Goal: Task Accomplishment & Management: Complete application form

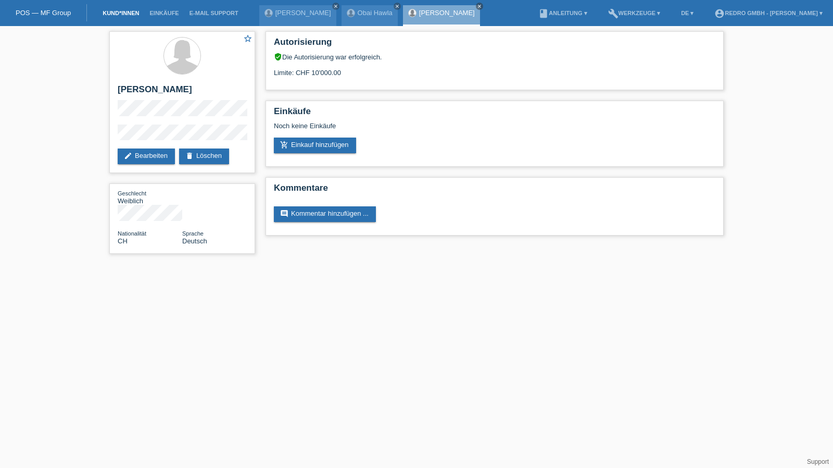
click at [129, 14] on link "Kund*innen" at bounding box center [120, 13] width 47 height 6
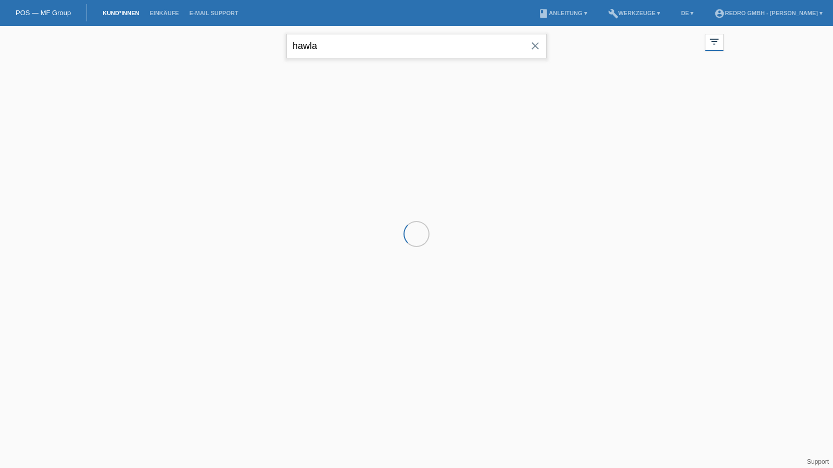
click at [345, 41] on input "hawla" at bounding box center [416, 46] width 260 height 24
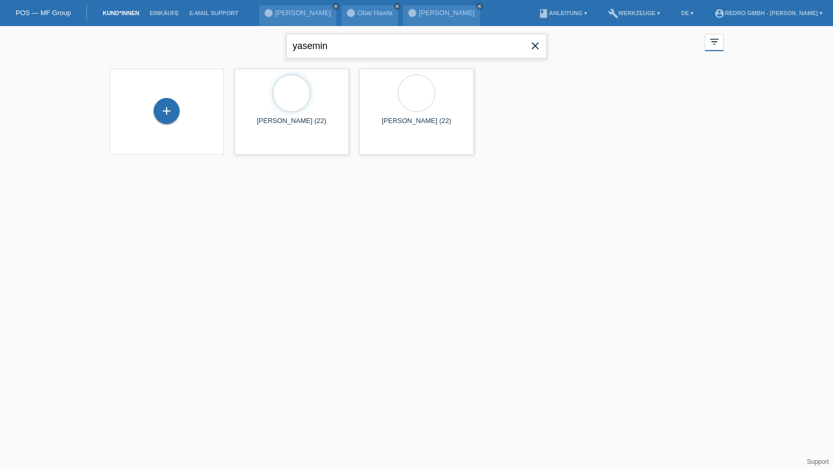
type input "yasemin"
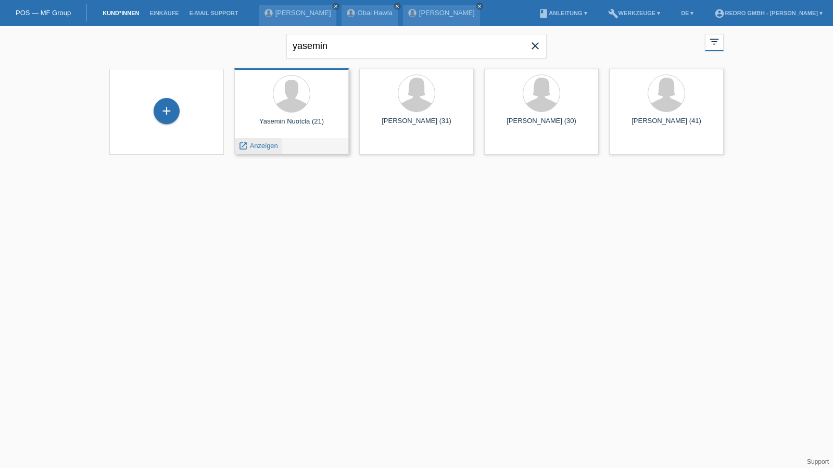
click at [261, 144] on span "Anzeigen" at bounding box center [264, 146] width 28 height 8
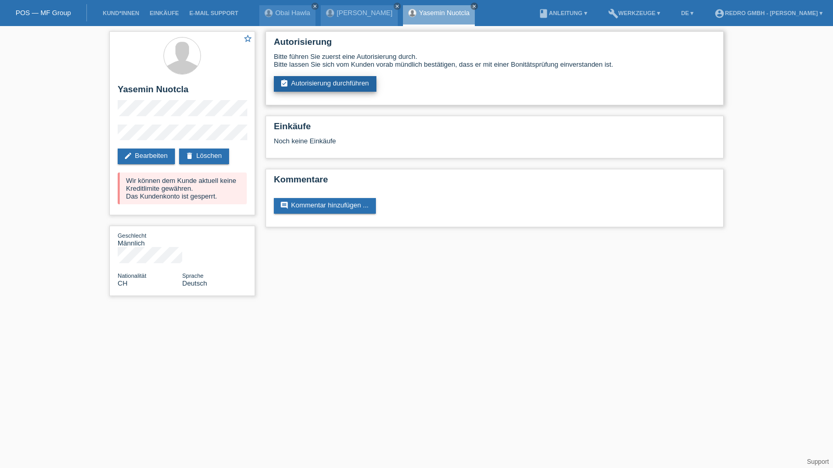
click at [342, 80] on link "assignment_turned_in Autorisierung durchführen" at bounding box center [325, 84] width 103 height 16
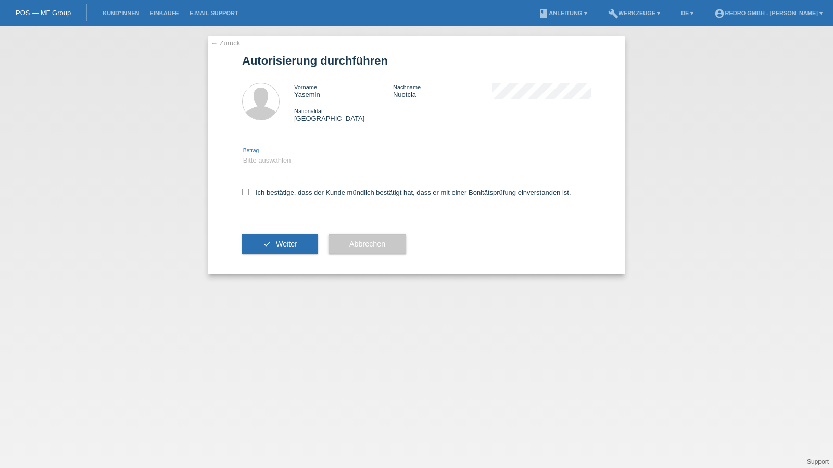
click at [268, 159] on select "Bitte auswählen CHF 1.00 - CHF 499.00 CHF 500.00 - CHF 1'999.00 CHF 2'000.00 - …" at bounding box center [324, 160] width 164 height 12
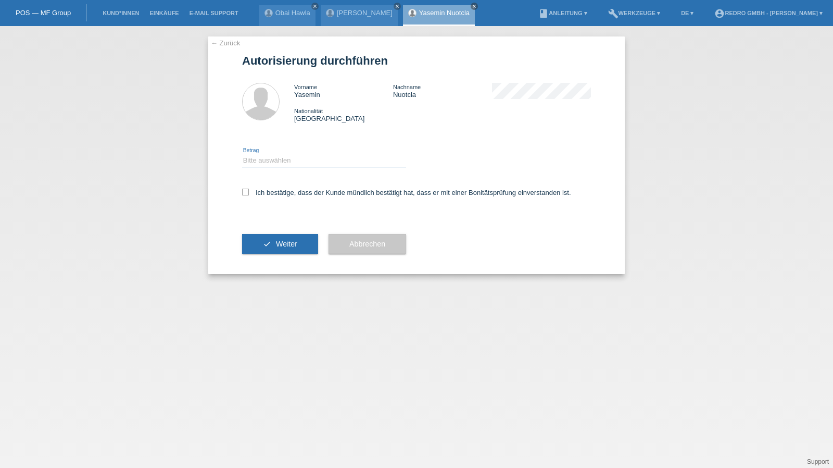
select select "1"
click at [242, 154] on select "Bitte auswählen CHF 1.00 - CHF 499.00 CHF 500.00 - CHF 1'999.00 CHF 2'000.00 - …" at bounding box center [324, 160] width 164 height 12
click at [265, 195] on label "Ich bestätige, dass der Kunde mündlich bestätigt hat, dass er mit einer Bonität…" at bounding box center [406, 193] width 329 height 8
click at [249, 195] on input "Ich bestätige, dass der Kunde mündlich bestätigt hat, dass er mit einer Bonität…" at bounding box center [245, 192] width 7 height 7
checkbox input "true"
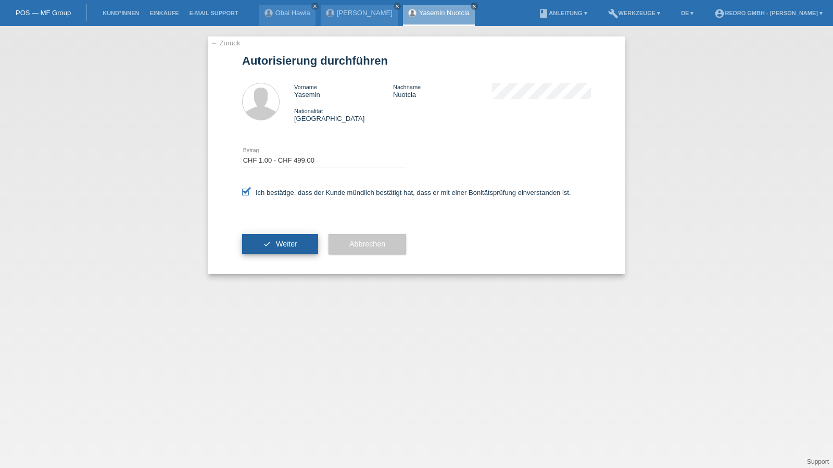
click at [284, 247] on span "Weiter" at bounding box center [286, 244] width 21 height 8
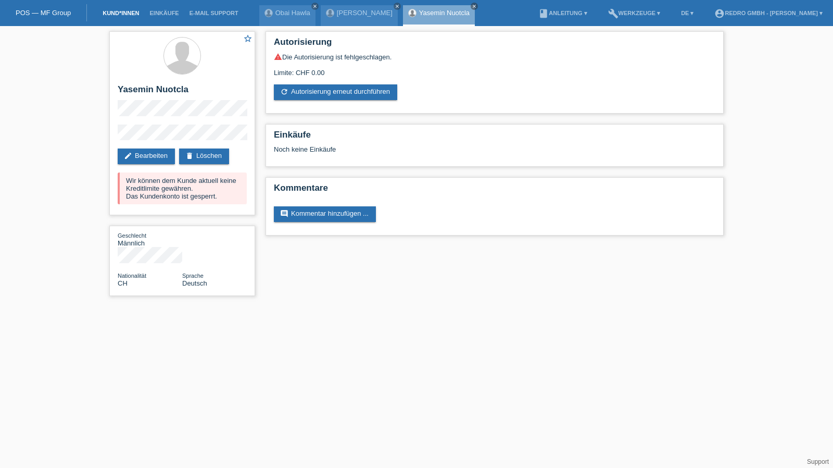
click at [117, 12] on link "Kund*innen" at bounding box center [120, 13] width 47 height 6
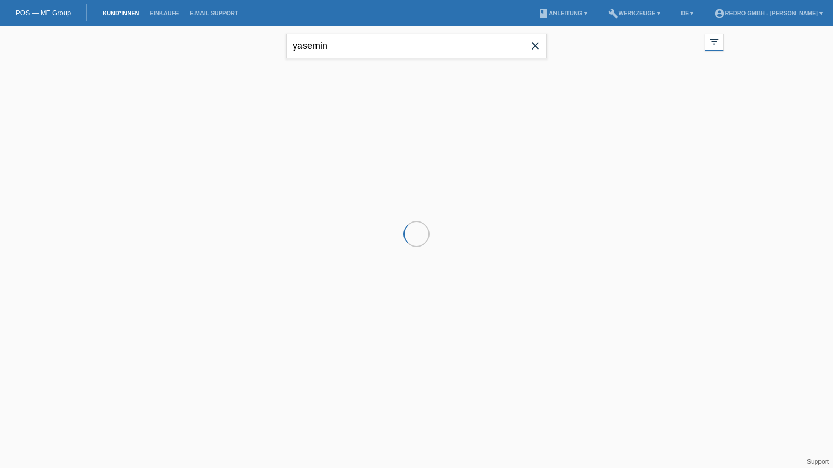
drag, startPoint x: 0, startPoint y: 0, endPoint x: 358, endPoint y: 42, distance: 360.2
click at [358, 42] on input "yasemin" at bounding box center [416, 46] width 260 height 24
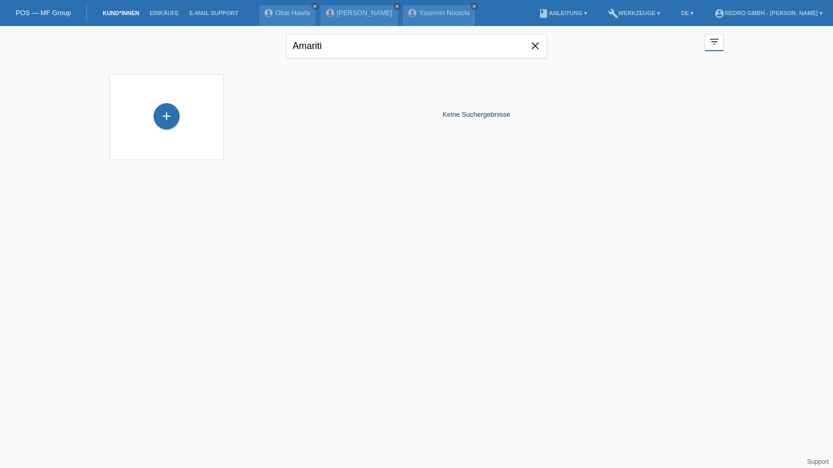
type input "Amariti"
click at [161, 110] on div "+" at bounding box center [167, 116] width 26 height 26
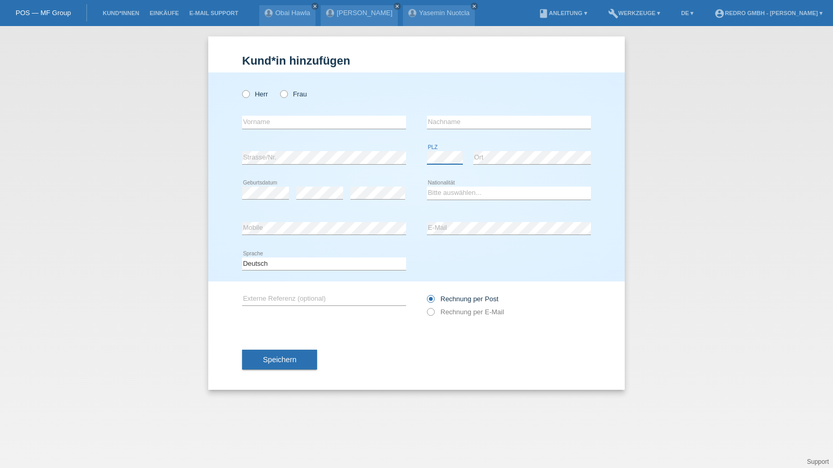
click at [456, 26] on body "POS — MF Group Kund*innen Einkäufe E-Mail Support Obai Hawla close Claudia Stud…" at bounding box center [416, 26] width 833 height 0
click at [0, 26] on com-1password-button at bounding box center [0, 26] width 0 height 0
click at [487, 127] on input "text" at bounding box center [509, 122] width 164 height 13
type input "Mihai"
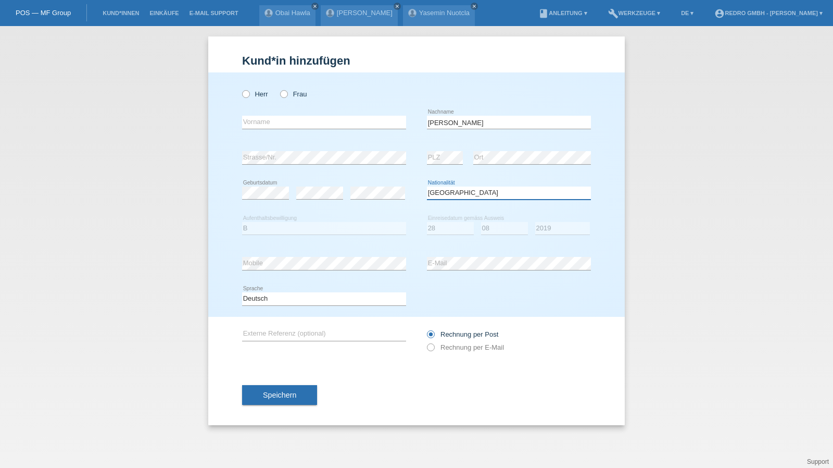
select select "RO"
select select "B"
select select "28"
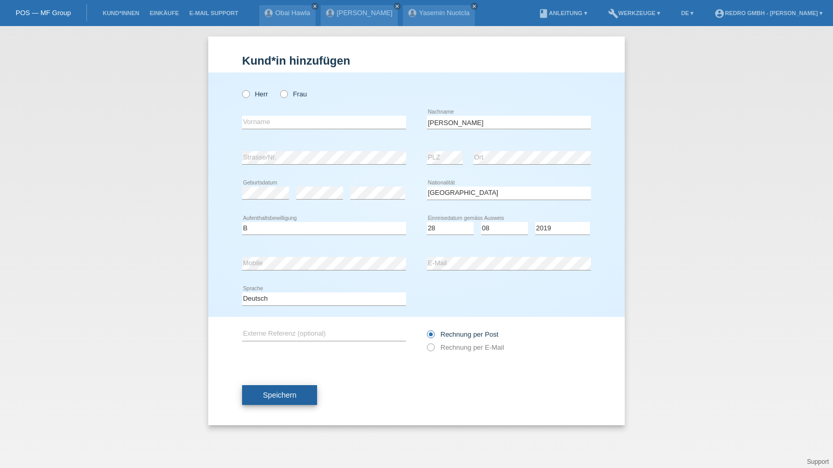
click at [270, 395] on span "Speichern" at bounding box center [279, 395] width 33 height 8
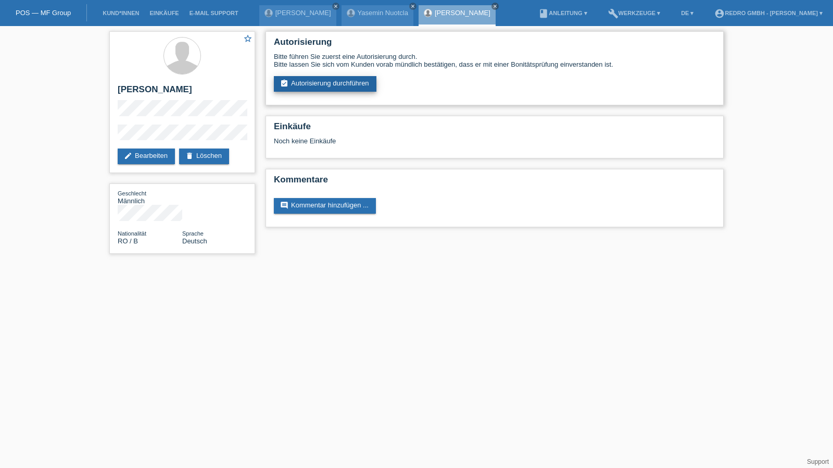
click at [335, 86] on link "assignment_turned_in Autorisierung durchführen" at bounding box center [325, 84] width 103 height 16
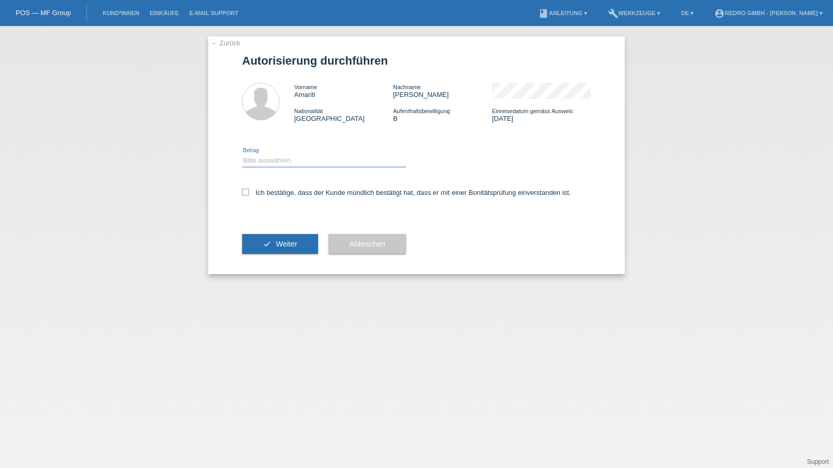
click at [297, 161] on select "Bitte auswählen CHF 1.00 - CHF 499.00 CHF 500.00 - CHF 1'999.00 CHF 2'000.00 - …" at bounding box center [324, 160] width 164 height 12
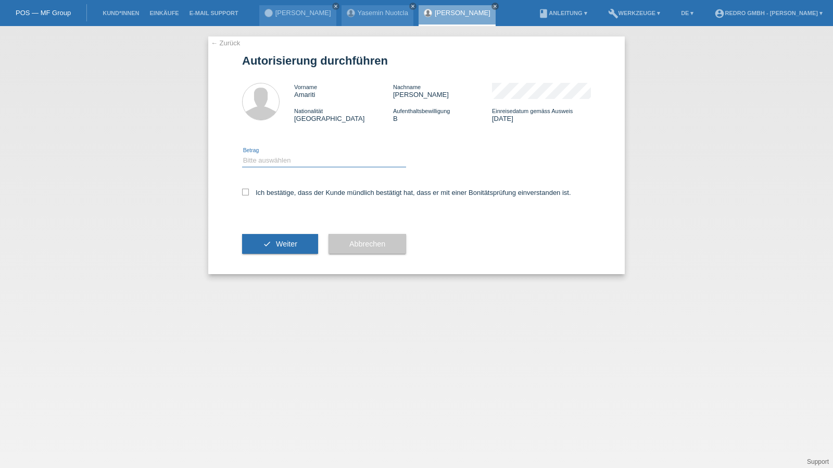
select select "1"
click at [242, 154] on select "Bitte auswählen CHF 1.00 - CHF 499.00 CHF 500.00 - CHF 1'999.00 CHF 2'000.00 - …" at bounding box center [324, 160] width 164 height 12
click at [275, 200] on div "Ich bestätige, dass der Kunde mündlich bestätigt hat, dass er mit einer Bonität…" at bounding box center [416, 195] width 349 height 35
click at [279, 195] on label "Ich bestätige, dass der Kunde mündlich bestätigt hat, dass er mit einer Bonität…" at bounding box center [406, 193] width 329 height 8
click at [249, 195] on input "Ich bestätige, dass der Kunde mündlich bestätigt hat, dass er mit einer Bonität…" at bounding box center [245, 192] width 7 height 7
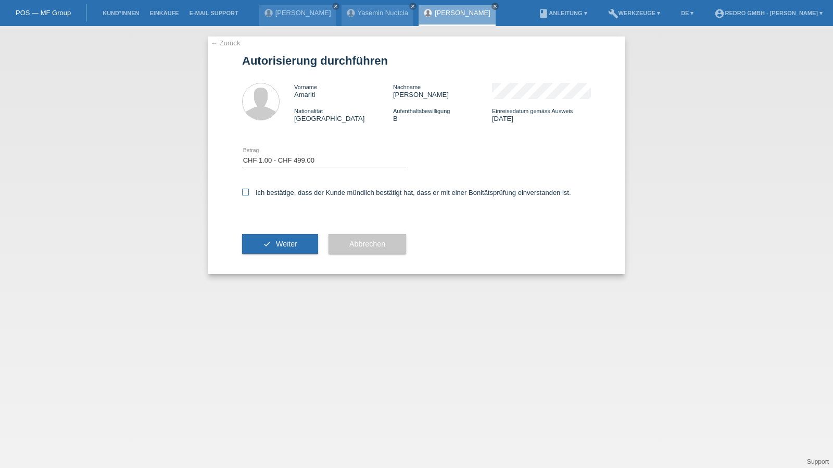
checkbox input "true"
click at [261, 244] on button "check Weiter" at bounding box center [280, 244] width 76 height 20
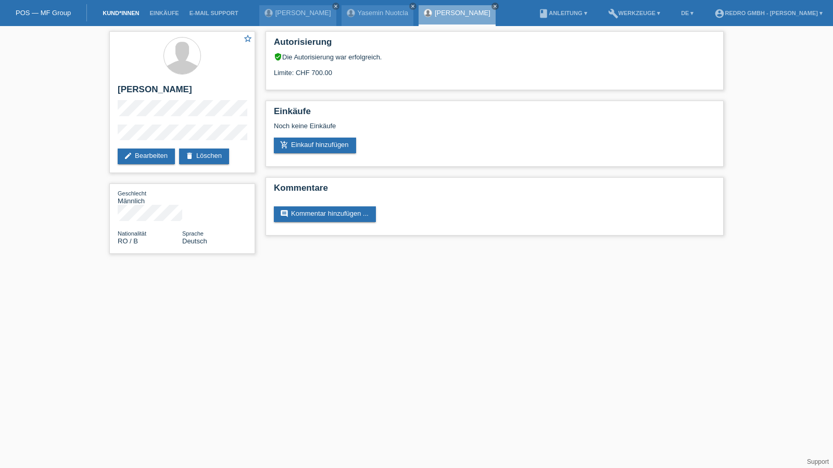
click at [107, 11] on link "Kund*innen" at bounding box center [120, 13] width 47 height 6
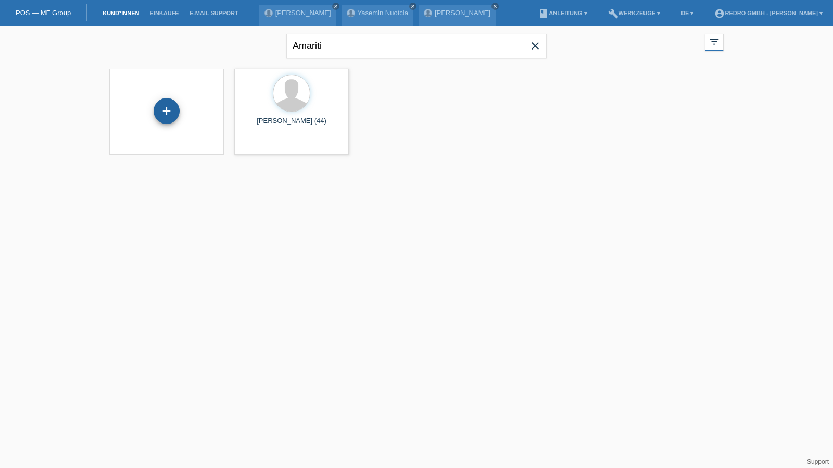
click at [161, 102] on div "+" at bounding box center [167, 111] width 26 height 26
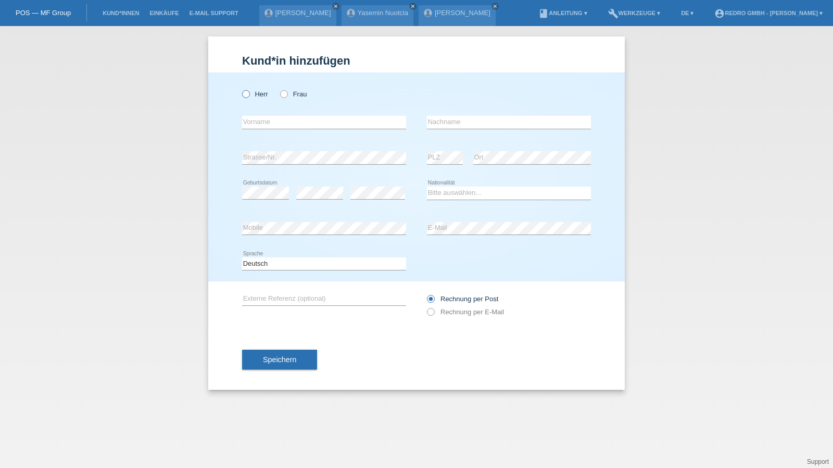
click at [258, 95] on label "Herr" at bounding box center [255, 94] width 26 height 8
click at [249, 95] on input "Herr" at bounding box center [245, 93] width 7 height 7
radio input "true"
click at [271, 124] on input "text" at bounding box center [324, 122] width 164 height 13
type input "[PERSON_NAME]"
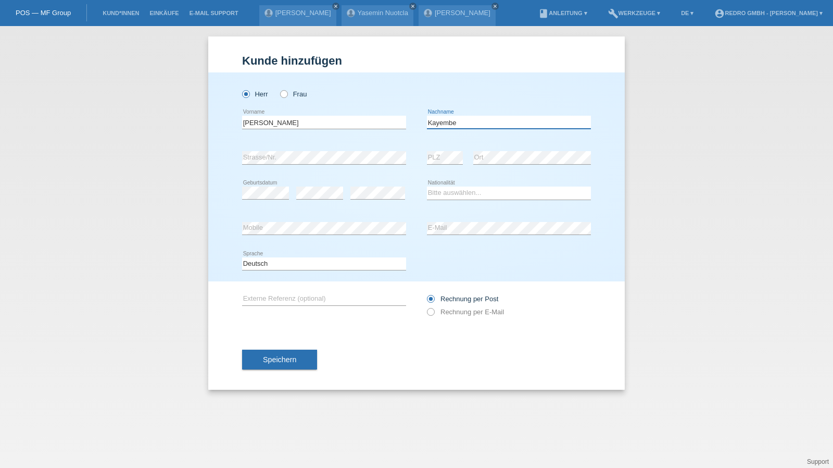
type input "Kayembe"
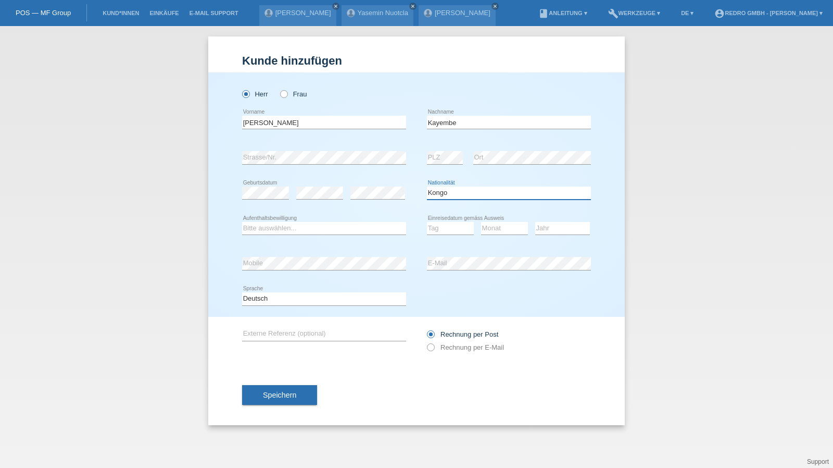
select select "CD"
select select "C"
select select "29"
select select "11"
select select "2001"
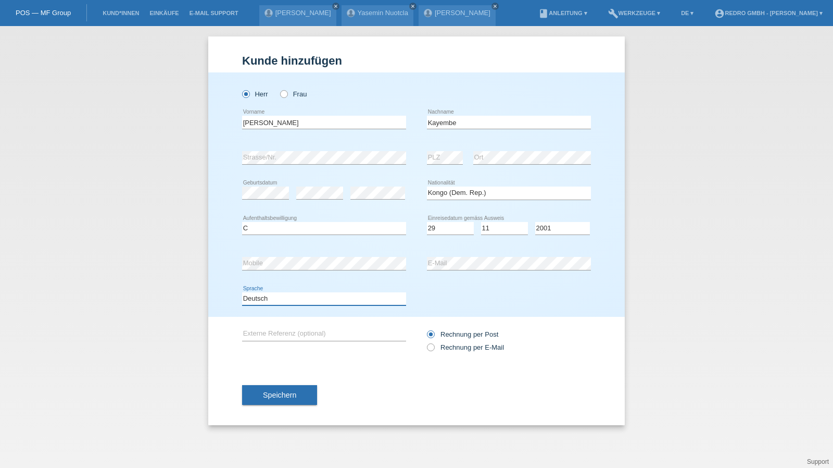
click at [267, 297] on select "Deutsch Français Italiano English" at bounding box center [324, 298] width 164 height 12
select select "fr"
click at [242, 292] on select "Deutsch Français Italiano English" at bounding box center [324, 298] width 164 height 12
click at [279, 385] on button "Speichern" at bounding box center [279, 395] width 75 height 20
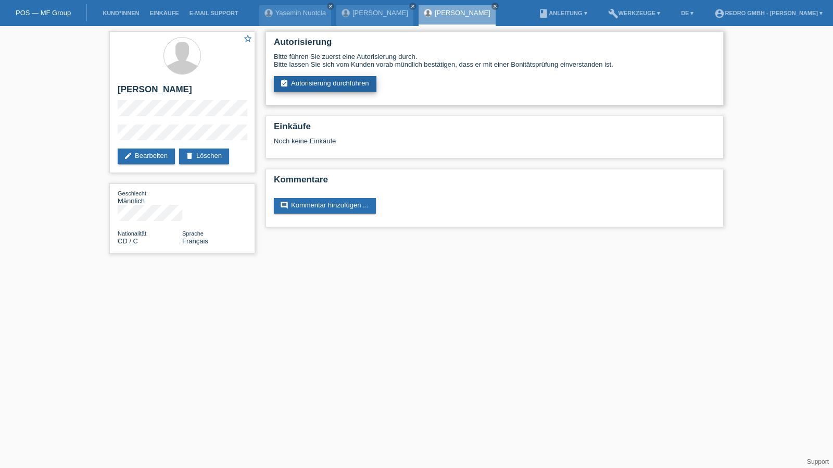
click at [294, 88] on link "assignment_turned_in Autorisierung durchführen" at bounding box center [325, 84] width 103 height 16
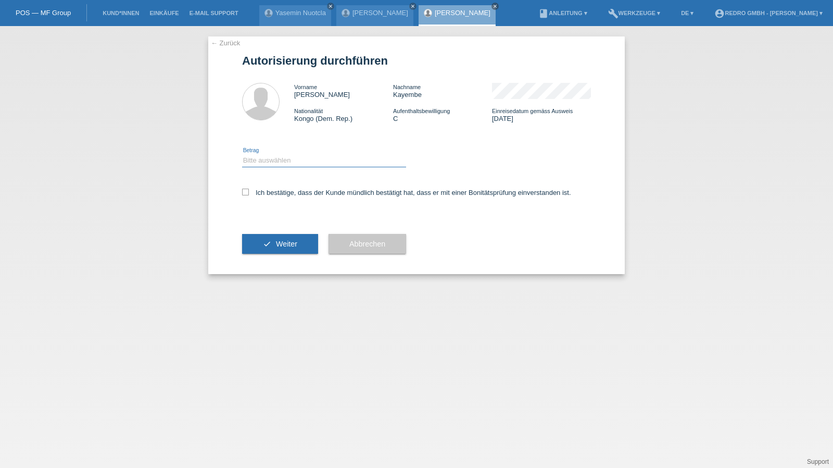
click at [268, 163] on select "Bitte auswählen CHF 1.00 - CHF 499.00 CHF 500.00 - CHF 1'999.00 CHF 2'000.00 - …" at bounding box center [324, 160] width 164 height 12
select select "1"
click at [242, 154] on select "Bitte auswählen CHF 1.00 - CHF 499.00 CHF 500.00 - CHF 1'999.00 CHF 2'000.00 - …" at bounding box center [324, 160] width 164 height 12
click at [262, 193] on label "Ich bestätige, dass der Kunde mündlich bestätigt hat, dass er mit einer Bonität…" at bounding box center [406, 193] width 329 height 8
click at [249, 193] on input "Ich bestätige, dass der Kunde mündlich bestätigt hat, dass er mit einer Bonität…" at bounding box center [245, 192] width 7 height 7
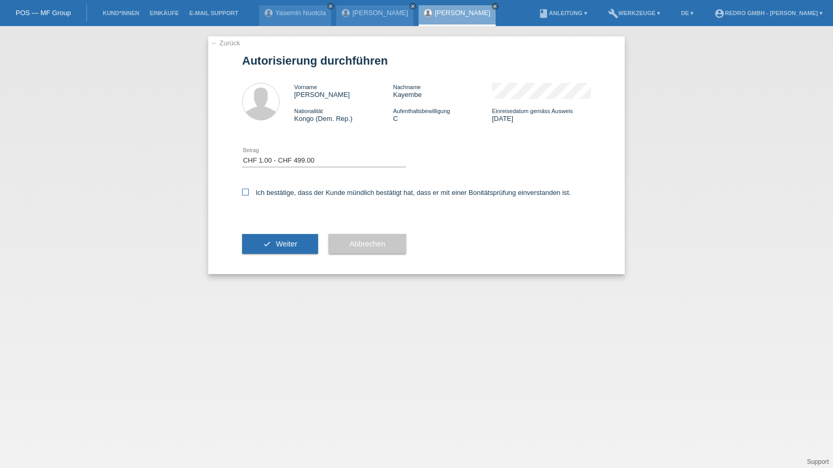
checkbox input "true"
click at [260, 243] on button "check Weiter" at bounding box center [280, 244] width 76 height 20
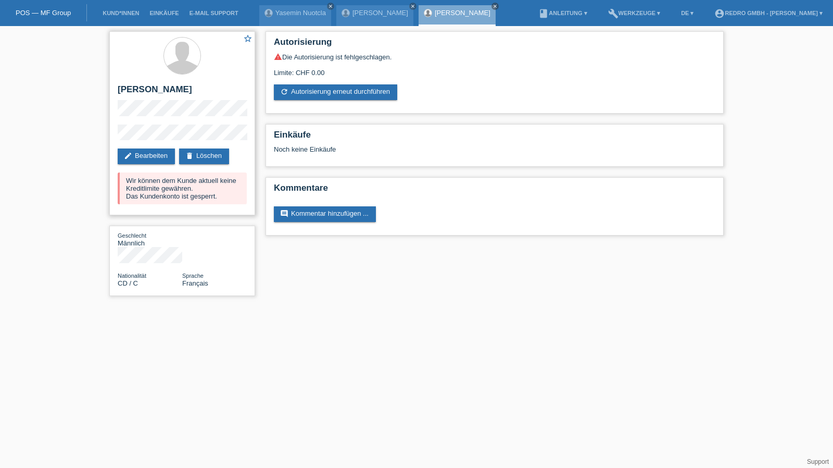
click at [198, 90] on h2 "[PERSON_NAME]" at bounding box center [182, 92] width 129 height 16
copy h2 "Kayembe"
click at [147, 93] on h2 "[PERSON_NAME]" at bounding box center [182, 92] width 129 height 16
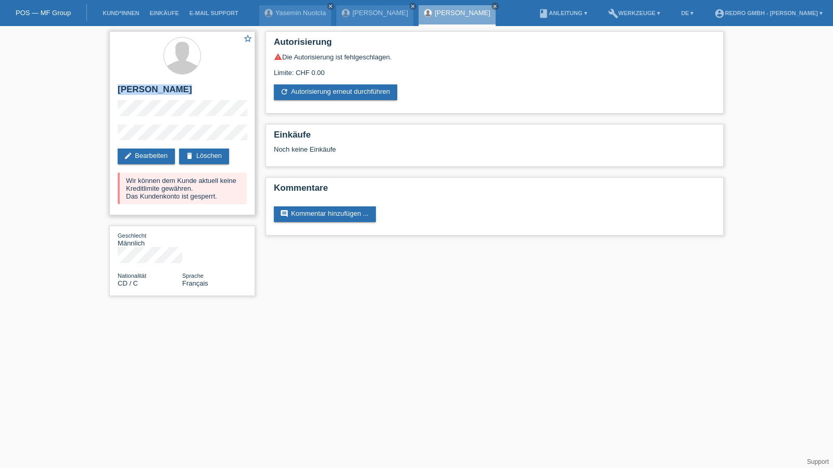
click at [147, 93] on h2 "[PERSON_NAME]" at bounding box center [182, 92] width 129 height 16
copy div "[PERSON_NAME]"
click at [89, 139] on div "star_border Thony Kazadi Kayembe edit Bearbeiten delete Löschen Wir können dem …" at bounding box center [416, 166] width 833 height 280
click at [148, 86] on h2 "[PERSON_NAME]" at bounding box center [182, 92] width 129 height 16
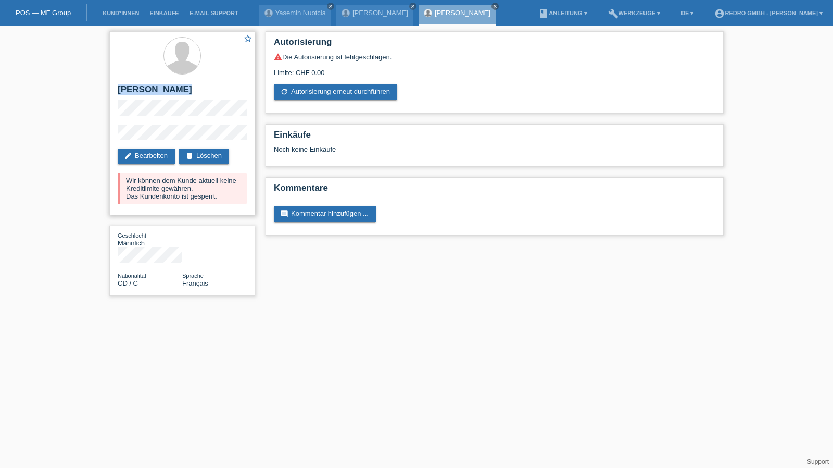
click at [148, 86] on h2 "[PERSON_NAME]" at bounding box center [182, 92] width 129 height 16
copy div "[PERSON_NAME]"
click at [116, 8] on li "Kund*innen" at bounding box center [120, 13] width 47 height 27
click at [115, 9] on li "Kund*innen" at bounding box center [120, 13] width 47 height 27
click at [110, 11] on link "Kund*innen" at bounding box center [120, 13] width 47 height 6
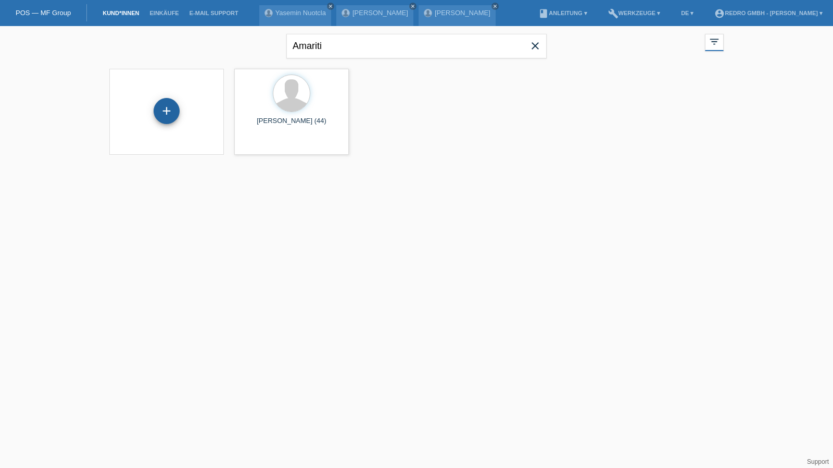
click at [167, 113] on div "+" at bounding box center [166, 111] width 25 height 18
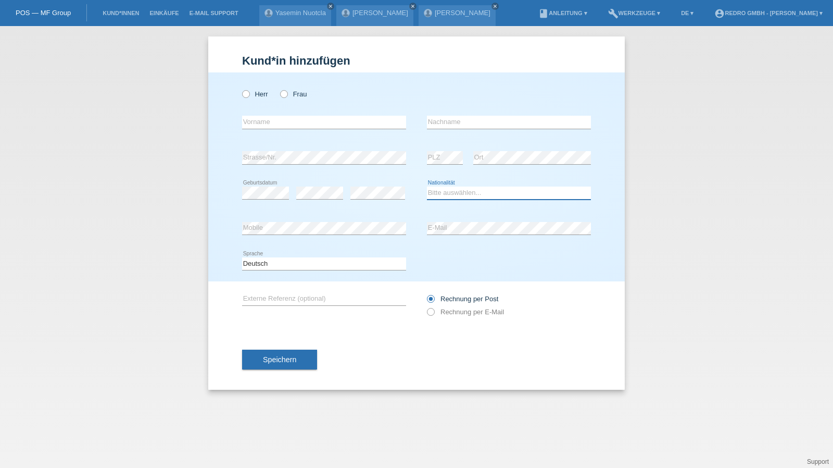
click at [451, 191] on select "Bitte auswählen... [GEOGRAPHIC_DATA] [GEOGRAPHIC_DATA] [GEOGRAPHIC_DATA] [GEOGR…" at bounding box center [509, 192] width 164 height 12
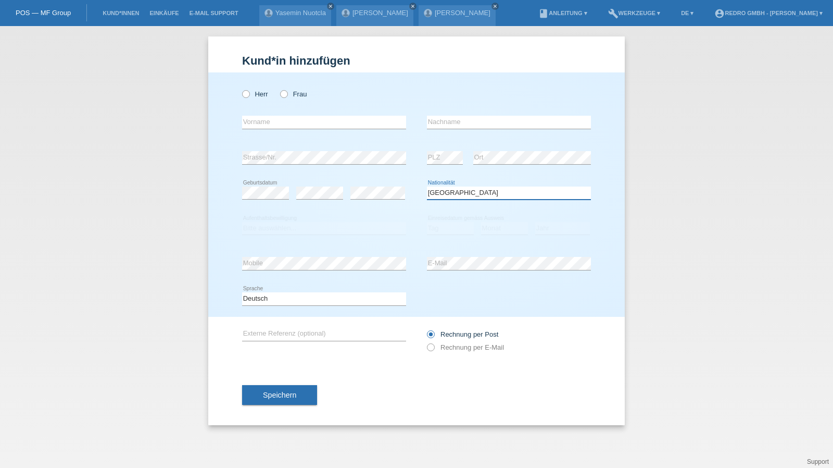
select select "TH"
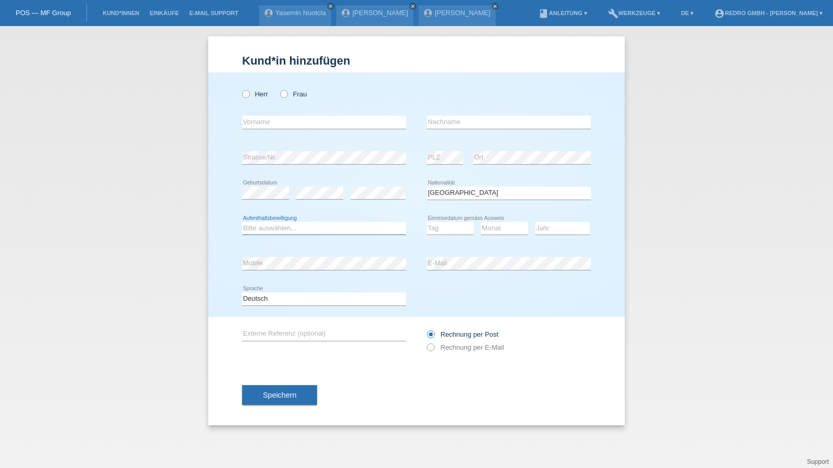
select select "B"
select select "06"
select select "12"
select select "2020"
click at [291, 94] on label "Frau" at bounding box center [293, 94] width 27 height 8
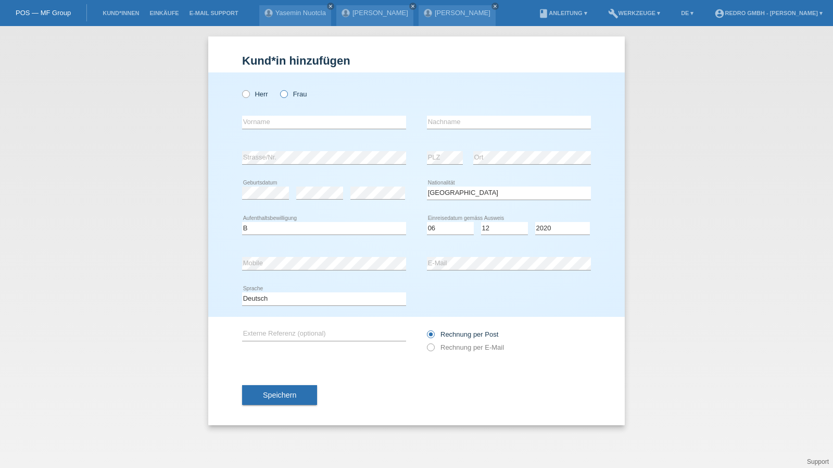
click at [287, 94] on input "Frau" at bounding box center [283, 93] width 7 height 7
radio input "true"
click at [285, 118] on input "text" at bounding box center [324, 122] width 164 height 13
type input "Punyapat"
type input "[PERSON_NAME]"
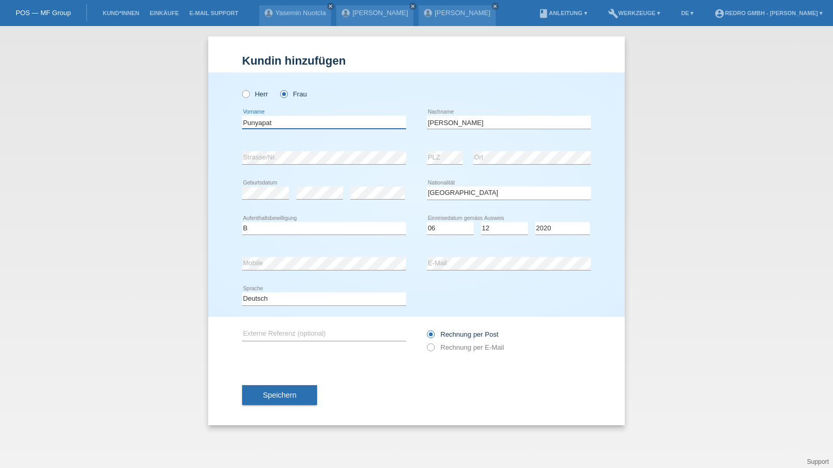
click at [318, 120] on input "Punyapat" at bounding box center [324, 122] width 164 height 13
click at [273, 392] on span "Speichern" at bounding box center [279, 395] width 33 height 8
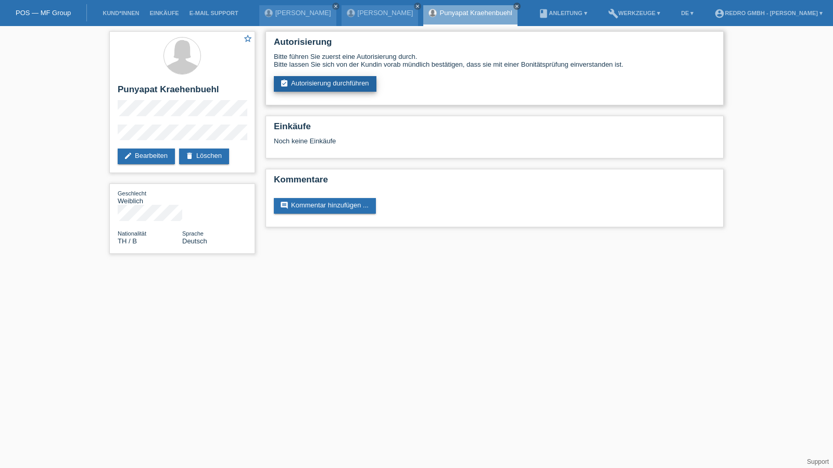
click at [310, 81] on link "assignment_turned_in Autorisierung durchführen" at bounding box center [325, 84] width 103 height 16
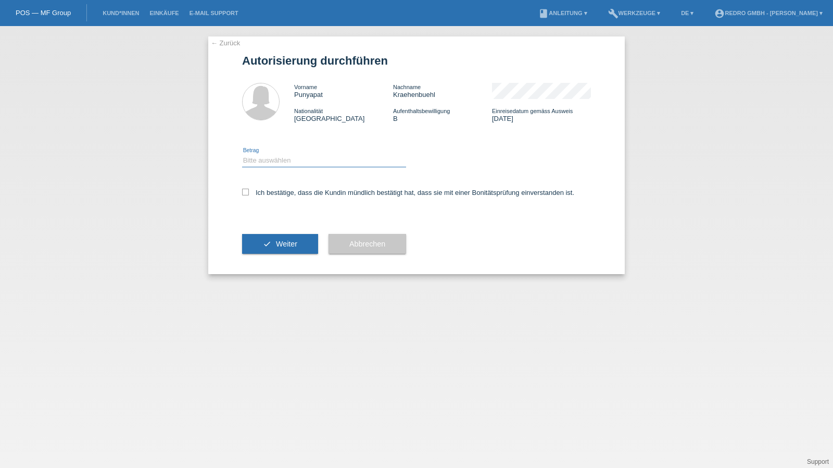
click at [279, 161] on select "Bitte auswählen CHF 1.00 - CHF 499.00 CHF 500.00 - CHF 1'999.00 CHF 2'000.00 - …" at bounding box center [324, 160] width 164 height 12
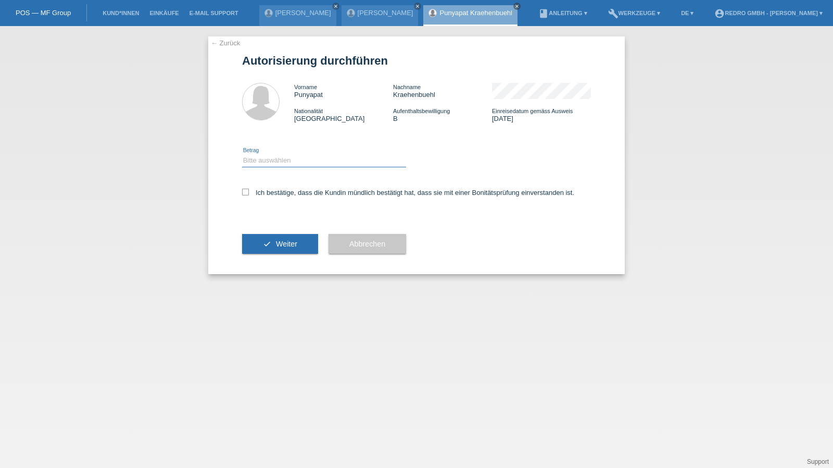
select select "1"
click at [242, 154] on select "Bitte auswählen CHF 1.00 - CHF 499.00 CHF 500.00 - CHF 1'999.00 CHF 2'000.00 - …" at bounding box center [324, 160] width 164 height 12
click at [277, 194] on label "Ich bestätige, dass die Kundin mündlich bestätigt hat, dass sie mit einer Bonit…" at bounding box center [408, 193] width 332 height 8
click at [249, 194] on input "Ich bestätige, dass die Kundin mündlich bestätigt hat, dass sie mit einer Bonit…" at bounding box center [245, 192] width 7 height 7
checkbox input "true"
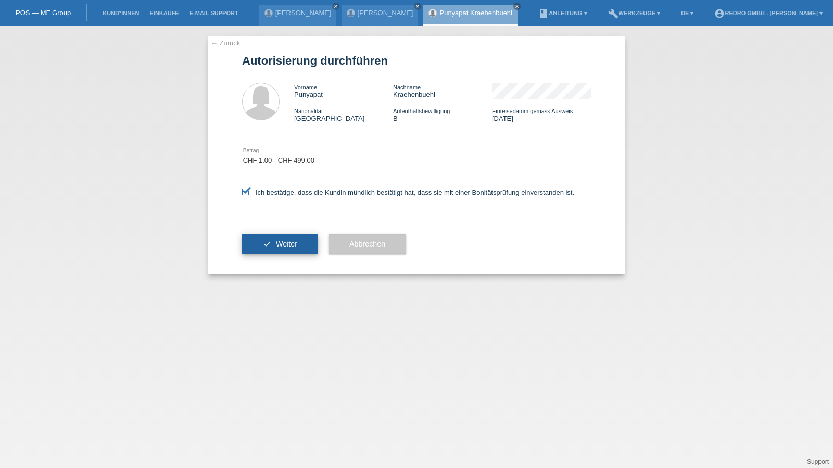
click at [267, 237] on button "check Weiter" at bounding box center [280, 244] width 76 height 20
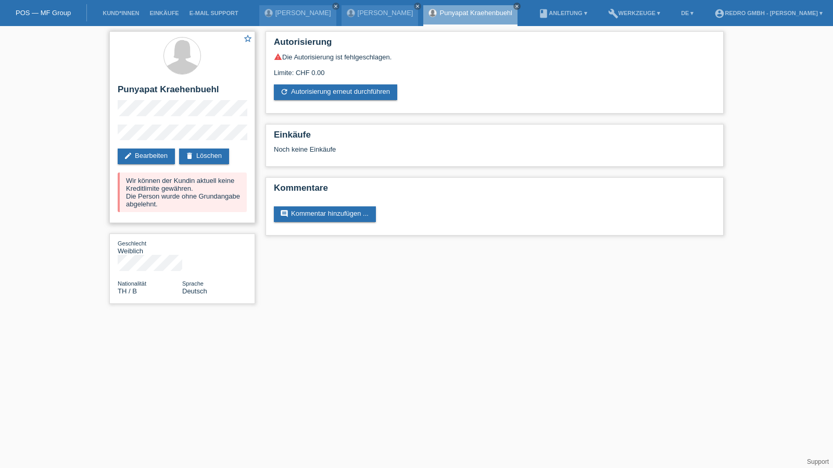
click at [125, 90] on h2 "Punyapat Kraehenbuehl" at bounding box center [182, 92] width 129 height 16
copy h2 "Punyapat"
click at [192, 86] on h2 "Punyapat Kraehenbuehl" at bounding box center [182, 92] width 129 height 16
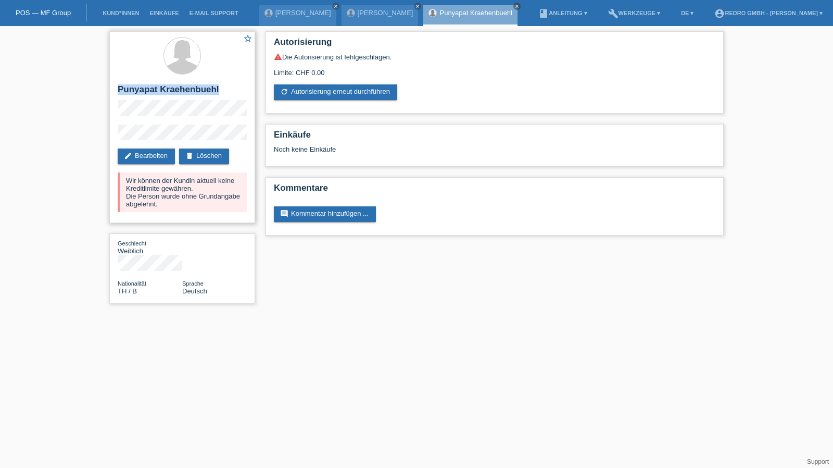
click at [192, 86] on h2 "Punyapat Kraehenbuehl" at bounding box center [182, 92] width 129 height 16
copy div "Punyapat Kraehenbuehl"
click at [116, 137] on div "star_border Punyapat Kraehenbuehl edit Bearbeiten delete Löschen Wir können der…" at bounding box center [182, 127] width 146 height 192
click at [470, 309] on html "POS — MF Group Kund*innen Einkäufe E-Mail Support Amariti Mihai close close menu" at bounding box center [416, 157] width 833 height 314
click at [512, 314] on html "POS — MF Group Kund*innen Einkäufe E-Mail Support Amariti Mihai close close menu" at bounding box center [416, 157] width 833 height 314
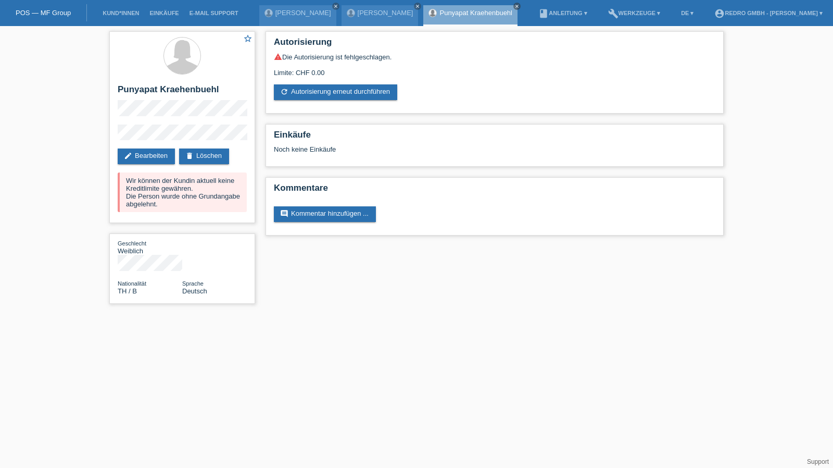
click at [790, 216] on div "star_border Punyapat Kraehenbuehl edit Bearbeiten delete Löschen Wir können der…" at bounding box center [416, 170] width 833 height 288
click at [121, 14] on link "Kund*innen" at bounding box center [120, 13] width 47 height 6
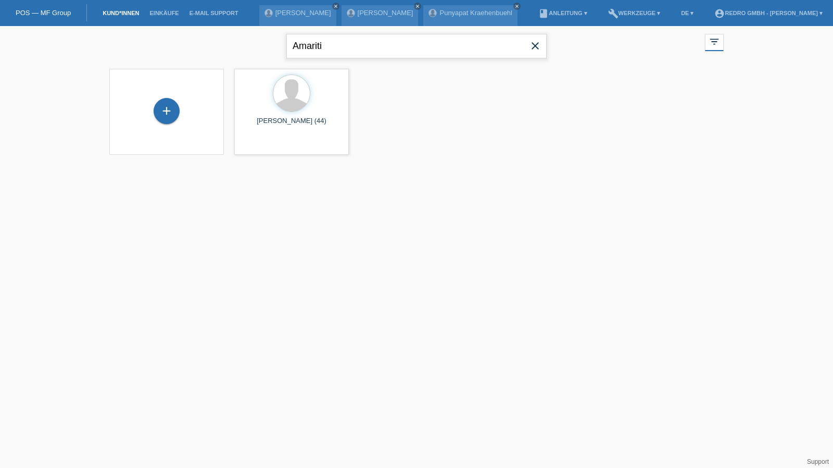
click at [343, 48] on input "Amariti" at bounding box center [416, 46] width 260 height 24
click at [167, 114] on div "+" at bounding box center [167, 111] width 26 height 26
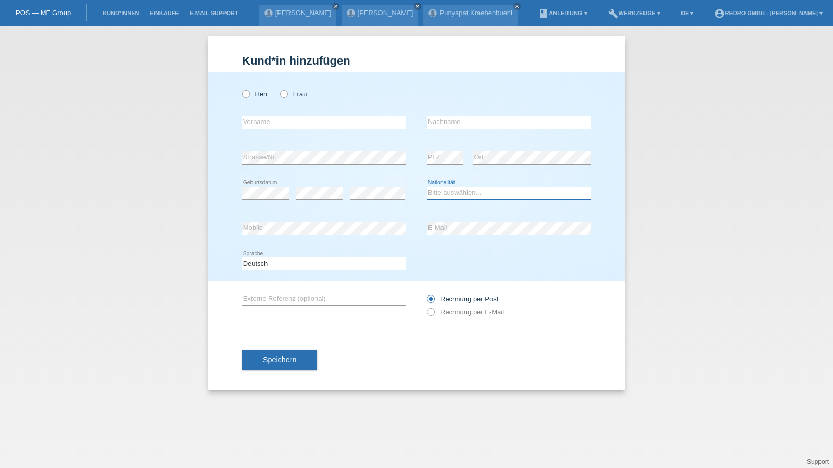
click at [451, 188] on select "Bitte auswählen... Schweiz Deutschland Liechtenstein Österreich ------------ Af…" at bounding box center [509, 192] width 164 height 12
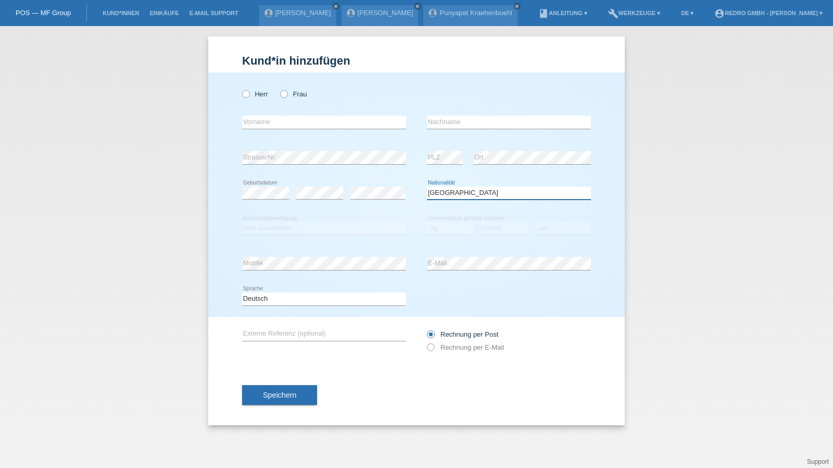
select select "XK"
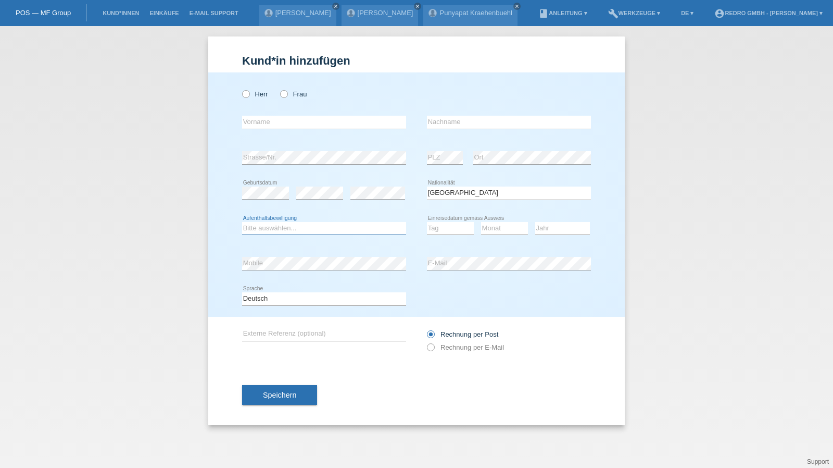
select select "B"
select select "30"
select select "06"
select select "2022"
click at [262, 96] on label "Herr" at bounding box center [255, 94] width 26 height 8
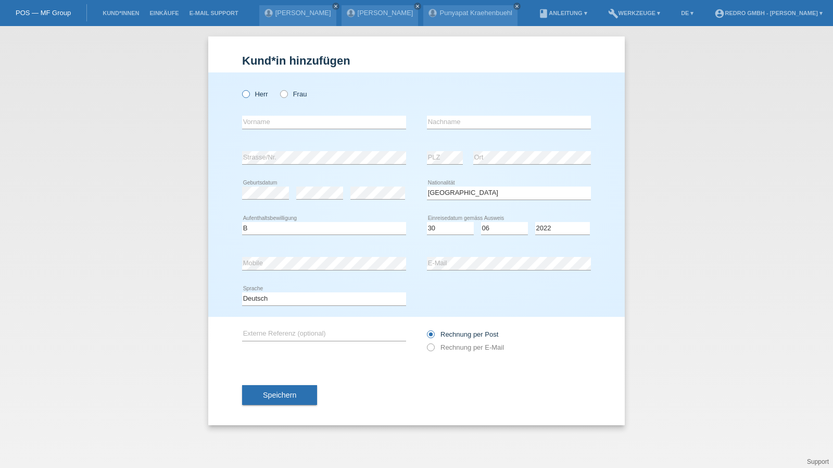
click at [249, 96] on input "Herr" at bounding box center [245, 93] width 7 height 7
radio input "true"
click at [261, 123] on input "text" at bounding box center [324, 122] width 164 height 13
type input "Visar"
type input "Tifeku"
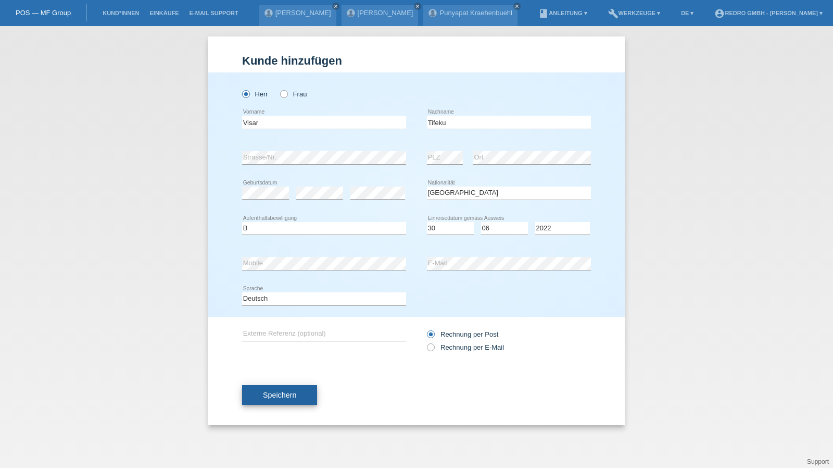
click at [269, 391] on span "Speichern" at bounding box center [279, 395] width 33 height 8
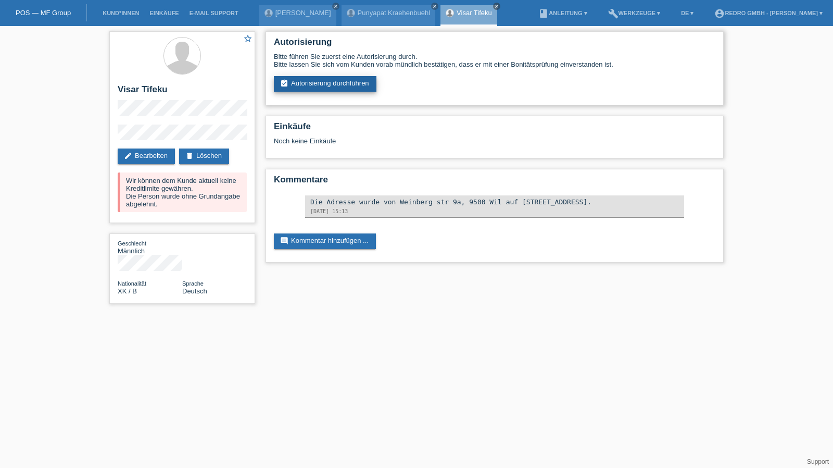
click at [357, 85] on link "assignment_turned_in Autorisierung durchführen" at bounding box center [325, 84] width 103 height 16
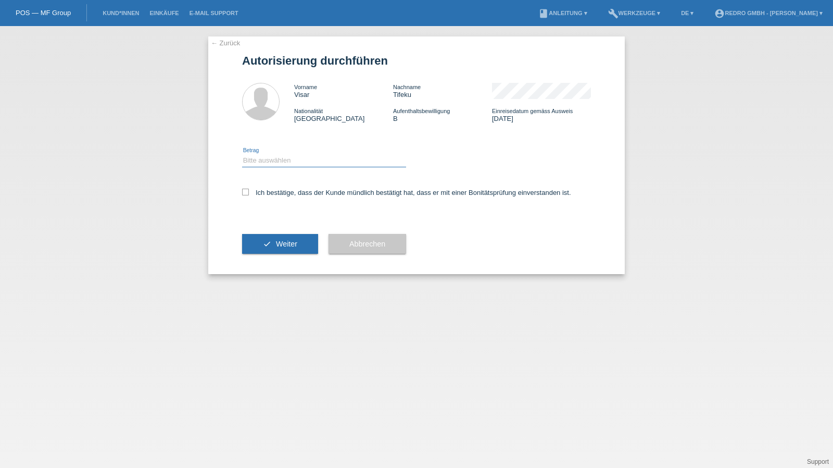
click at [287, 161] on select "Bitte auswählen CHF 1.00 - CHF 499.00 CHF 500.00 - CHF 1'999.00 CHF 2'000.00 - …" at bounding box center [324, 160] width 164 height 12
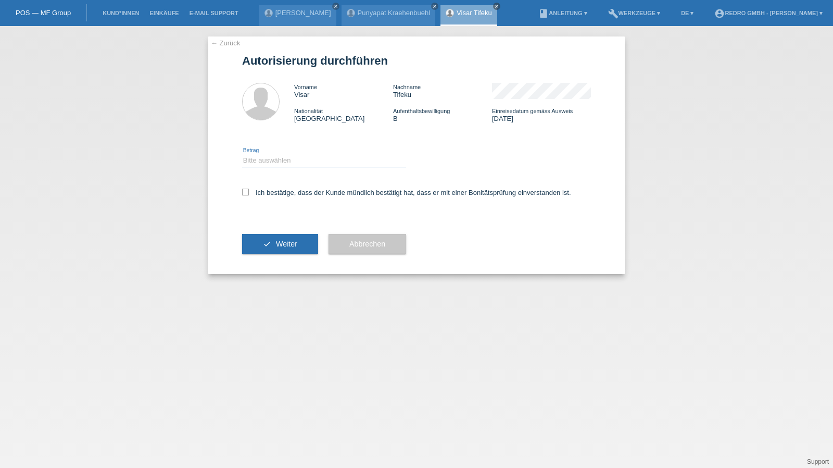
select select "1"
click at [242, 154] on select "Bitte auswählen CHF 1.00 - CHF 499.00 CHF 500.00 - CHF 1'999.00 CHF 2'000.00 - …" at bounding box center [324, 160] width 164 height 12
click at [268, 194] on label "Ich bestätige, dass der Kunde mündlich bestätigt hat, dass er mit einer Bonität…" at bounding box center [406, 193] width 329 height 8
click at [249, 194] on input "Ich bestätige, dass der Kunde mündlich bestätigt hat, dass er mit einer Bonität…" at bounding box center [245, 192] width 7 height 7
checkbox input "true"
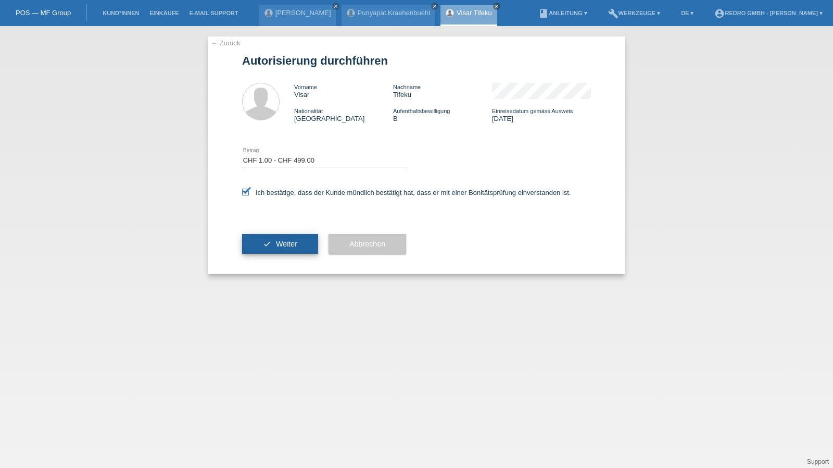
click at [266, 246] on button "check Weiter" at bounding box center [280, 244] width 76 height 20
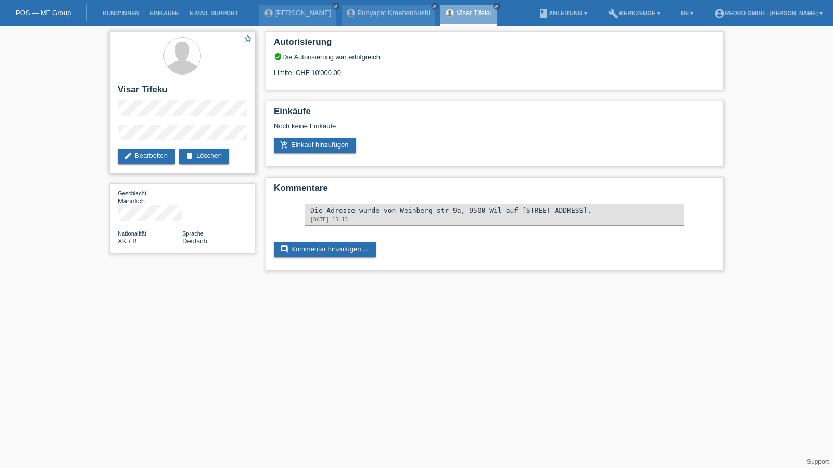
click at [142, 86] on h2 "Visar Tifeku" at bounding box center [182, 92] width 129 height 16
copy div "Visar Tifeku"
click at [103, 137] on div "star_border Visar Tifeku edit Bearbeiten delete Löschen Geschlecht Männlich Nat…" at bounding box center [416, 153] width 833 height 255
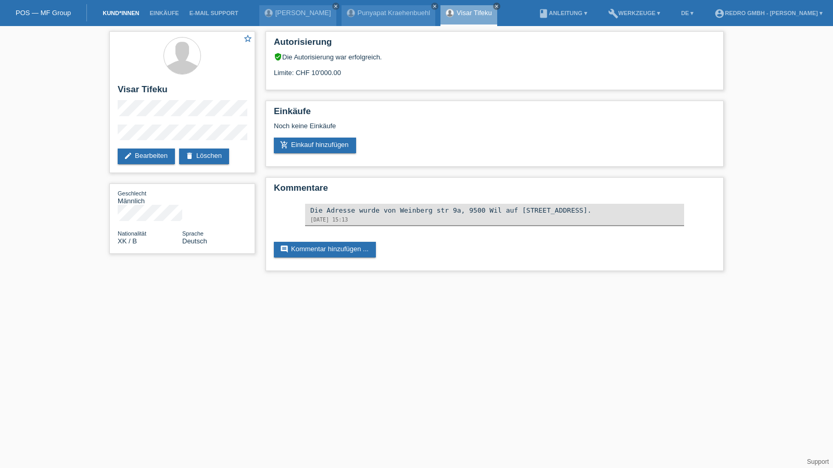
click at [127, 12] on link "Kund*innen" at bounding box center [120, 13] width 47 height 6
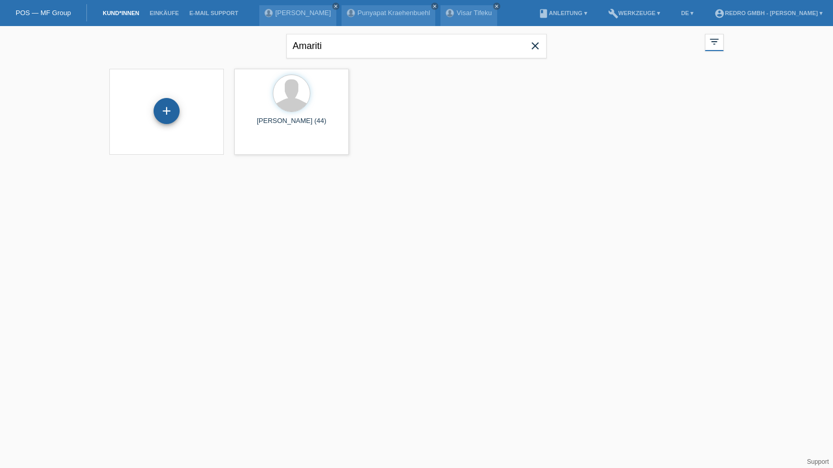
click at [169, 109] on div "+" at bounding box center [167, 111] width 26 height 26
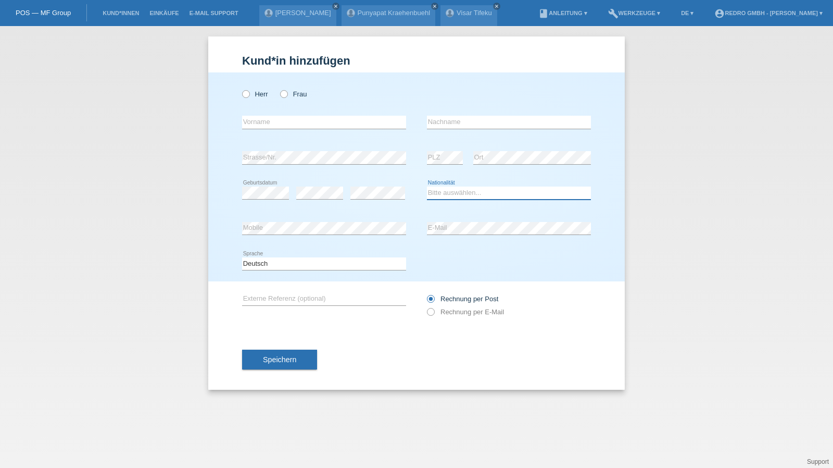
click at [492, 196] on select "Bitte auswählen... Schweiz Deutschland Liechtenstein Österreich ------------ Af…" at bounding box center [509, 192] width 164 height 12
select select "TR"
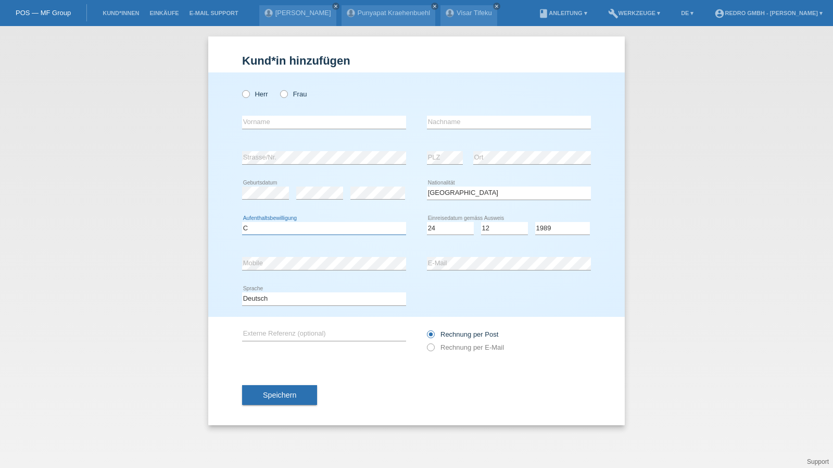
select select "C"
click at [282, 405] on div "Speichern" at bounding box center [416, 395] width 349 height 60
click at [284, 393] on span "Speichern" at bounding box center [279, 395] width 33 height 8
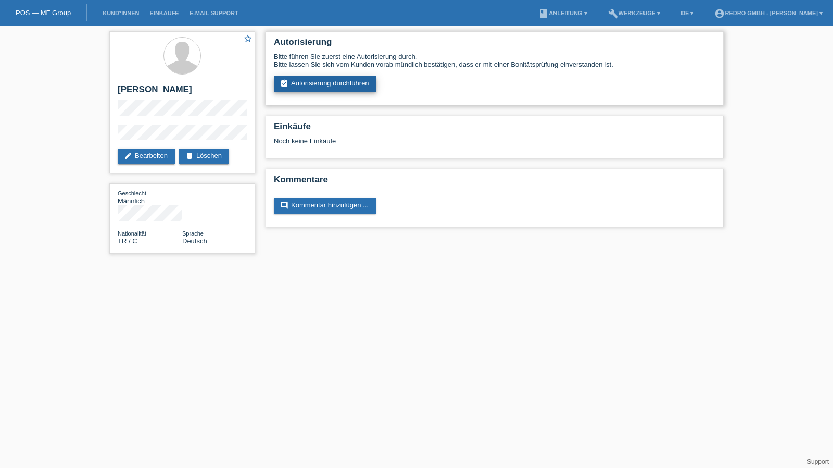
click at [334, 90] on link "assignment_turned_in Autorisierung durchführen" at bounding box center [325, 84] width 103 height 16
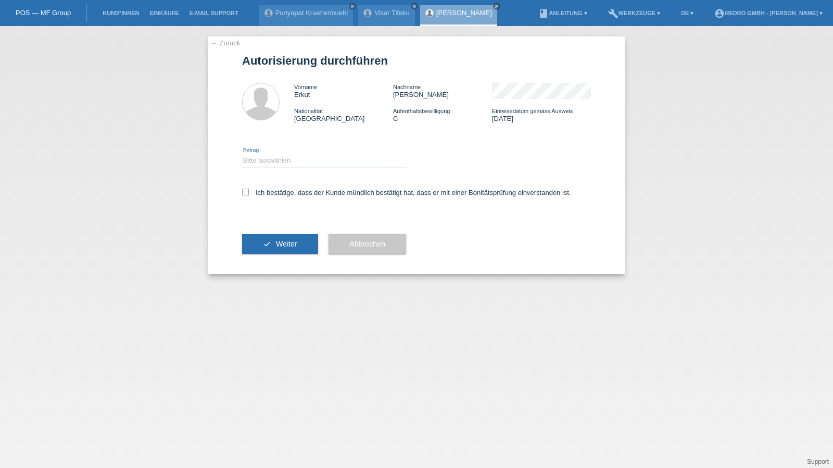
click at [279, 162] on select "Bitte auswählen CHF 1.00 - CHF 499.00 CHF 500.00 - CHF 1'999.00 CHF 2'000.00 - …" at bounding box center [324, 160] width 164 height 12
select select "1"
click at [242, 154] on select "Bitte auswählen CHF 1.00 - CHF 499.00 CHF 500.00 - CHF 1'999.00 CHF 2'000.00 - …" at bounding box center [324, 160] width 164 height 12
drag, startPoint x: 268, startPoint y: 191, endPoint x: 268, endPoint y: 209, distance: 18.7
click at [268, 191] on label "Ich bestätige, dass der Kunde mündlich bestätigt hat, dass er mit einer Bonität…" at bounding box center [406, 193] width 329 height 8
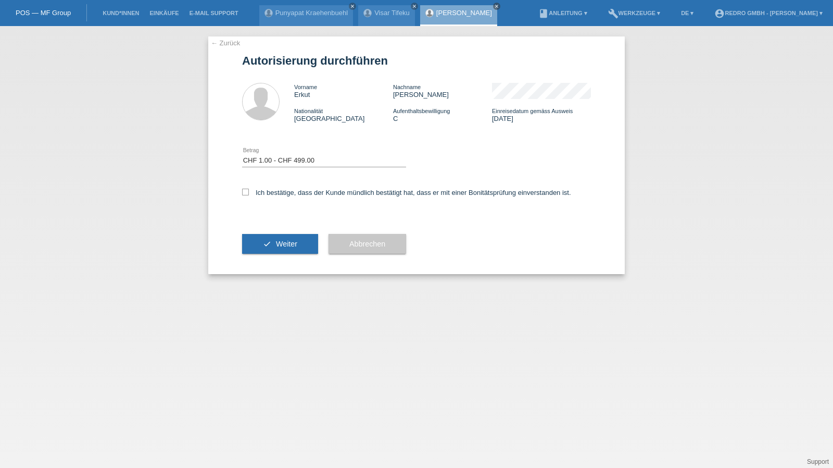
click at [249, 191] on input "Ich bestätige, dass der Kunde mündlich bestätigt hat, dass er mit einer Bonität…" at bounding box center [245, 192] width 7 height 7
checkbox input "true"
click at [270, 237] on button "check Weiter" at bounding box center [280, 244] width 76 height 20
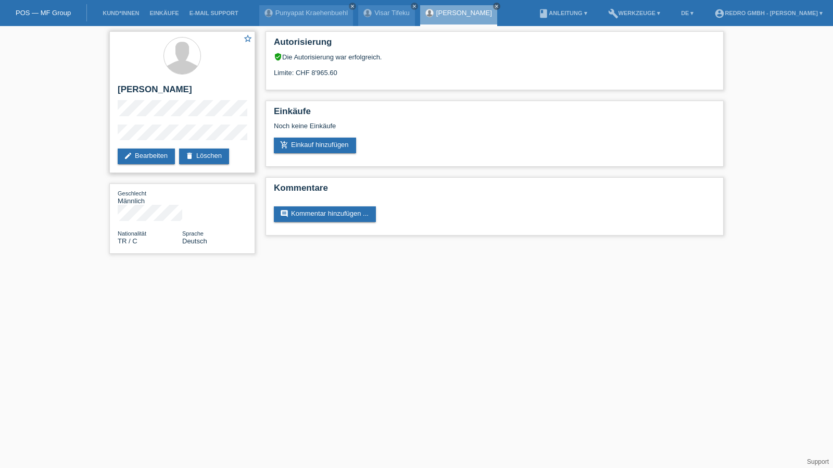
click at [126, 89] on h2 "[PERSON_NAME]" at bounding box center [182, 92] width 129 height 16
copy div "[PERSON_NAME]"
click at [103, 131] on div "star_border Erkut Sahil edit Bearbeiten delete Löschen Geschlecht Männlich Nati…" at bounding box center [416, 145] width 833 height 238
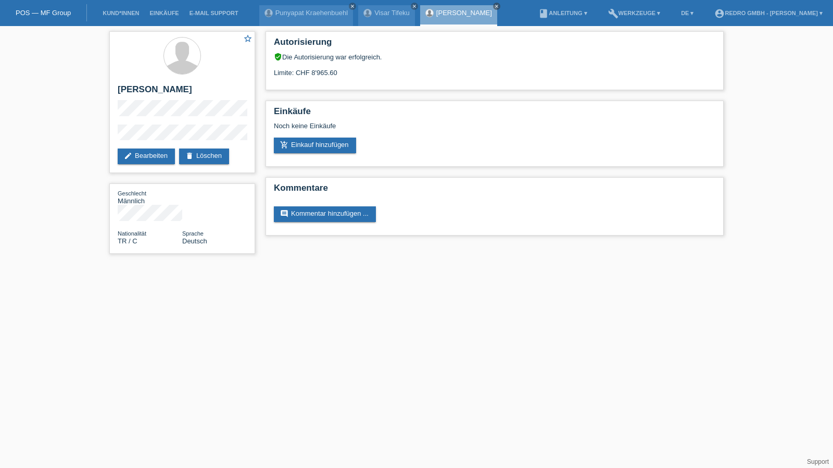
click at [103, 131] on div "star_border Erkut Sahil edit Bearbeiten delete Löschen Geschlecht Männlich Nati…" at bounding box center [416, 145] width 833 height 238
click at [101, 136] on div "star_border Erkut Sahil edit Bearbeiten delete Löschen Geschlecht Männlich Nati…" at bounding box center [416, 145] width 833 height 238
click at [128, 10] on link "Kund*innen" at bounding box center [120, 13] width 47 height 6
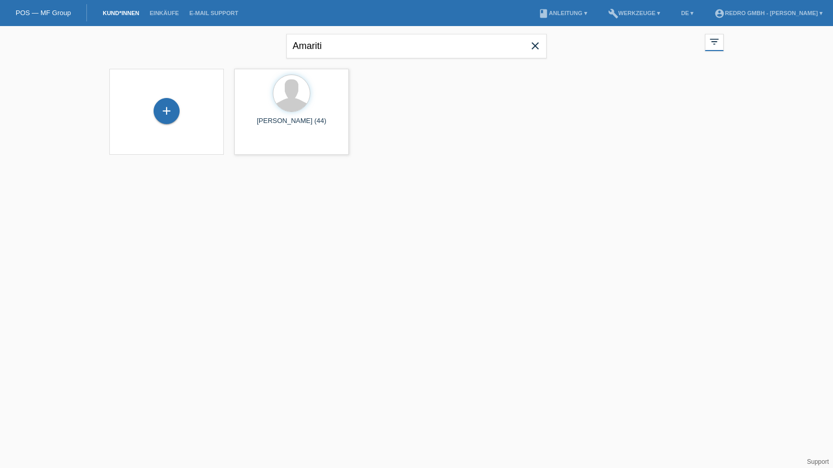
click at [181, 116] on div "+" at bounding box center [167, 112] width 98 height 28
click at [168, 115] on div "+" at bounding box center [167, 111] width 26 height 26
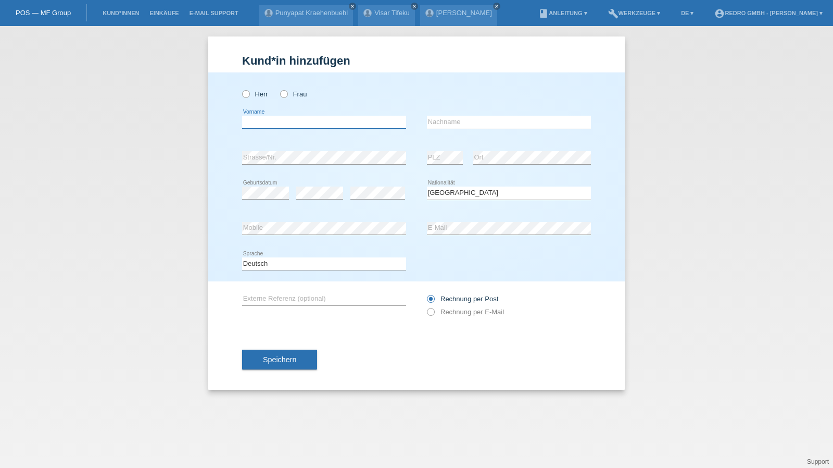
click at [291, 121] on input "text" at bounding box center [324, 122] width 164 height 13
type input "[PERSON_NAME]"
type input "Cotter"
click at [528, 119] on input "Cotter" at bounding box center [509, 122] width 164 height 13
select select "CH"
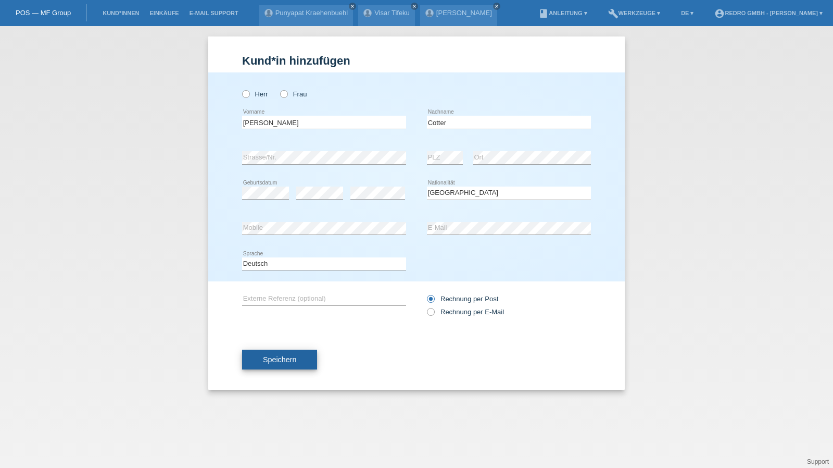
click at [295, 360] on span "Speichern" at bounding box center [279, 359] width 33 height 8
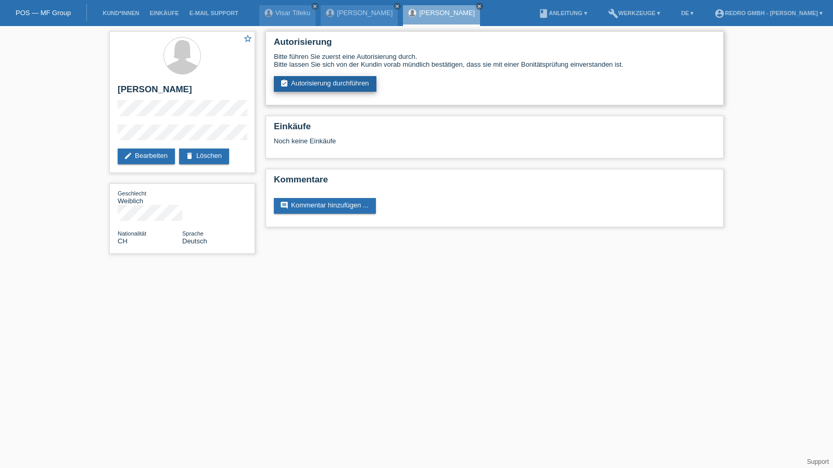
click at [345, 81] on link "assignment_turned_in Autorisierung durchführen" at bounding box center [325, 84] width 103 height 16
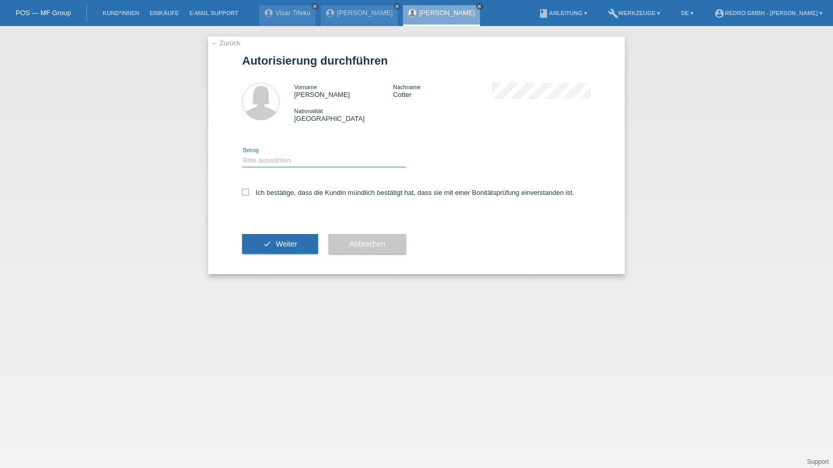
click at [285, 161] on select "Bitte auswählen CHF 1.00 - CHF 499.00 CHF 500.00 - CHF 1'999.00 CHF 2'000.00 - …" at bounding box center [324, 160] width 164 height 12
select select "1"
click at [242, 154] on select "Bitte auswählen CHF 1.00 - CHF 499.00 CHF 500.00 - CHF 1'999.00 CHF 2'000.00 - …" at bounding box center [324, 160] width 164 height 12
click at [272, 191] on label "Ich bestätige, dass die Kundin mündlich bestätigt hat, dass sie mit einer Bonit…" at bounding box center [408, 193] width 332 height 8
click at [249, 191] on input "Ich bestätige, dass die Kundin mündlich bestätigt hat, dass sie mit einer Bonit…" at bounding box center [245, 192] width 7 height 7
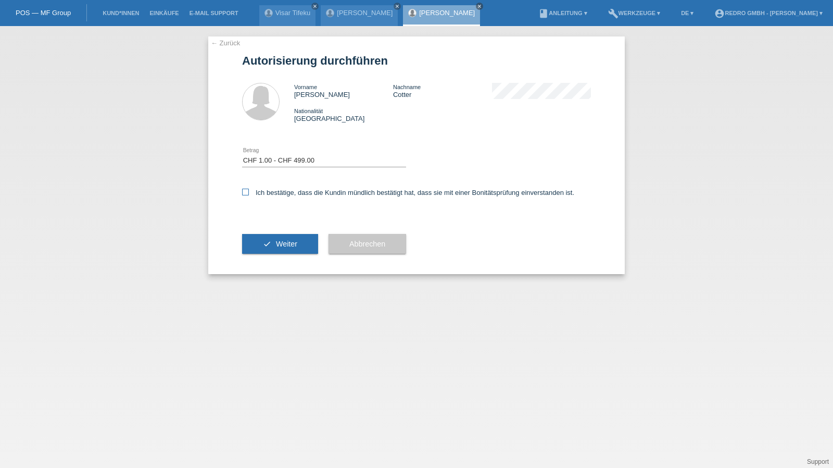
checkbox input "true"
click at [284, 255] on div "check Weiter" at bounding box center [280, 243] width 76 height 60
click at [285, 246] on span "Weiter" at bounding box center [286, 244] width 21 height 8
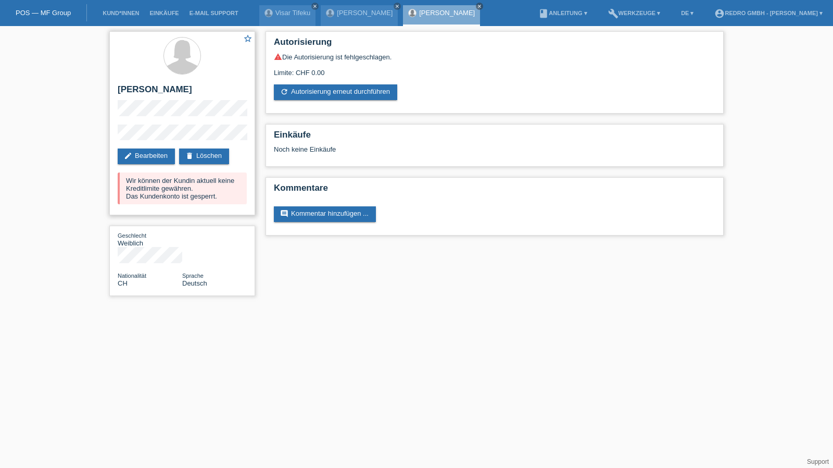
click at [177, 89] on h2 "[PERSON_NAME]" at bounding box center [182, 92] width 129 height 16
copy h2 "Cotter"
click at [139, 91] on h2 "[PERSON_NAME]" at bounding box center [182, 92] width 129 height 16
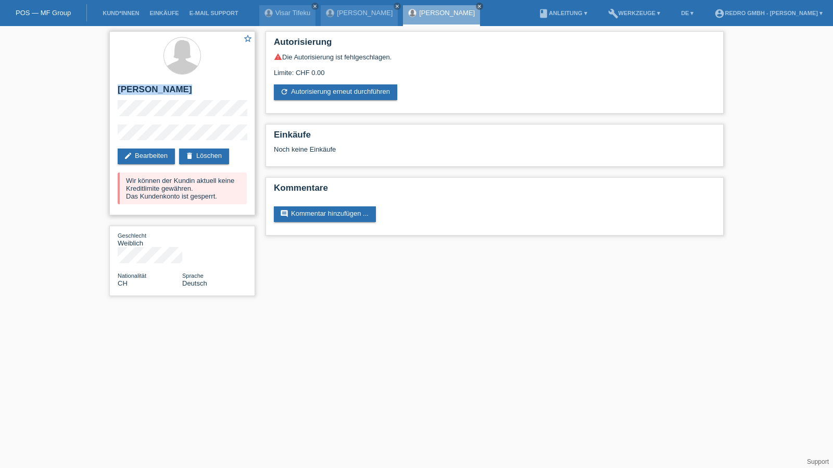
click at [139, 91] on h2 "[PERSON_NAME]" at bounding box center [182, 92] width 129 height 16
copy div "[PERSON_NAME]"
click at [106, 137] on div "star_border Géraldine Cotter edit Bearbeiten delete Löschen Wir können der Kund…" at bounding box center [182, 166] width 156 height 280
click at [127, 14] on link "Kund*innen" at bounding box center [120, 13] width 47 height 6
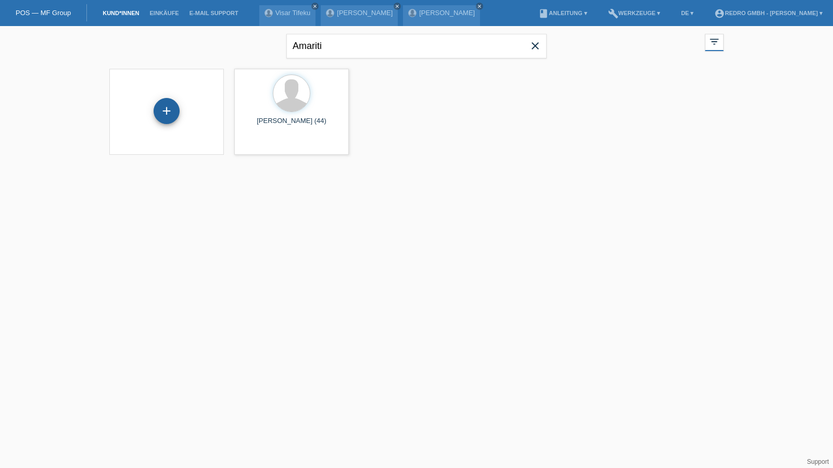
click at [171, 101] on div "+" at bounding box center [167, 111] width 26 height 26
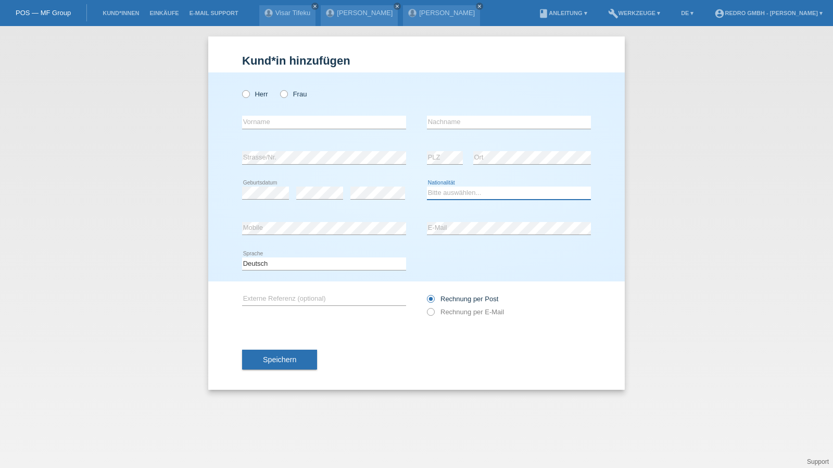
click at [448, 196] on select "Bitte auswählen... Schweiz Deutschland Liechtenstein Österreich ------------ Af…" at bounding box center [509, 192] width 164 height 12
select select "DE"
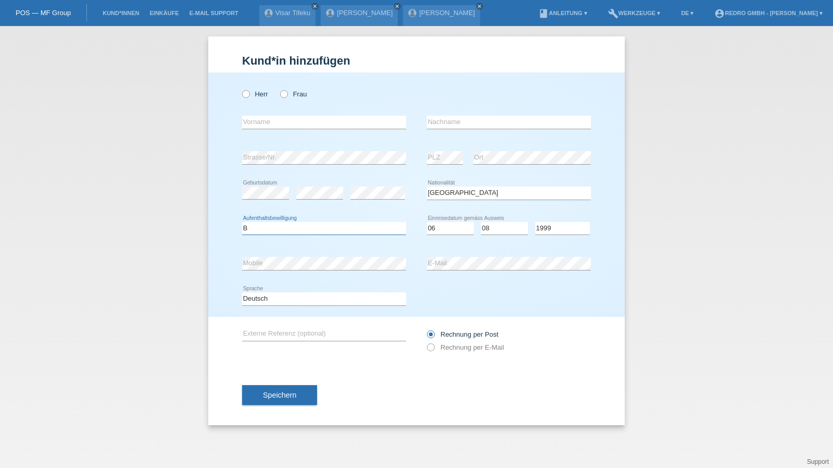
select select "B"
select select "06"
select select "08"
select select "1999"
click at [308, 122] on input "text" at bounding box center [324, 122] width 164 height 13
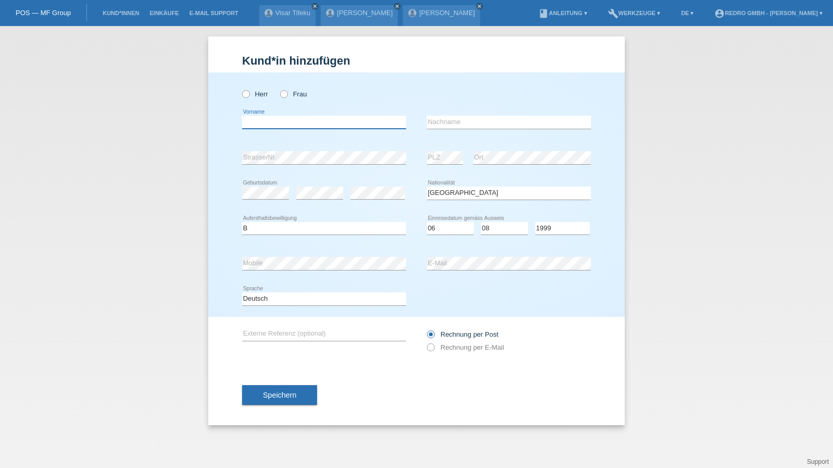
type input "Sephora Naye"
type input "Pindi"
click at [467, 122] on input "Pindi" at bounding box center [509, 122] width 164 height 13
select select "CD"
click at [281, 298] on select "Deutsch Français Italiano English" at bounding box center [324, 298] width 164 height 12
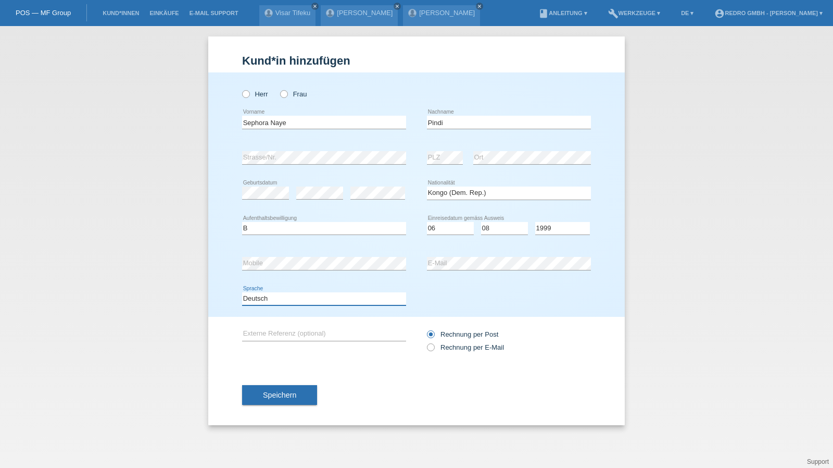
select select "fr"
click at [242, 292] on select "Deutsch Français Italiano English" at bounding box center [324, 298] width 164 height 12
click at [272, 397] on span "Speichern" at bounding box center [279, 395] width 33 height 8
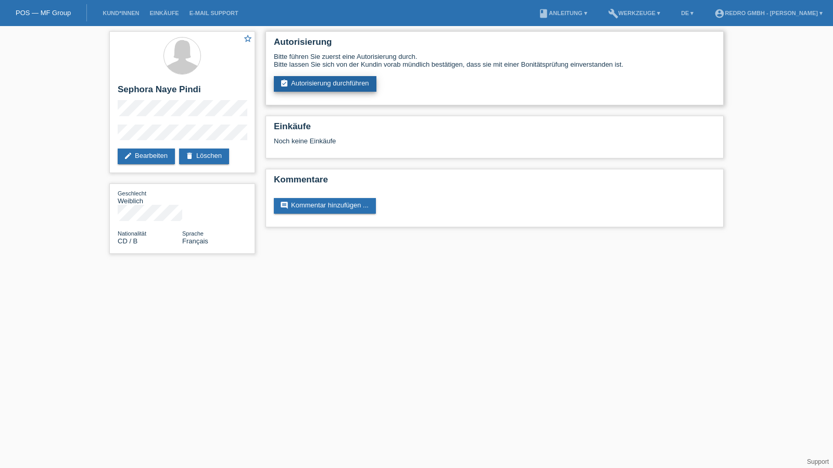
click at [301, 82] on link "assignment_turned_in Autorisierung durchführen" at bounding box center [325, 84] width 103 height 16
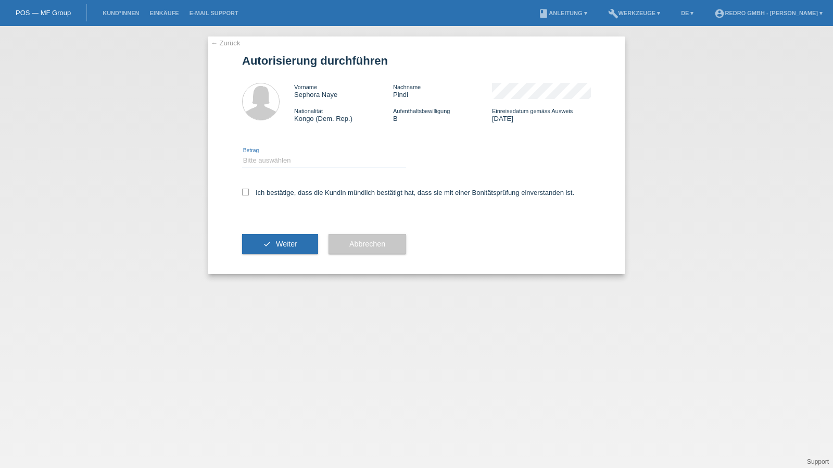
click at [273, 164] on select "Bitte auswählen CHF 1.00 - CHF 499.00 CHF 500.00 - CHF 1'999.00 CHF 2'000.00 - …" at bounding box center [324, 160] width 164 height 12
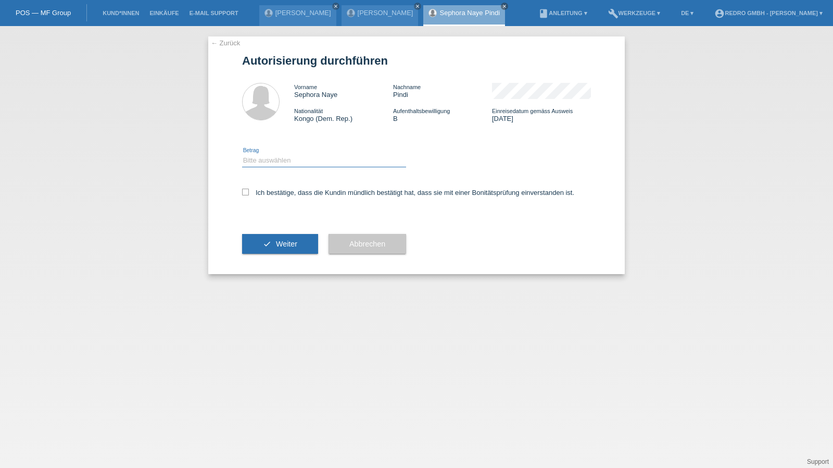
select select "1"
click at [242, 154] on select "Bitte auswählen CHF 1.00 - CHF 499.00 CHF 500.00 - CHF 1'999.00 CHF 2'000.00 - …" at bounding box center [324, 160] width 164 height 12
click at [263, 196] on label "Ich bestätige, dass die Kundin mündlich bestätigt hat, dass sie mit einer Bonit…" at bounding box center [408, 193] width 332 height 8
click at [249, 195] on input "Ich bestätige, dass die Kundin mündlich bestätigt hat, dass sie mit einer Bonit…" at bounding box center [245, 192] width 7 height 7
checkbox input "true"
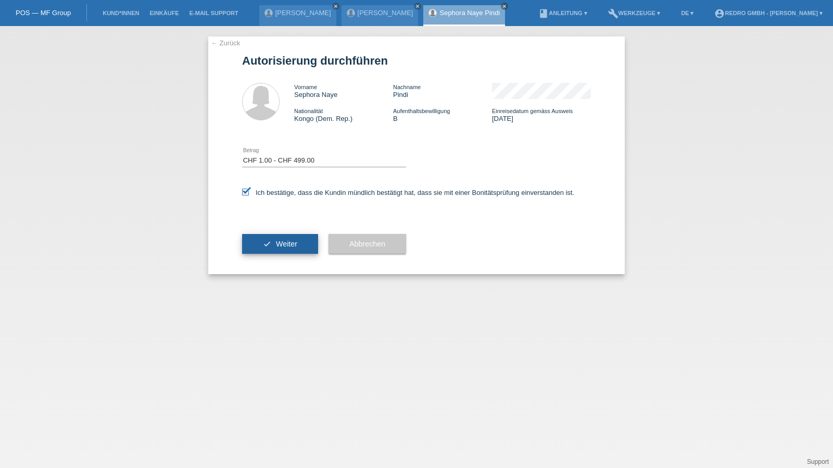
click at [266, 239] on button "check Weiter" at bounding box center [280, 244] width 76 height 20
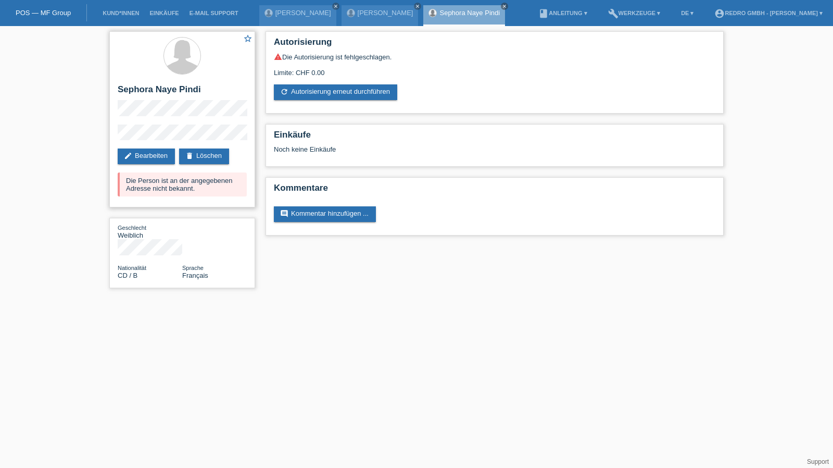
click at [160, 91] on h2 "Sephora Naye Pindi" at bounding box center [182, 92] width 129 height 16
drag, startPoint x: 160, startPoint y: 91, endPoint x: 158, endPoint y: 84, distance: 6.9
click at [160, 91] on h2 "Sephora Naye Pindi" at bounding box center [182, 92] width 129 height 16
copy div "Sephora Naye Pindi"
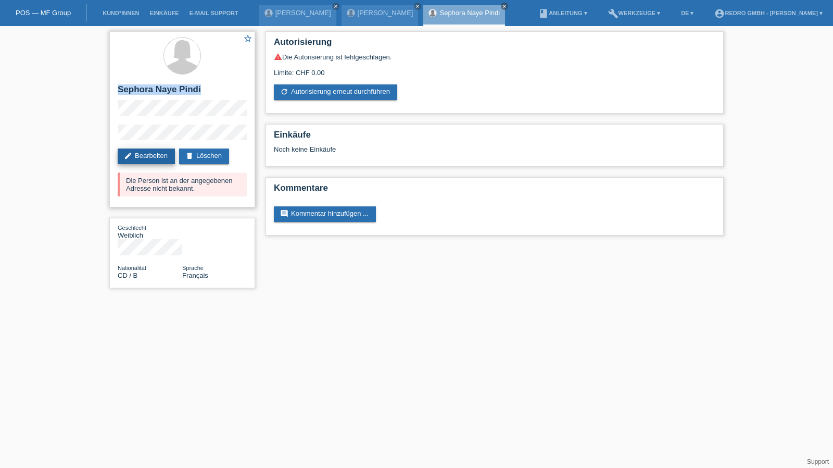
click at [159, 158] on link "edit Bearbeiten" at bounding box center [146, 156] width 57 height 16
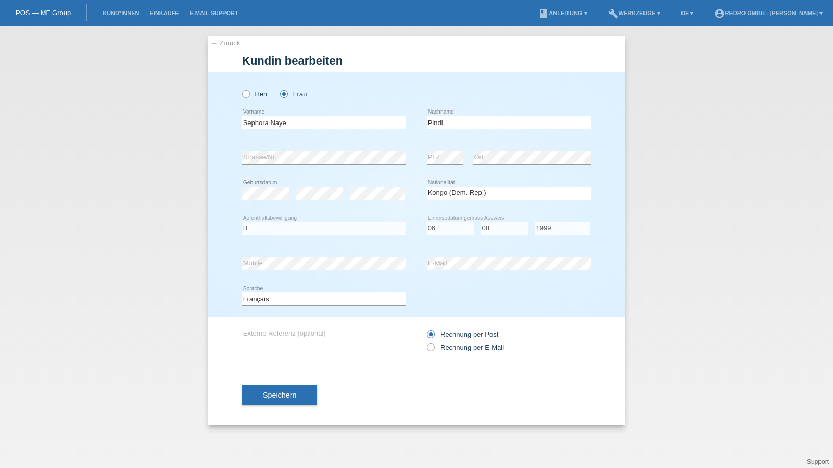
select select "CD"
select select "B"
select select "06"
select select "08"
select select "1999"
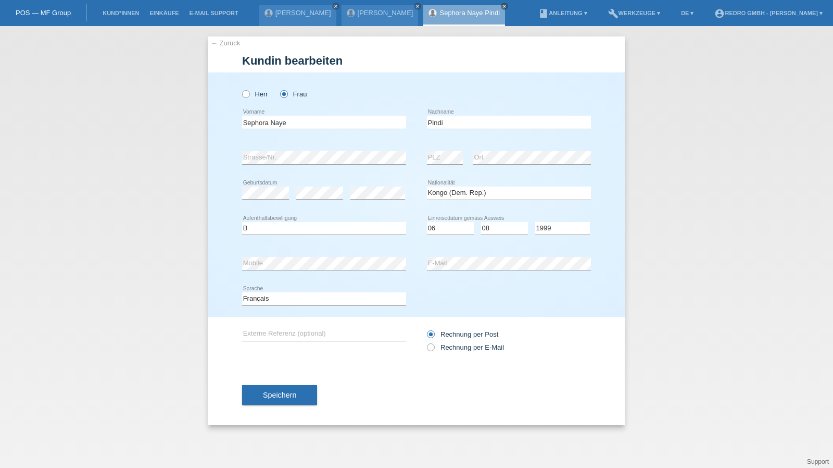
click at [226, 45] on link "← Zurück" at bounding box center [225, 43] width 29 height 8
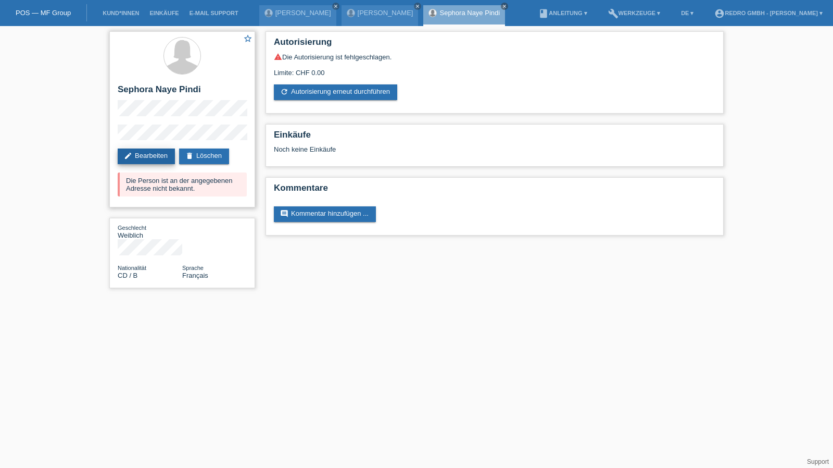
click at [147, 150] on link "edit Bearbeiten" at bounding box center [146, 156] width 57 height 16
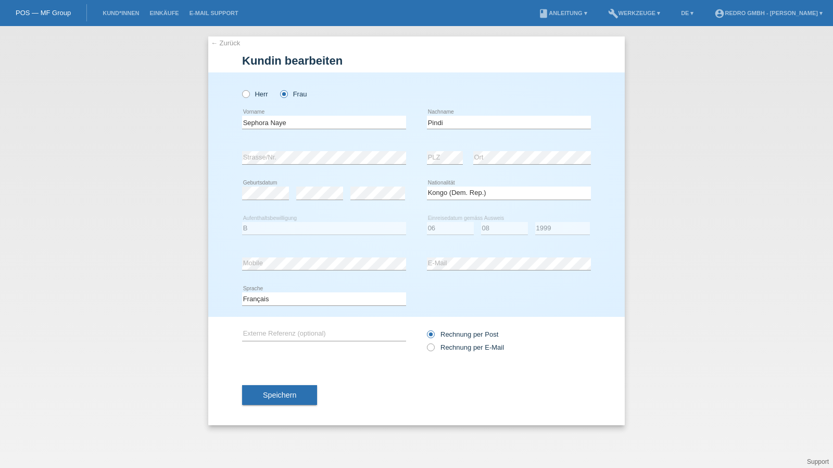
select select "CD"
select select "B"
select select "06"
select select "08"
select select "1999"
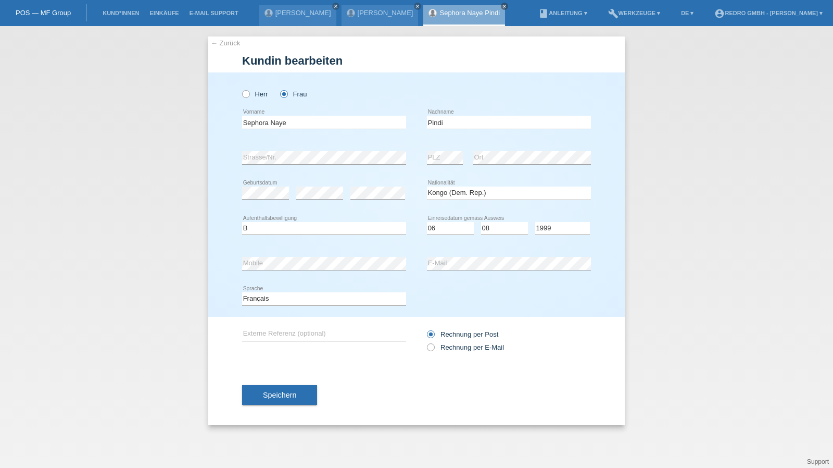
click at [217, 41] on link "← Zurück" at bounding box center [225, 43] width 29 height 8
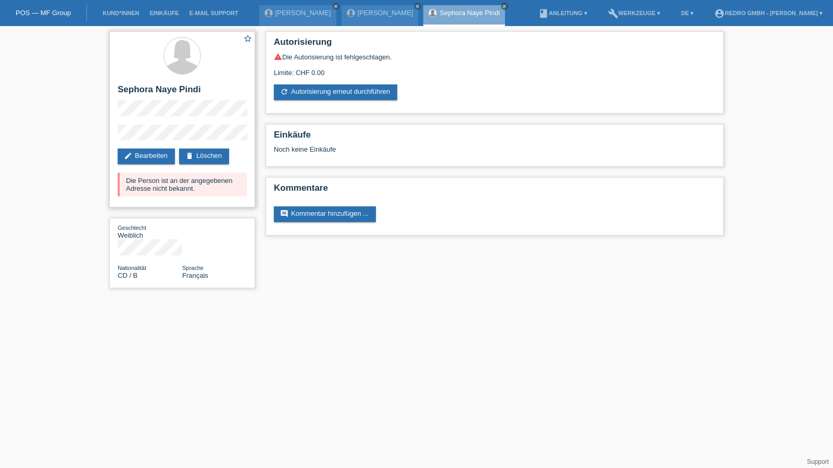
click at [131, 125] on div "star_border Sephora Naye Pindi edit Bearbeiten delete Löschen Die Person ist an…" at bounding box center [182, 119] width 146 height 176
drag, startPoint x: 174, startPoint y: 123, endPoint x: 132, endPoint y: 46, distance: 87.6
click at [101, 135] on div "star_border Sephora Naye Pindi edit Bearbeiten delete Löschen Die Person ist an…" at bounding box center [416, 162] width 833 height 272
click at [112, 10] on li "Kund*innen" at bounding box center [120, 13] width 47 height 27
click at [110, 12] on link "Kund*innen" at bounding box center [120, 13] width 47 height 6
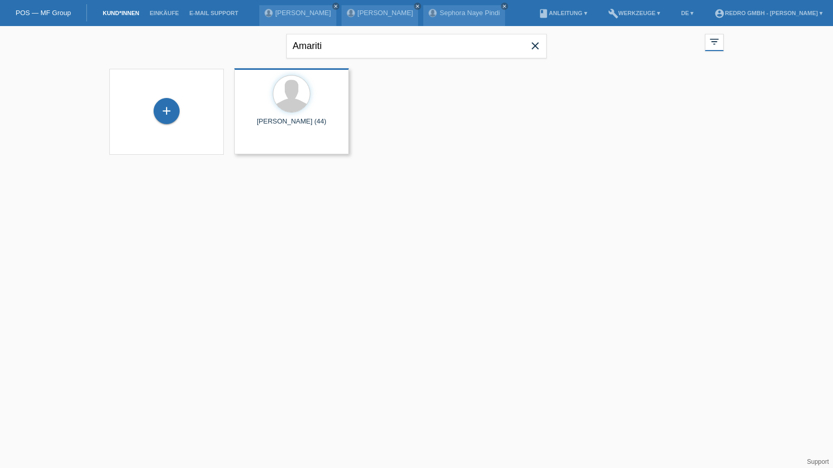
drag, startPoint x: 164, startPoint y: 112, endPoint x: 268, endPoint y: 87, distance: 107.1
click at [164, 112] on div "+" at bounding box center [167, 111] width 26 height 26
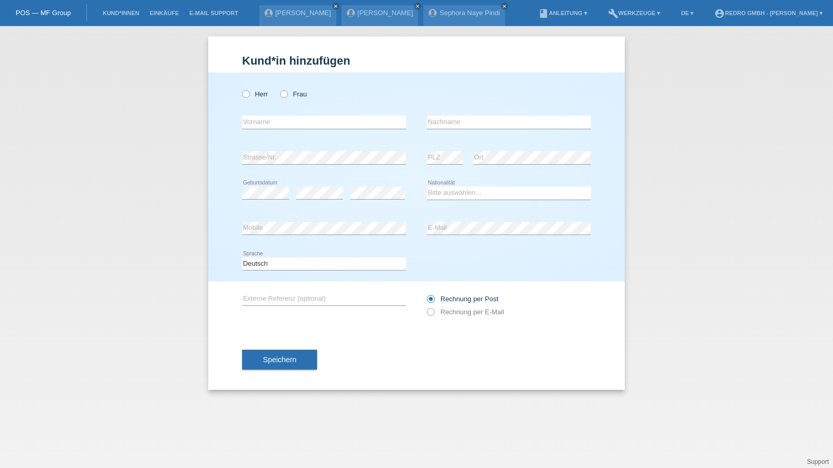
click at [257, 99] on div "Herr Frau" at bounding box center [324, 93] width 164 height 21
click at [257, 97] on label "Herr" at bounding box center [255, 94] width 26 height 8
click at [249, 97] on input "Herr" at bounding box center [245, 93] width 7 height 7
radio input "true"
click at [480, 123] on input "text" at bounding box center [509, 122] width 164 height 13
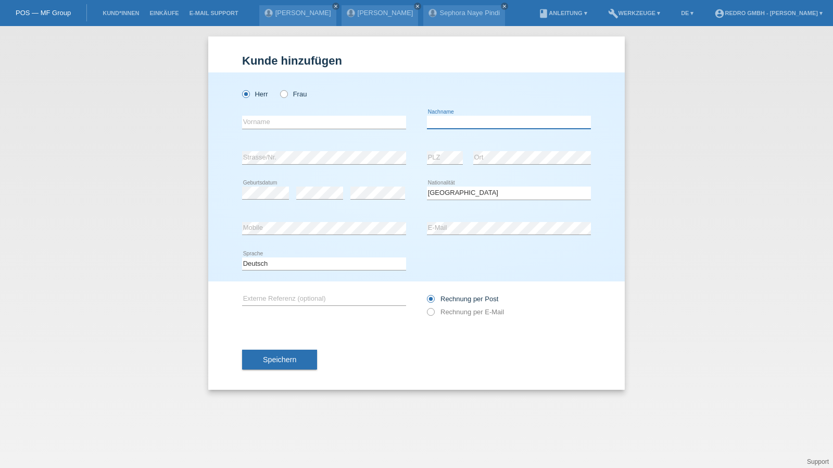
click at [480, 123] on input "text" at bounding box center [509, 122] width 164 height 13
type input "[PERSON_NAME] [PERSON_NAME]"
click at [302, 121] on input "text" at bounding box center [324, 122] width 164 height 13
paste input "[PERSON_NAME] [PERSON_NAME]"
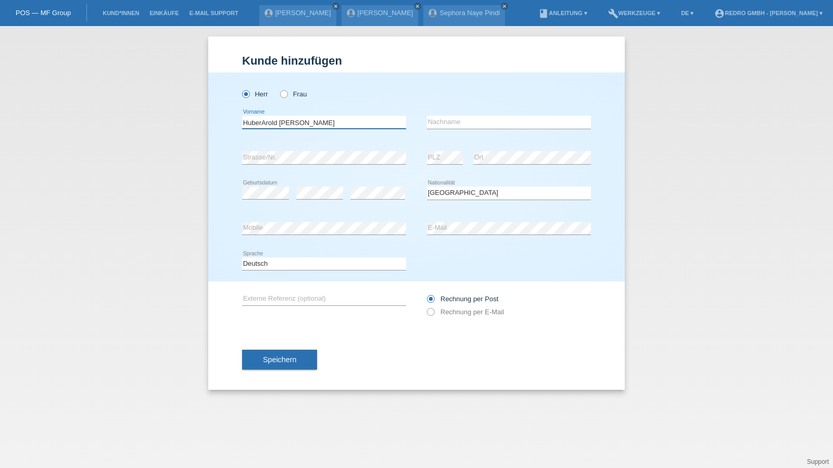
drag, startPoint x: 262, startPoint y: 121, endPoint x: 158, endPoint y: 124, distance: 104.7
click at [158, 124] on div "Kund*in hinzufügen Kunde hinzufügen Kundin hinzufügen Herr Frau error Vorname e…" at bounding box center [416, 247] width 833 height 442
type input "[PERSON_NAME] [PERSON_NAME]"
click at [482, 123] on input "text" at bounding box center [509, 122] width 164 height 13
paste input "Huber"
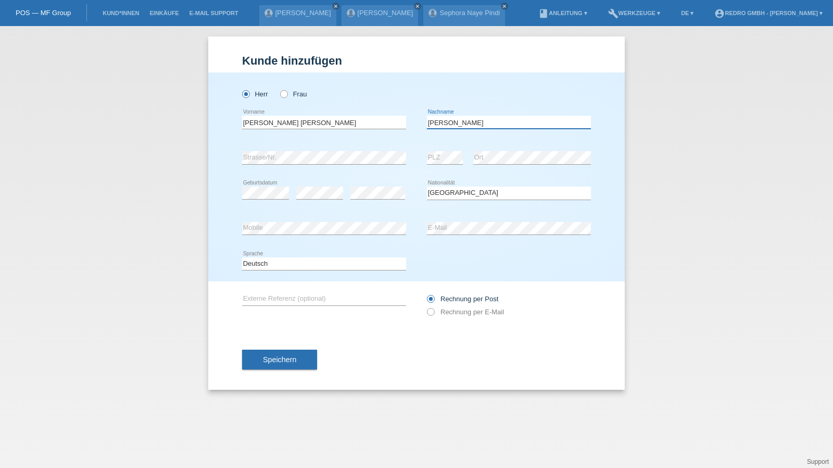
type input "Huber"
click at [252, 121] on input "Arold Simon Jean Baptista" at bounding box center [324, 122] width 164 height 13
type input "Arold Simon Jean Baptista"
select select "CH"
click at [291, 364] on button "Speichern" at bounding box center [279, 359] width 75 height 20
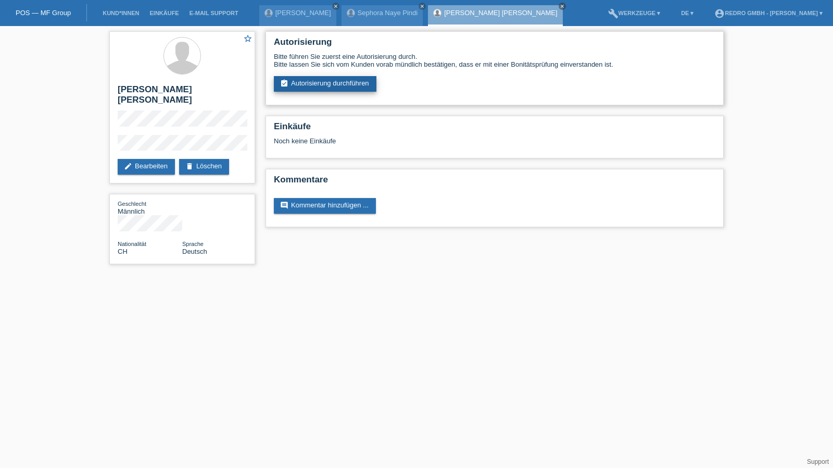
click at [330, 83] on link "assignment_turned_in Autorisierung durchführen" at bounding box center [325, 84] width 103 height 16
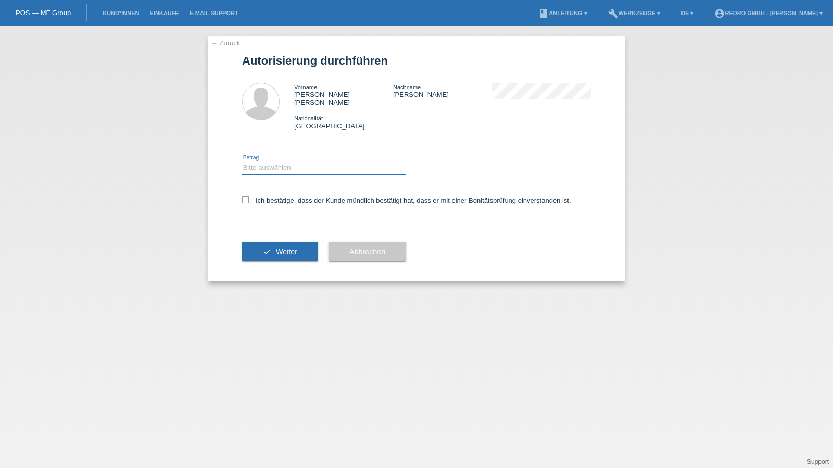
drag, startPoint x: 284, startPoint y: 159, endPoint x: 282, endPoint y: 166, distance: 7.6
click at [284, 161] on select "Bitte auswählen CHF 1.00 - CHF 499.00 CHF 500.00 - CHF 1'999.00 CHF 2'000.00 - …" at bounding box center [324, 167] width 164 height 12
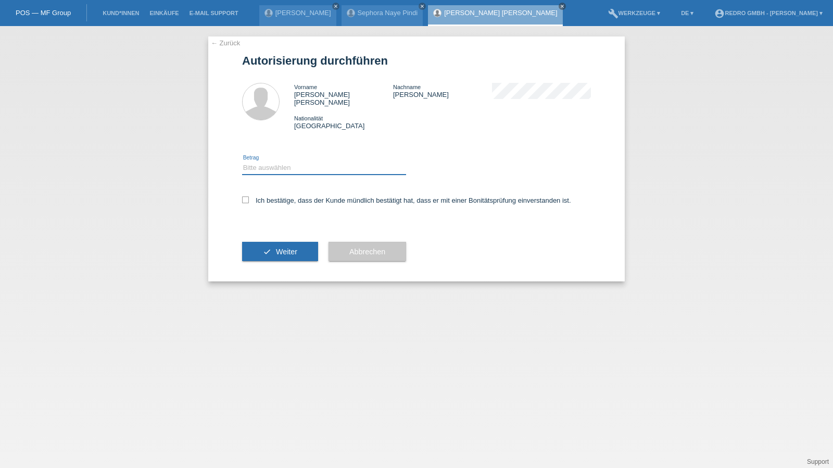
select select "1"
click at [242, 161] on select "Bitte auswählen CHF 1.00 - CHF 499.00 CHF 500.00 - CHF 1'999.00 CHF 2'000.00 - …" at bounding box center [324, 167] width 164 height 12
click at [271, 196] on label "Ich bestätige, dass der Kunde mündlich bestätigt hat, dass er mit einer Bonität…" at bounding box center [406, 200] width 329 height 8
click at [249, 196] on input "Ich bestätige, dass der Kunde mündlich bestätigt hat, dass er mit einer Bonität…" at bounding box center [245, 199] width 7 height 7
checkbox input "true"
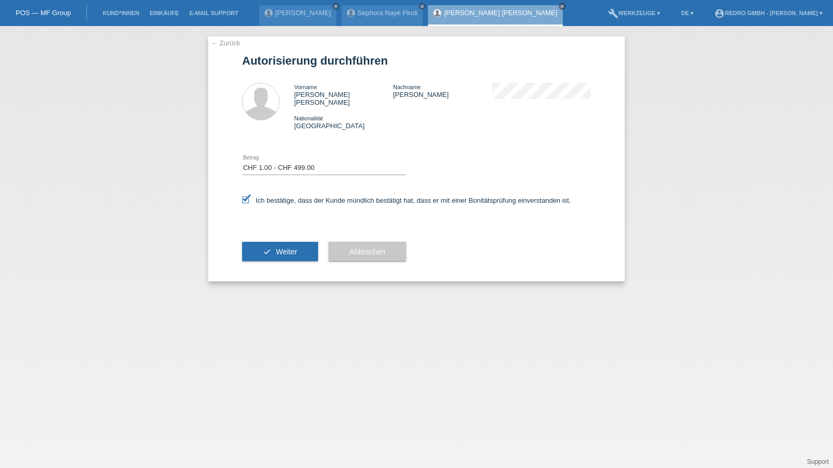
click at [273, 233] on div "check Weiter" at bounding box center [280, 251] width 76 height 60
click at [272, 242] on button "check Weiter" at bounding box center [280, 252] width 76 height 20
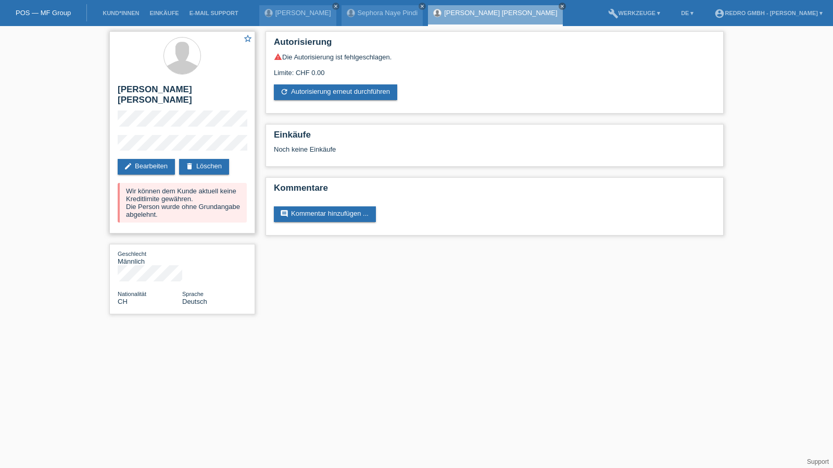
click at [128, 101] on h2 "[PERSON_NAME] [PERSON_NAME]" at bounding box center [182, 97] width 129 height 26
copy h2 "[PERSON_NAME]"
click at [165, 92] on h2 "[PERSON_NAME] [PERSON_NAME]" at bounding box center [182, 97] width 129 height 26
click at [165, 91] on h2 "[PERSON_NAME] [PERSON_NAME]" at bounding box center [182, 97] width 129 height 26
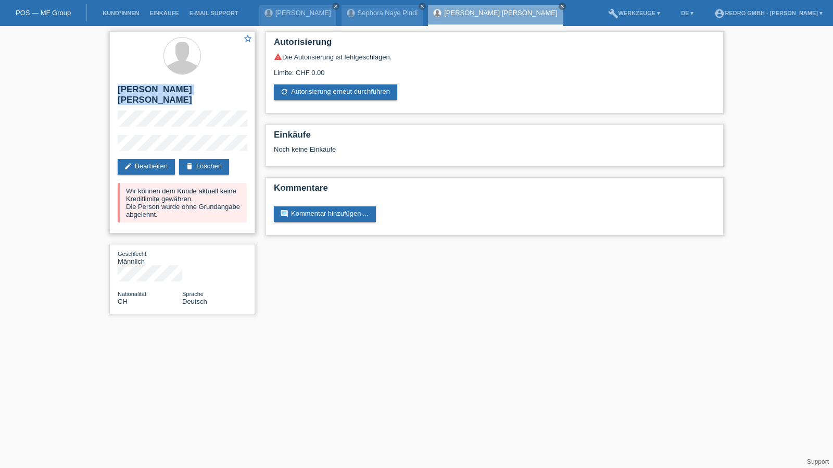
click at [165, 91] on h2 "[PERSON_NAME] [PERSON_NAME]" at bounding box center [182, 97] width 129 height 26
copy div "[PERSON_NAME] [PERSON_NAME]"
click at [121, 13] on link "Kund*innen" at bounding box center [120, 13] width 47 height 6
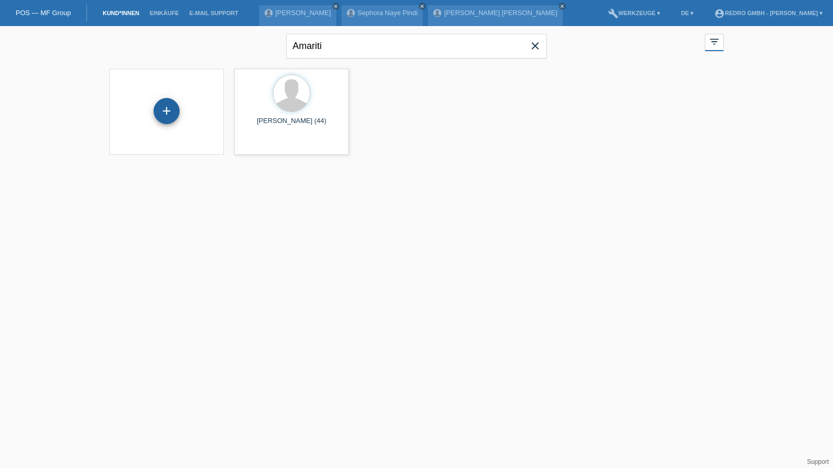
click at [177, 109] on div "+" at bounding box center [166, 111] width 25 height 18
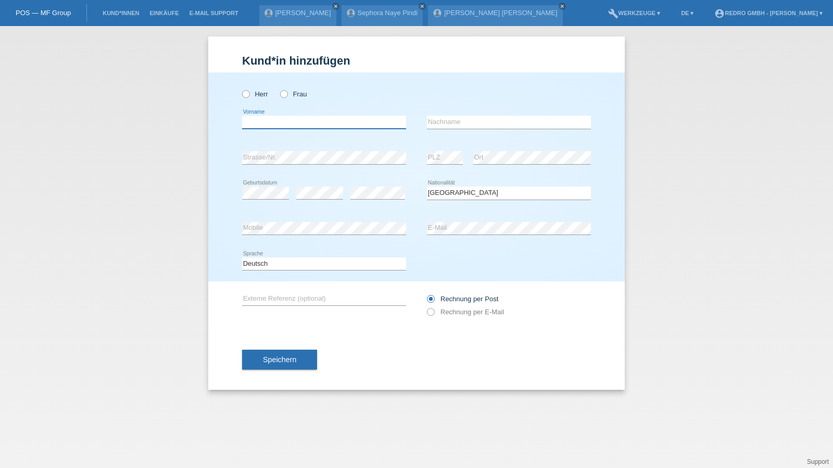
click at [290, 119] on input "text" at bounding box center [324, 122] width 164 height 13
type input "Hatip"
type input "Zenuni"
click at [473, 193] on select "Bitte auswählen... Schweiz Deutschland Liechtenstein Österreich ------------ Af…" at bounding box center [509, 192] width 164 height 12
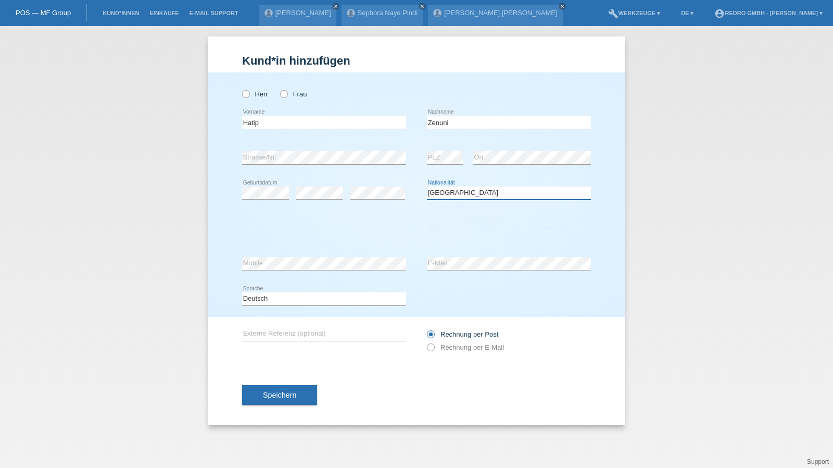
select select "MK"
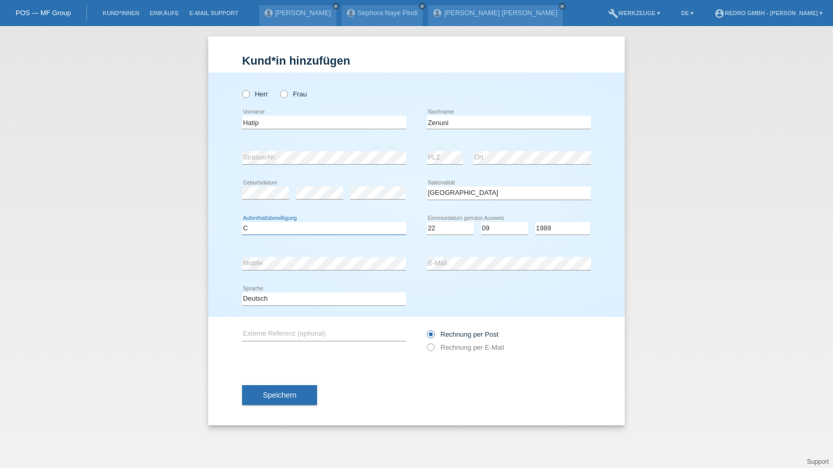
select select "C"
select select "22"
select select "09"
select select "1989"
click at [298, 396] on button "Speichern" at bounding box center [279, 395] width 75 height 20
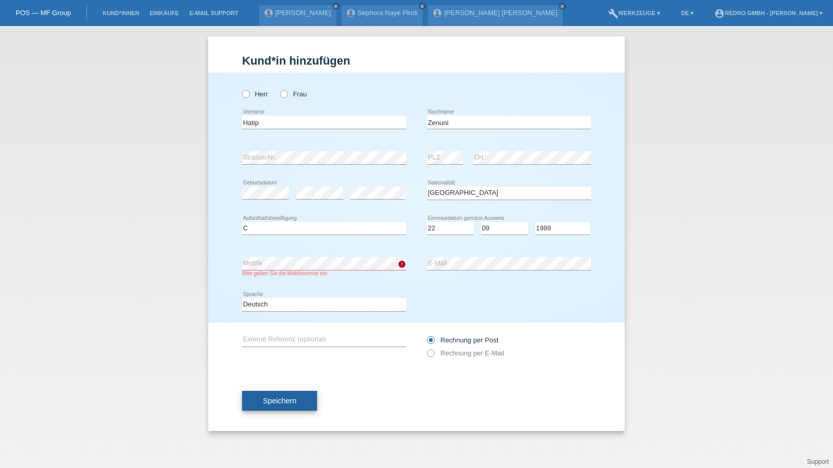
click at [263, 410] on button "Speichern" at bounding box center [279, 401] width 75 height 20
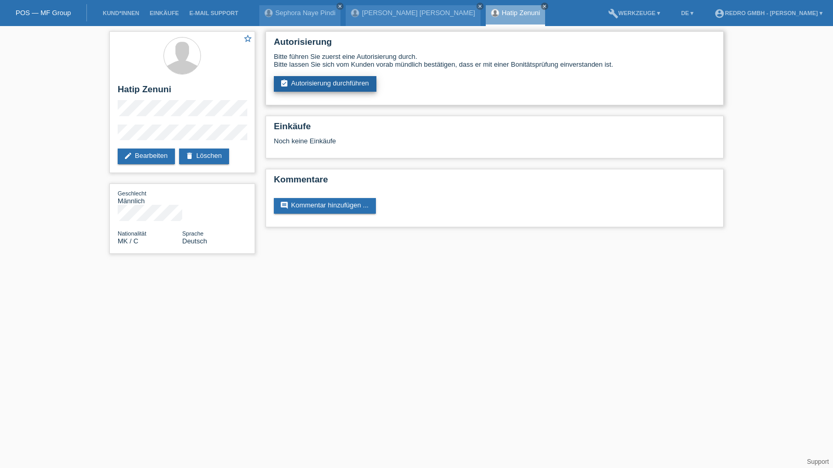
click at [330, 90] on link "assignment_turned_in Autorisierung durchführen" at bounding box center [325, 84] width 103 height 16
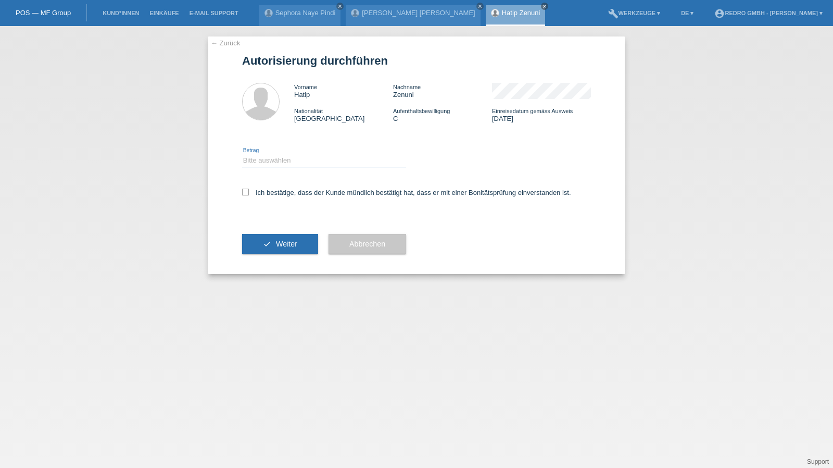
drag, startPoint x: 262, startPoint y: 161, endPoint x: 261, endPoint y: 167, distance: 5.8
click at [262, 161] on select "Bitte auswählen CHF 1.00 - CHF 499.00 CHF 500.00 - CHF 1'999.00 CHF 2'000.00 - …" at bounding box center [324, 160] width 164 height 12
select select "1"
click at [242, 154] on select "Bitte auswählen CHF 1.00 - CHF 499.00 CHF 500.00 - CHF 1'999.00 CHF 2'000.00 - …" at bounding box center [324, 160] width 164 height 12
click at [258, 196] on label "Ich bestätige, dass der Kunde mündlich bestätigt hat, dass er mit einer Bonität…" at bounding box center [406, 193] width 329 height 8
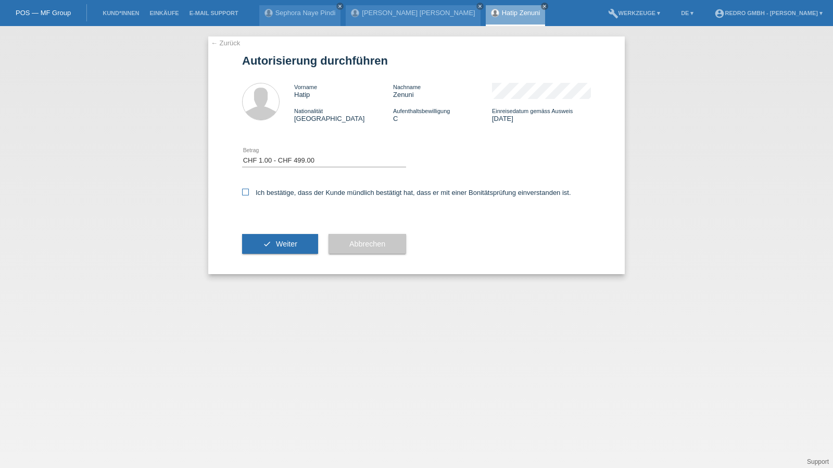
click at [249, 195] on input "Ich bestätige, dass der Kunde mündlich bestätigt hat, dass er mit einer Bonität…" at bounding box center [245, 192] width 7 height 7
checkbox input "true"
click at [279, 238] on button "check Weiter" at bounding box center [280, 244] width 76 height 20
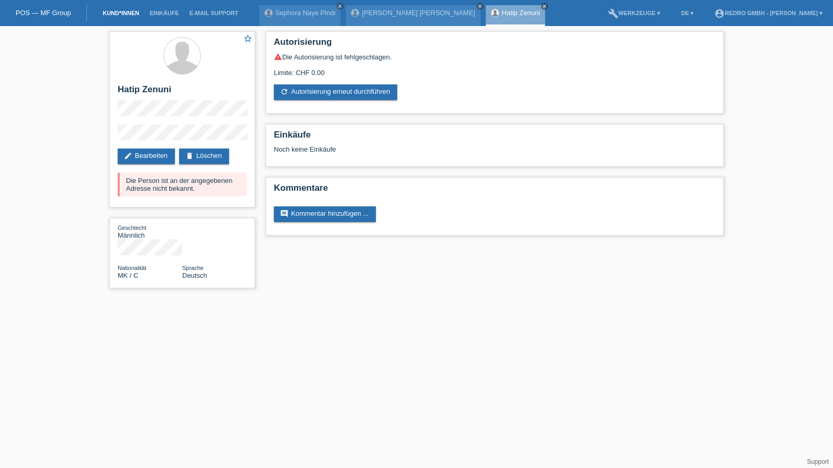
click at [126, 14] on link "Kund*innen" at bounding box center [120, 13] width 47 height 6
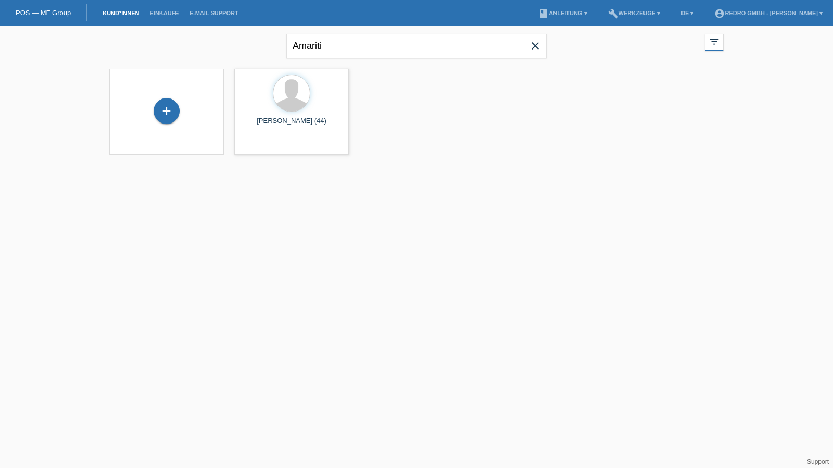
drag, startPoint x: 167, startPoint y: 110, endPoint x: 410, endPoint y: 62, distance: 247.3
click at [167, 110] on div "+" at bounding box center [167, 111] width 26 height 26
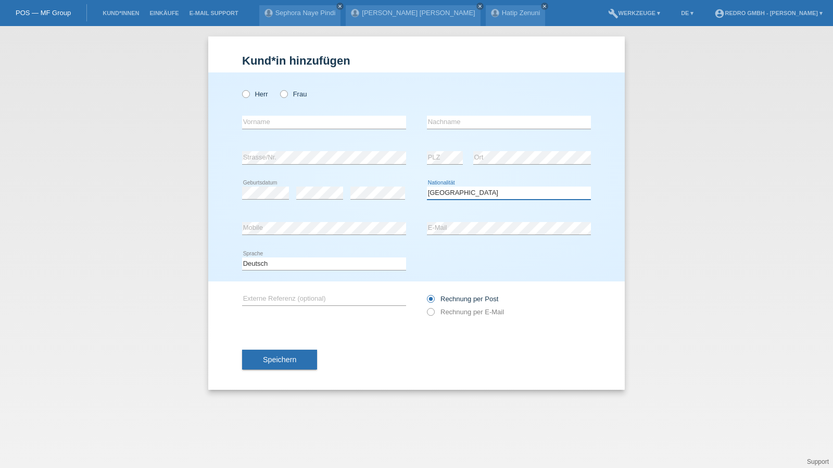
click at [507, 190] on select "Bitte auswählen... Schweiz Deutschland Liechtenstein Österreich ------------ Af…" at bounding box center [509, 192] width 164 height 12
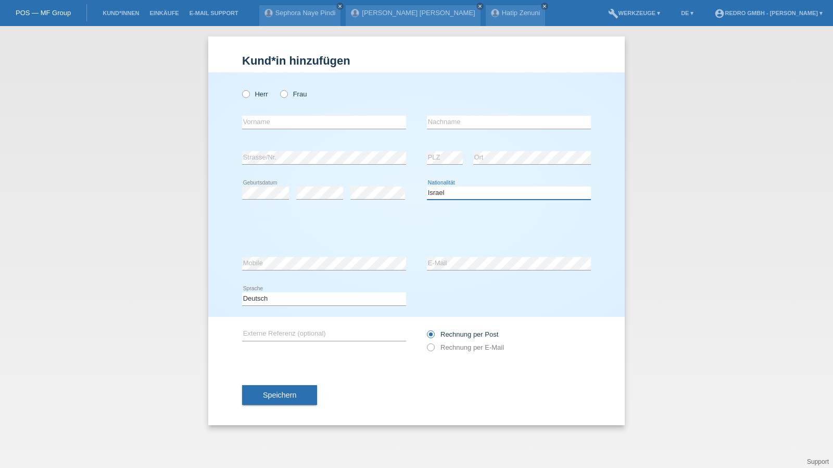
select select "IT"
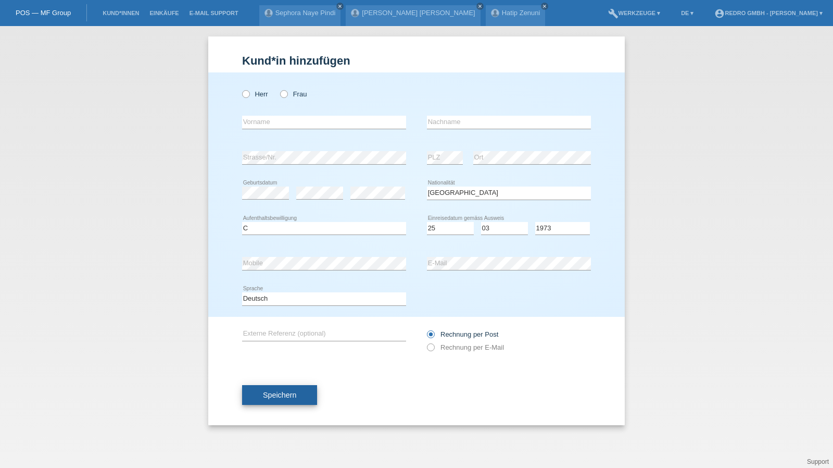
click at [296, 387] on button "Speichern" at bounding box center [279, 395] width 75 height 20
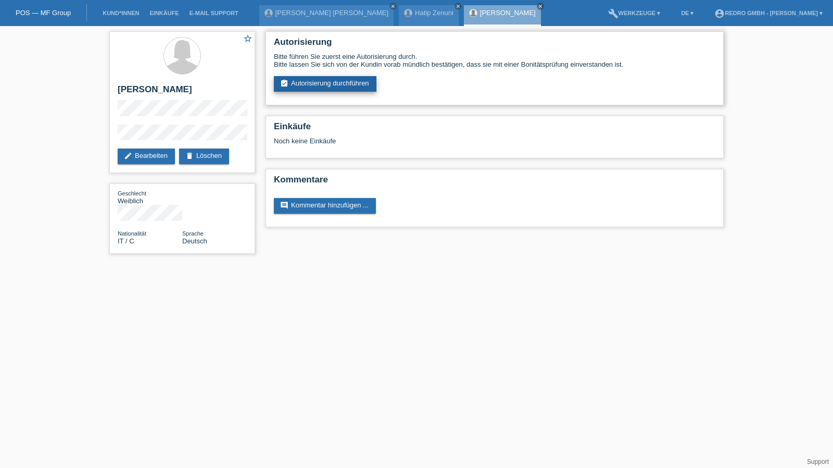
click at [344, 82] on link "assignment_turned_in Autorisierung durchführen" at bounding box center [325, 84] width 103 height 16
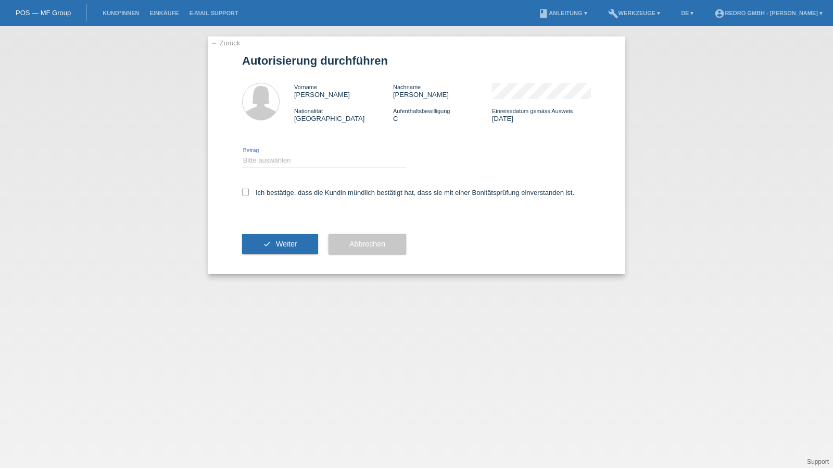
click at [266, 157] on select "Bitte auswählen CHF 1.00 - CHF 499.00 CHF 500.00 - CHF 1'999.00 CHF 2'000.00 - …" at bounding box center [324, 160] width 164 height 12
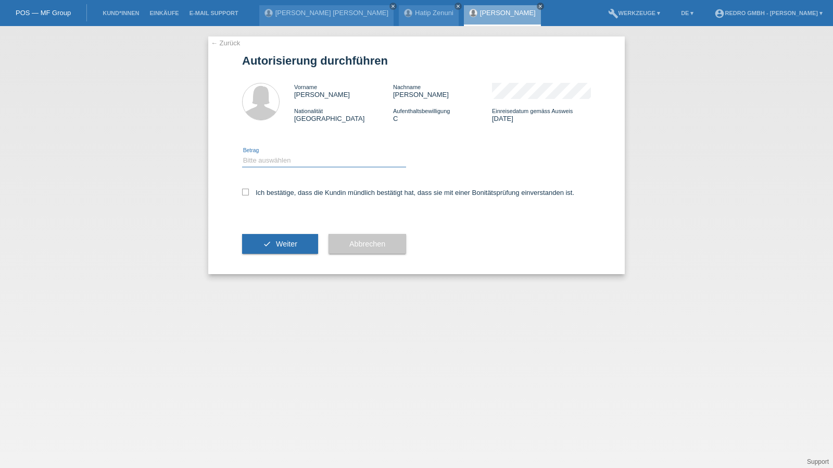
select select "1"
click at [242, 154] on select "Bitte auswählen CHF 1.00 - CHF 499.00 CHF 500.00 - CHF 1'999.00 CHF 2'000.00 - …" at bounding box center [324, 160] width 164 height 12
click at [266, 191] on label "Ich bestätige, dass die Kundin mündlich bestätigt hat, dass sie mit einer Bonit…" at bounding box center [408, 193] width 332 height 8
click at [249, 191] on input "Ich bestätige, dass die Kundin mündlich bestätigt hat, dass sie mit einer Bonit…" at bounding box center [245, 192] width 7 height 7
checkbox input "true"
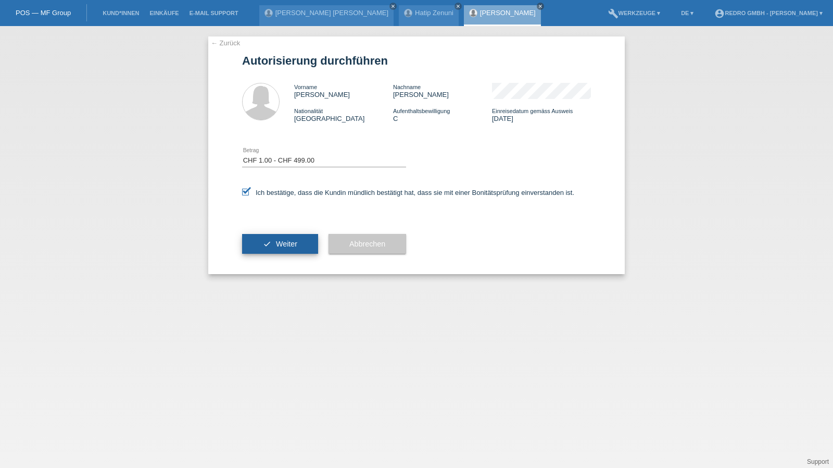
click at [268, 237] on button "check Weiter" at bounding box center [280, 244] width 76 height 20
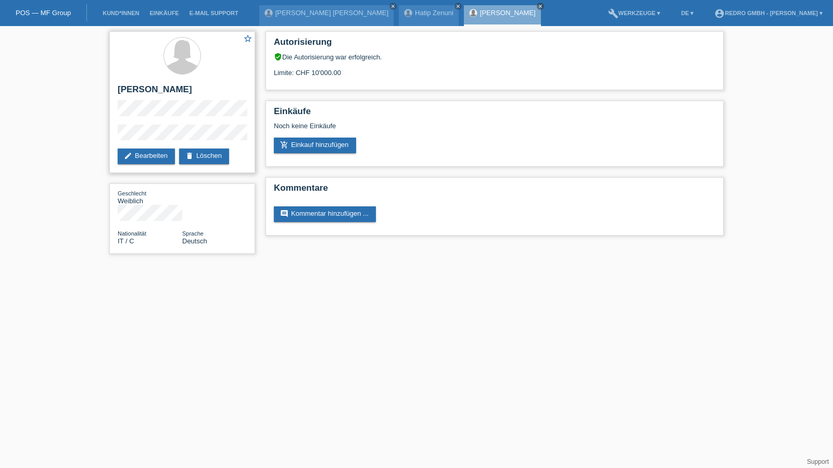
click at [151, 81] on div "star_border [PERSON_NAME] edit Bearbeiten delete Löschen" at bounding box center [182, 102] width 146 height 142
click at [144, 85] on h2 "[PERSON_NAME]" at bounding box center [182, 92] width 129 height 16
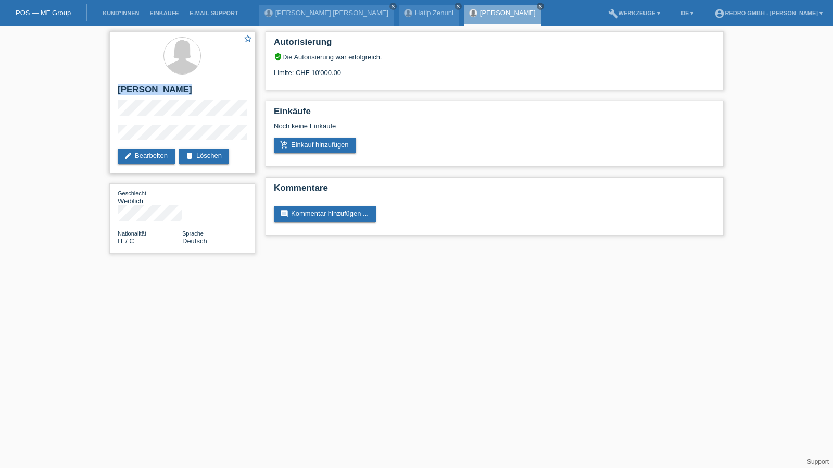
copy div "[PERSON_NAME]"
click at [102, 133] on div "star_border Jolanda Visaggio edit Bearbeiten delete Löschen Geschlecht Weiblich…" at bounding box center [416, 145] width 833 height 238
click at [158, 123] on div "star_border Jolanda Visaggio edit Bearbeiten delete Löschen" at bounding box center [182, 102] width 146 height 142
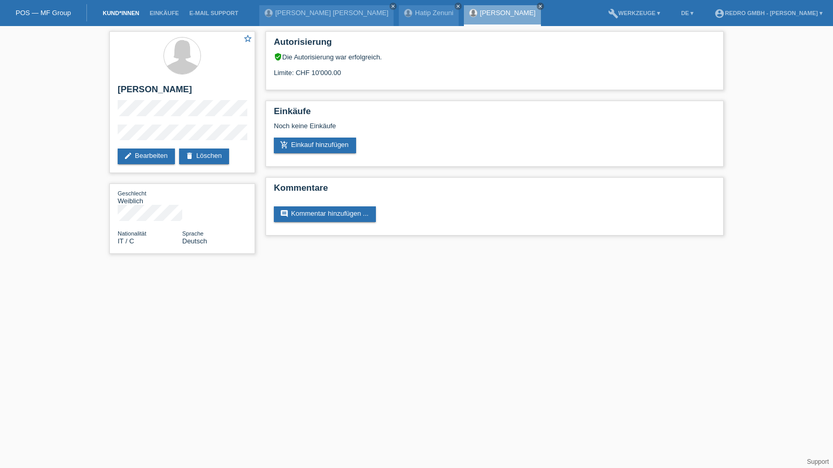
click at [106, 14] on link "Kund*innen" at bounding box center [120, 13] width 47 height 6
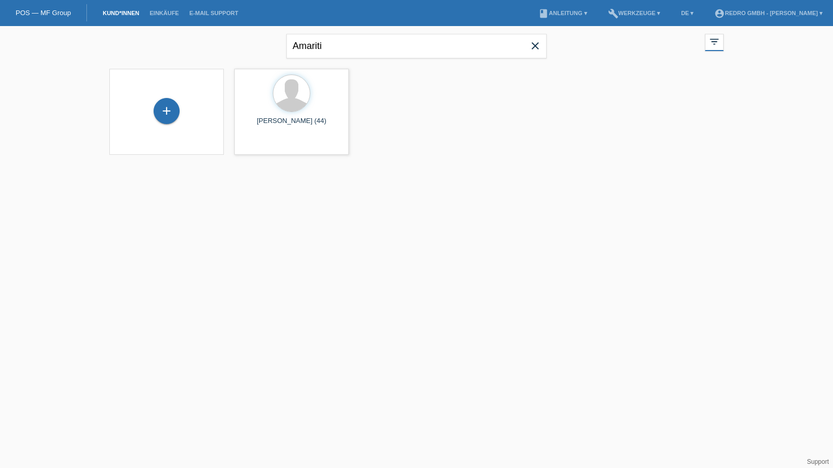
click at [184, 111] on div "+" at bounding box center [167, 112] width 98 height 28
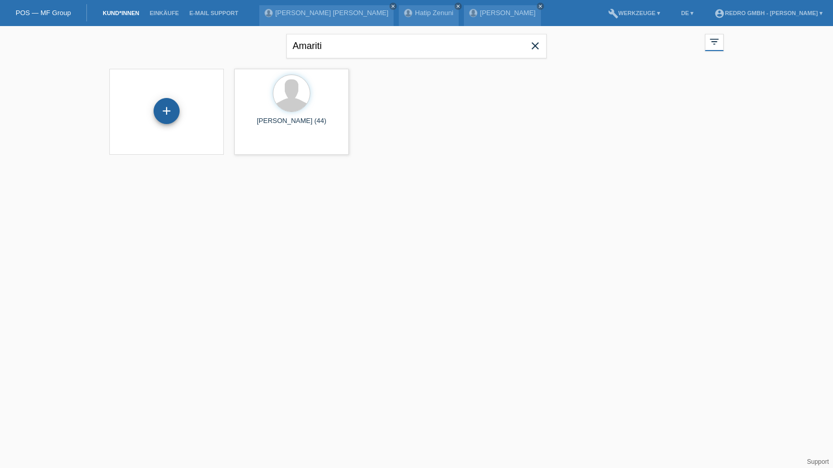
click at [174, 111] on div "+" at bounding box center [167, 111] width 26 height 26
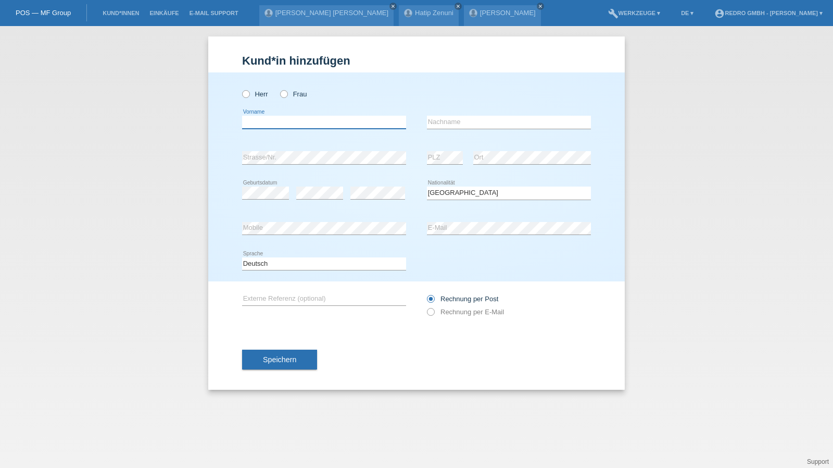
click at [273, 121] on input "text" at bounding box center [324, 122] width 164 height 13
type input "[PERSON_NAME]"
click at [505, 132] on div "[PERSON_NAME] error Nachname" at bounding box center [509, 122] width 164 height 35
click at [506, 125] on input "[PERSON_NAME]" at bounding box center [509, 122] width 164 height 13
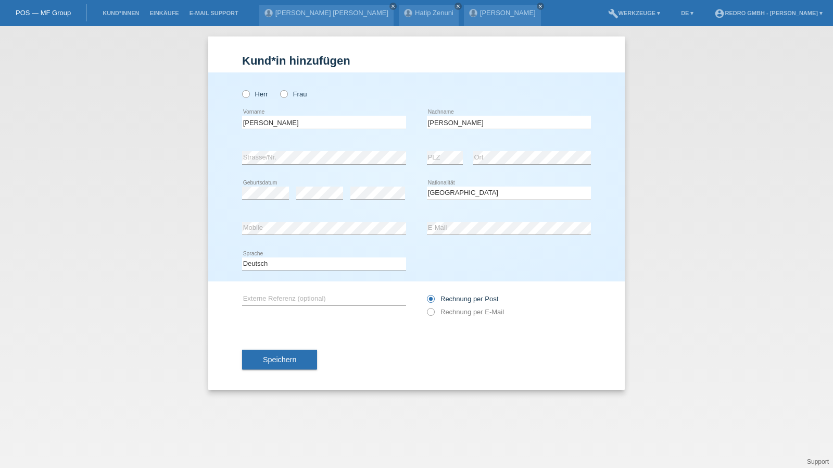
drag, startPoint x: 296, startPoint y: 357, endPoint x: 293, endPoint y: 349, distance: 8.6
click at [296, 357] on button "Speichern" at bounding box center [279, 359] width 75 height 20
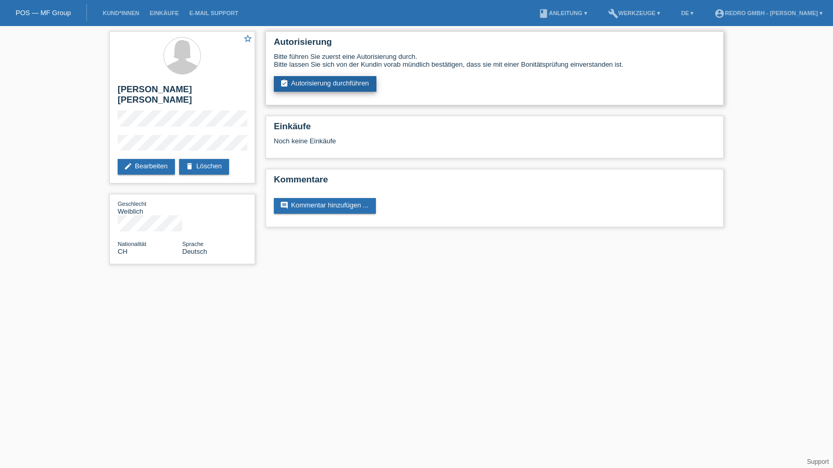
click at [305, 83] on link "assignment_turned_in Autorisierung durchführen" at bounding box center [325, 84] width 103 height 16
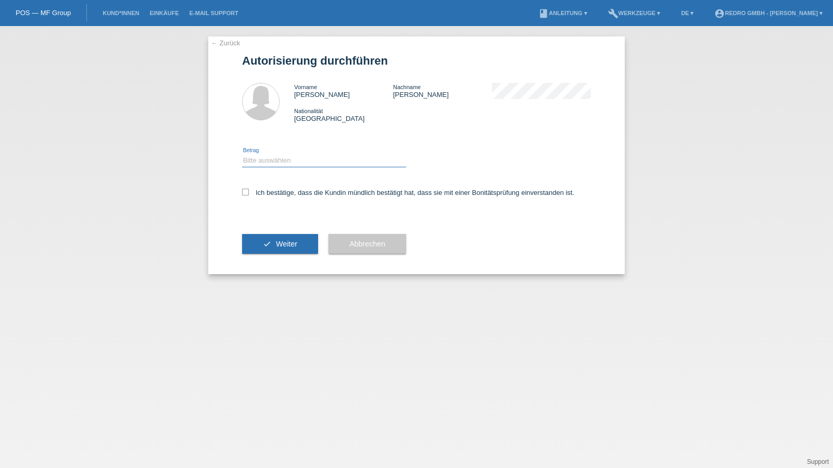
click at [306, 164] on select "Bitte auswählen CHF 1.00 - CHF 499.00 CHF 500.00 - CHF 1'999.00 CHF 2'000.00 - …" at bounding box center [324, 160] width 164 height 12
select select "1"
click at [242, 154] on select "Bitte auswählen CHF 1.00 - CHF 499.00 CHF 500.00 - CHF 1'999.00 CHF 2'000.00 - …" at bounding box center [324, 160] width 164 height 12
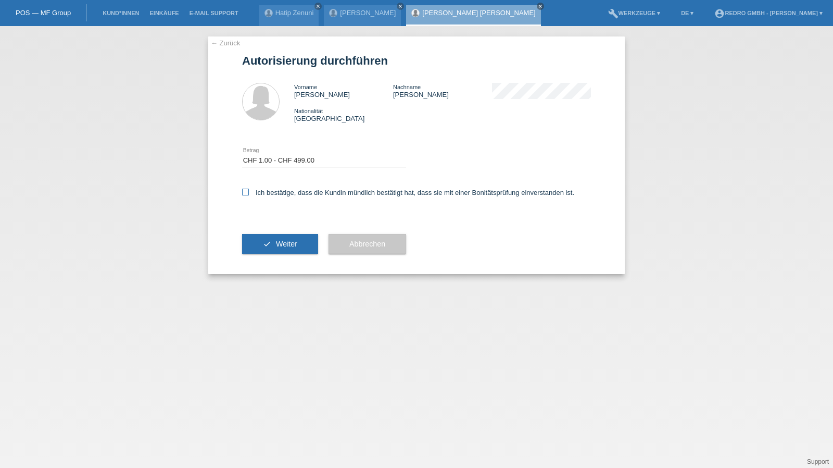
click at [284, 192] on label "Ich bestätige, dass die Kundin mündlich bestätigt hat, dass sie mit einer Bonit…" at bounding box center [408, 193] width 332 height 8
click at [249, 192] on input "Ich bestätige, dass die Kundin mündlich bestätigt hat, dass sie mit einer Bonit…" at bounding box center [245, 192] width 7 height 7
checkbox input "true"
click at [274, 246] on button "check Weiter" at bounding box center [280, 244] width 76 height 20
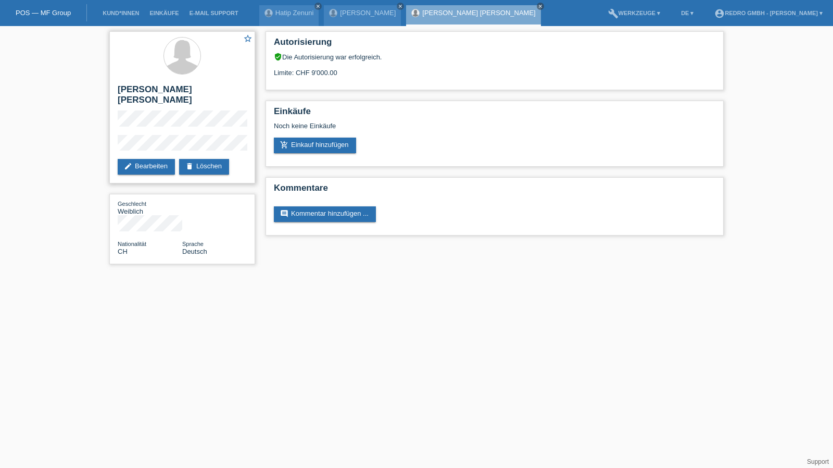
click at [164, 89] on h2 "[PERSON_NAME] [PERSON_NAME]" at bounding box center [182, 97] width 129 height 26
copy div "[PERSON_NAME] [PERSON_NAME]"
click at [98, 134] on div "star_border Amelie Kim Alice Berner edit Bearbeiten delete Löschen Geschlecht W…" at bounding box center [416, 150] width 833 height 248
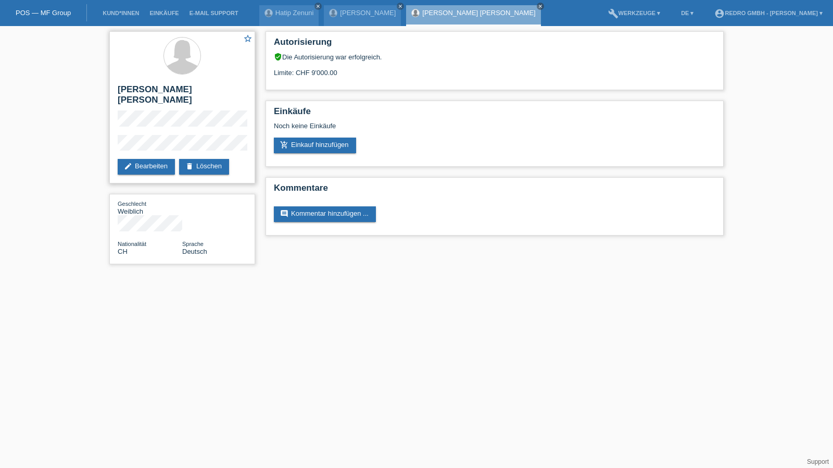
click at [150, 91] on h2 "[PERSON_NAME] [PERSON_NAME]" at bounding box center [182, 97] width 129 height 26
drag, startPoint x: 150, startPoint y: 91, endPoint x: 153, endPoint y: 6, distance: 84.9
click at [150, 91] on h2 "[PERSON_NAME] [PERSON_NAME]" at bounding box center [182, 97] width 129 height 26
copy div "[PERSON_NAME] [PERSON_NAME]"
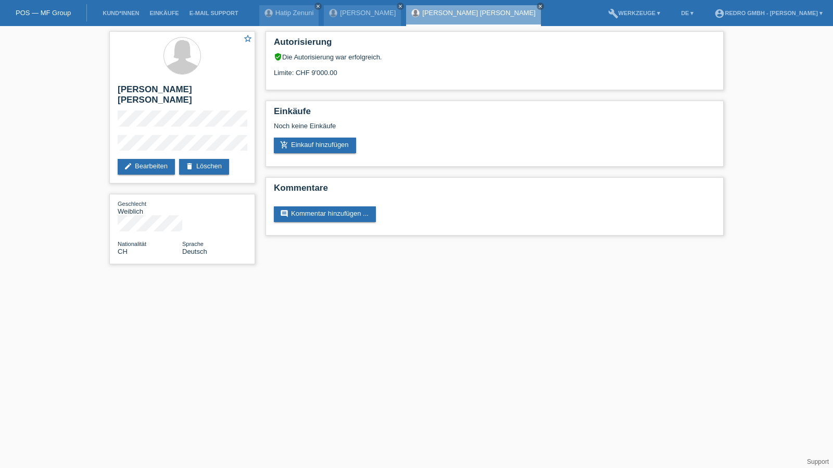
click at [74, 136] on div "star_border Amelie Kim Alice Berner edit Bearbeiten delete Löschen Geschlecht W…" at bounding box center [416, 150] width 833 height 248
click at [147, 121] on div "star_border Amelie Kim Alice Berner edit Bearbeiten delete Löschen" at bounding box center [182, 107] width 146 height 152
click at [108, 9] on li "Kund*innen" at bounding box center [120, 13] width 47 height 27
click at [110, 18] on li "Kund*innen" at bounding box center [120, 13] width 47 height 27
click at [115, 13] on link "Kund*innen" at bounding box center [120, 13] width 47 height 6
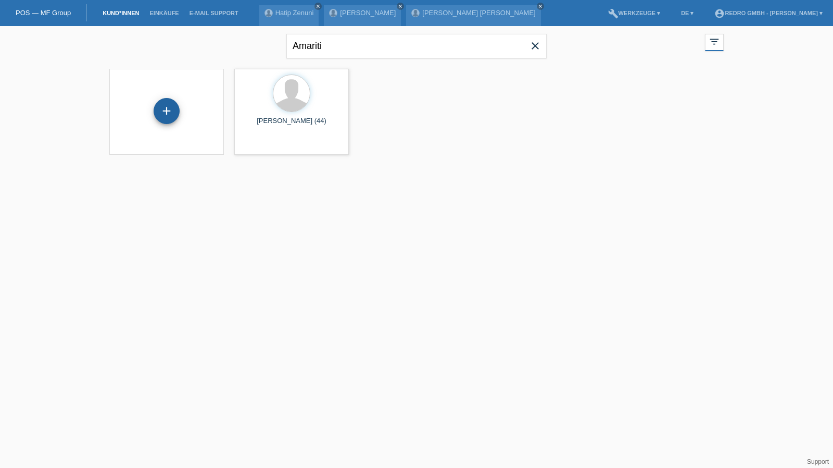
click at [165, 98] on div "+" at bounding box center [167, 111] width 26 height 26
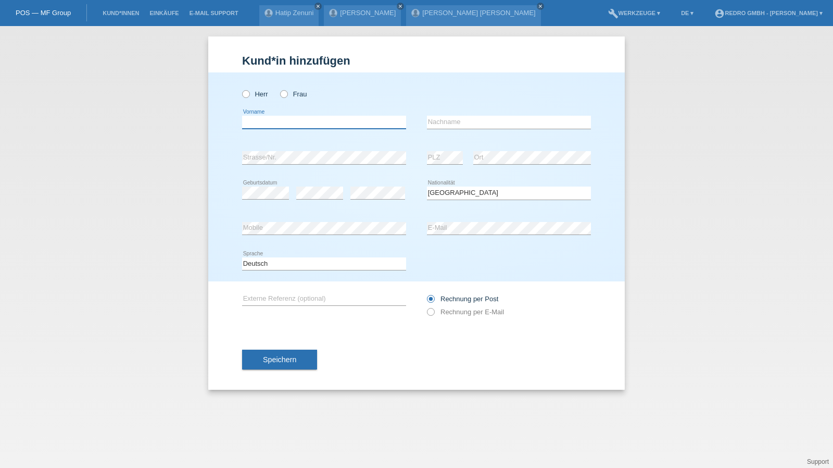
click at [273, 118] on input "text" at bounding box center [324, 122] width 164 height 13
type input "[PERSON_NAME]"
type input "Korerimana"
select select "BI"
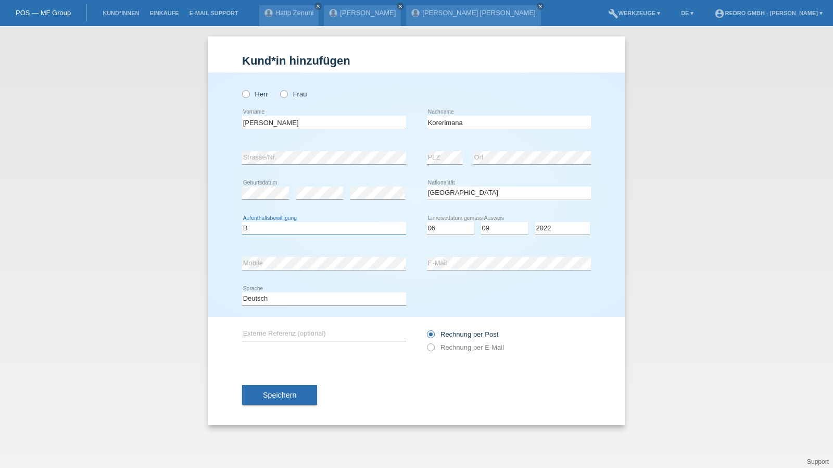
select select "B"
select select "06"
select select "09"
click at [273, 295] on select "Deutsch Français Italiano English" at bounding box center [324, 298] width 164 height 12
select select "fr"
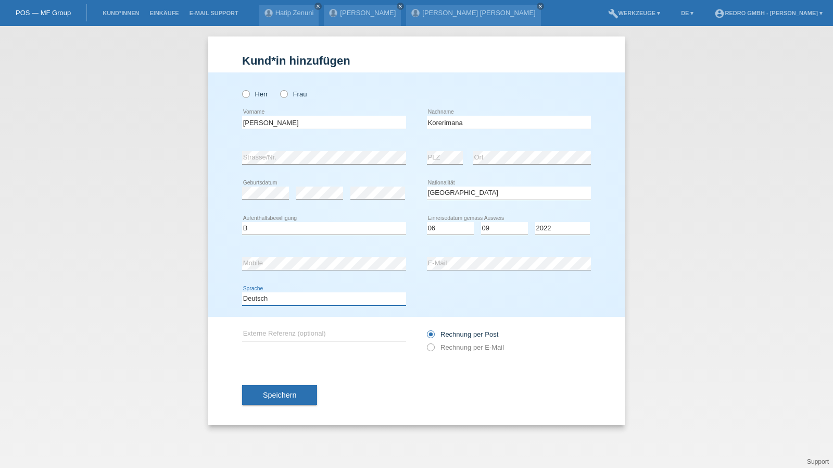
click at [242, 292] on select "Deutsch Français Italiano English" at bounding box center [324, 298] width 164 height 12
click at [265, 391] on span "Speichern" at bounding box center [279, 395] width 33 height 8
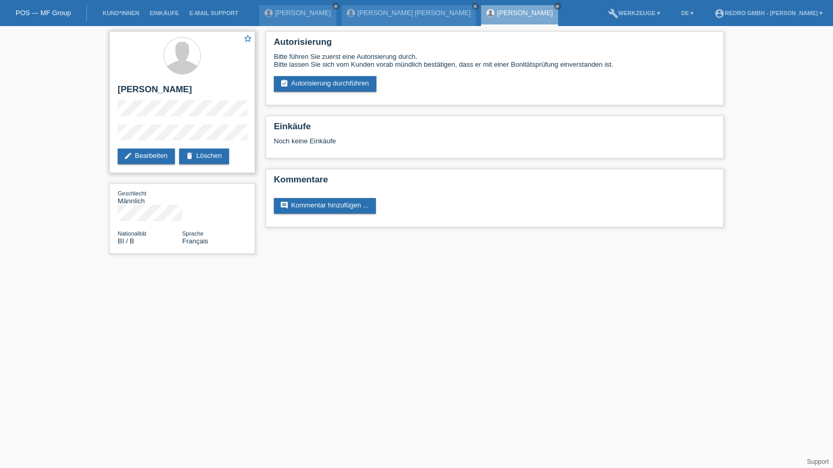
click at [160, 86] on h2 "[PERSON_NAME]" at bounding box center [182, 92] width 129 height 16
copy h2 "Korerimana"
click at [298, 77] on link "assignment_turned_in Autorisierung durchführen" at bounding box center [325, 84] width 103 height 16
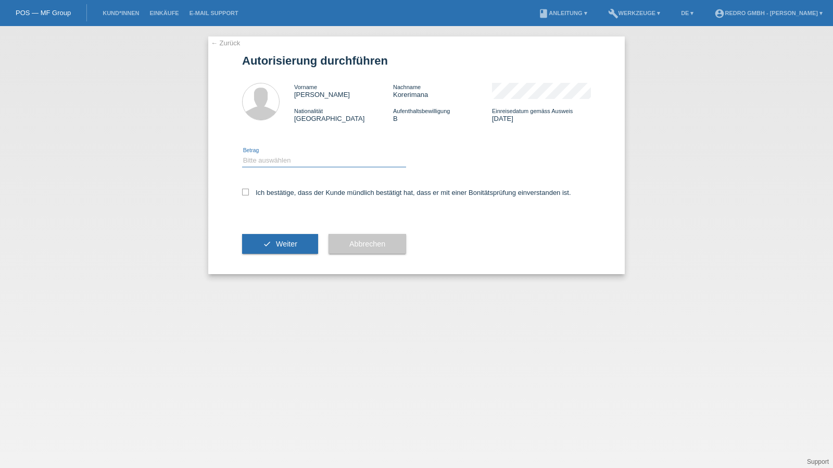
drag, startPoint x: 278, startPoint y: 157, endPoint x: 273, endPoint y: 166, distance: 9.8
click at [278, 157] on select "Bitte auswählen CHF 1.00 - CHF 499.00 CHF 500.00 - CHF 1'999.00 CHF 2'000.00 - …" at bounding box center [324, 160] width 164 height 12
select select "1"
click at [242, 154] on select "Bitte auswählen CHF 1.00 - CHF 499.00 CHF 500.00 - CHF 1'999.00 CHF 2'000.00 - …" at bounding box center [324, 160] width 164 height 12
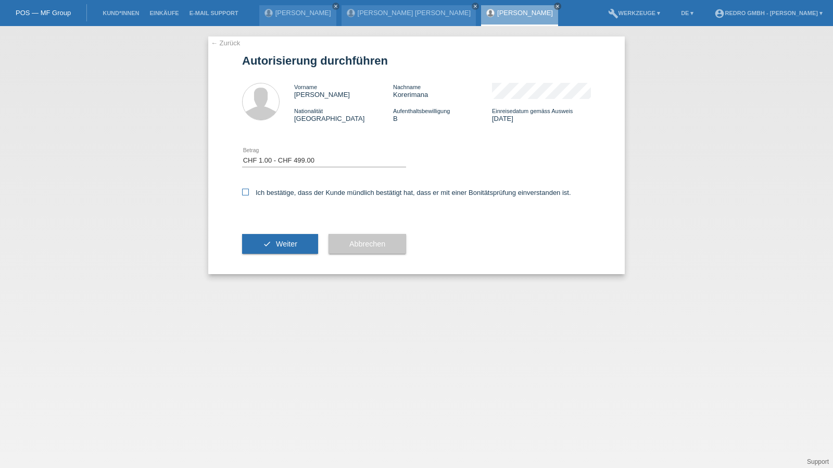
click at [265, 194] on label "Ich bestätige, dass der Kunde mündlich bestätigt hat, dass er mit einer Bonität…" at bounding box center [406, 193] width 329 height 8
click at [249, 194] on input "Ich bestätige, dass der Kunde mündlich bestätigt hat, dass er mit einer Bonität…" at bounding box center [245, 192] width 7 height 7
checkbox input "true"
click at [265, 242] on button "check Weiter" at bounding box center [280, 244] width 76 height 20
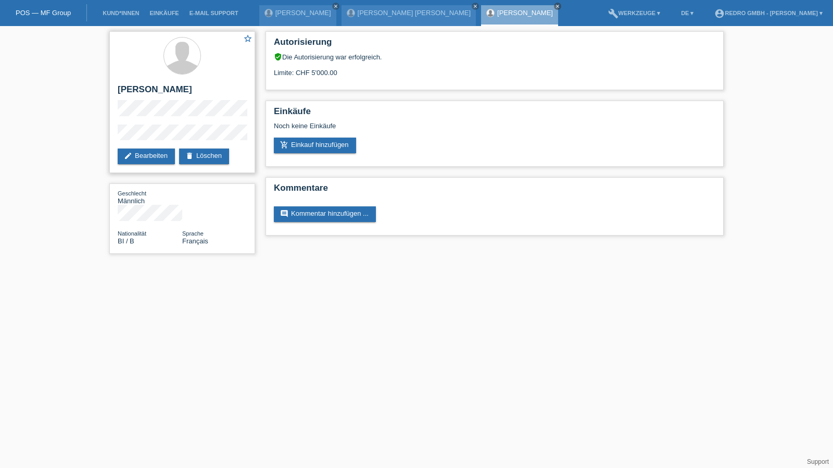
click at [150, 92] on h2 "[PERSON_NAME]" at bounding box center [182, 92] width 129 height 16
copy div "[PERSON_NAME]"
click at [92, 135] on div "star_border Alexis Korerimana edit Bearbeiten delete Löschen Geschlecht Männlic…" at bounding box center [416, 145] width 833 height 238
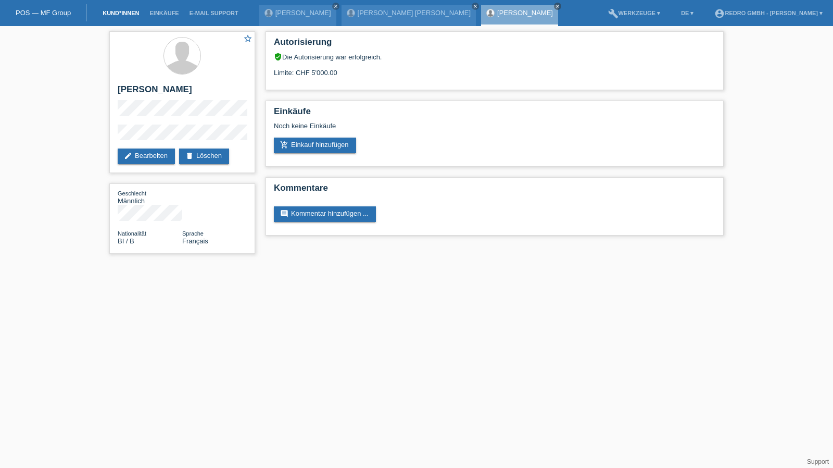
click at [125, 10] on link "Kund*innen" at bounding box center [120, 13] width 47 height 6
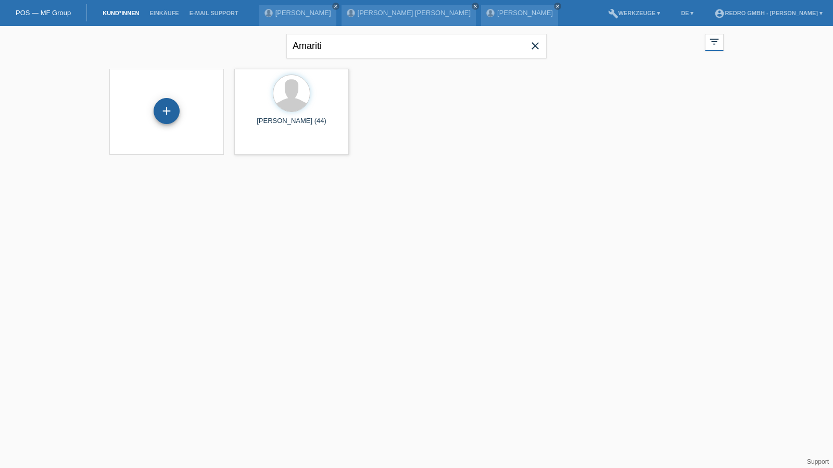
click at [163, 108] on div "+" at bounding box center [167, 111] width 26 height 26
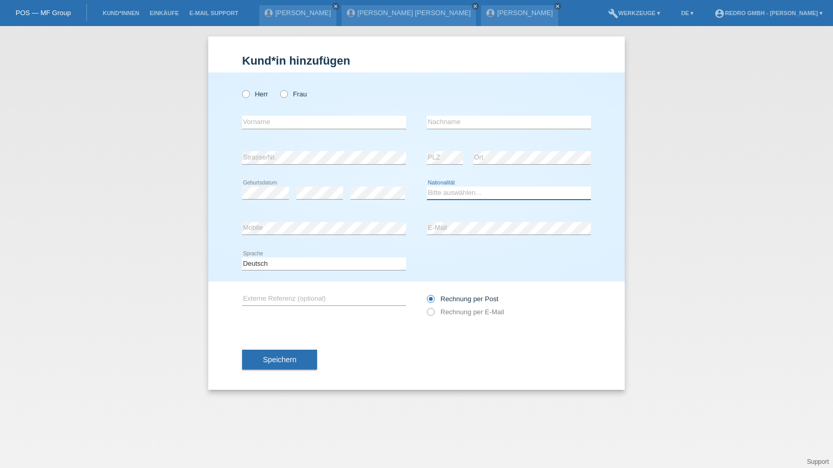
click at [460, 192] on select "Bitte auswählen... Schweiz Deutschland Liechtenstein Österreich ------------ Af…" at bounding box center [509, 192] width 164 height 12
click at [471, 195] on select "Bitte auswählen... [GEOGRAPHIC_DATA] [GEOGRAPHIC_DATA] [GEOGRAPHIC_DATA] [GEOGR…" at bounding box center [509, 192] width 164 height 12
click at [471, 195] on select "Bitte auswählen... Schweiz Deutschland Liechtenstein Österreich ------------ Af…" at bounding box center [509, 192] width 164 height 12
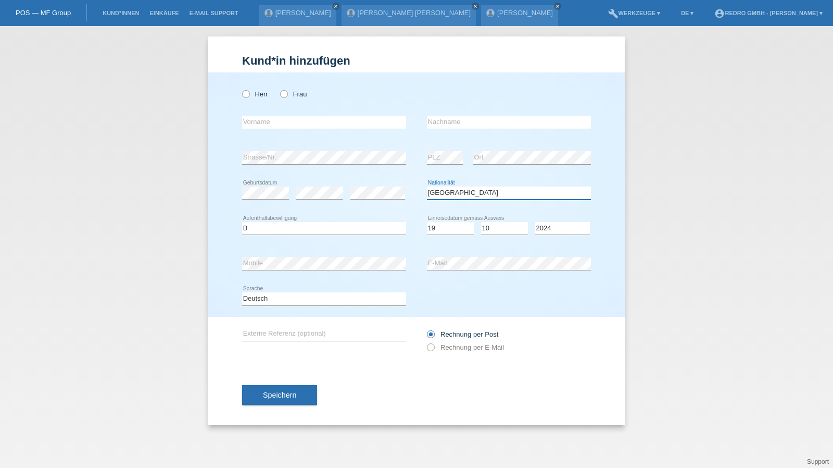
select select "GR"
select select "B"
select select "19"
select select "10"
select select "2021"
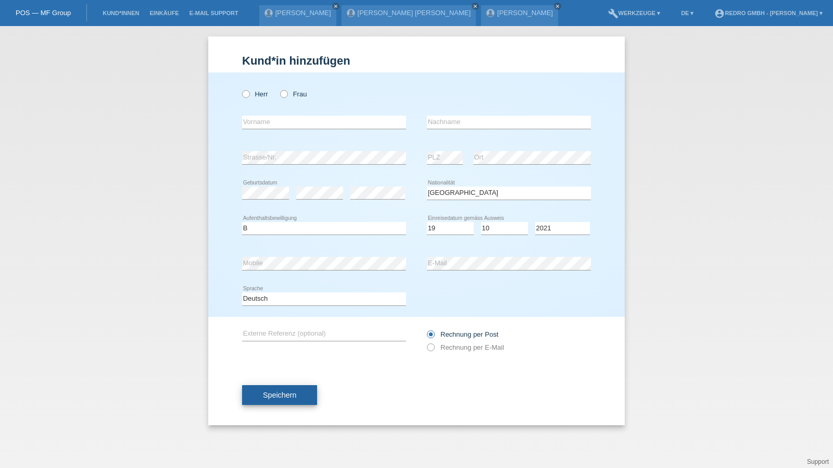
click at [272, 396] on span "Speichern" at bounding box center [279, 395] width 33 height 8
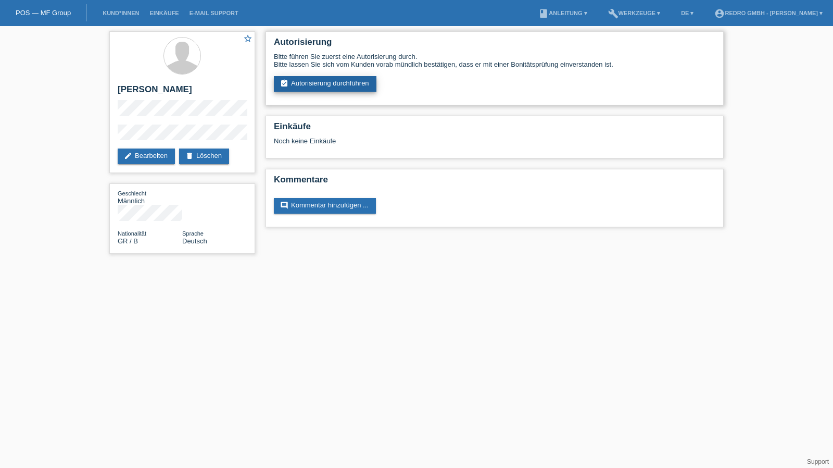
click at [353, 83] on link "assignment_turned_in Autorisierung durchführen" at bounding box center [325, 84] width 103 height 16
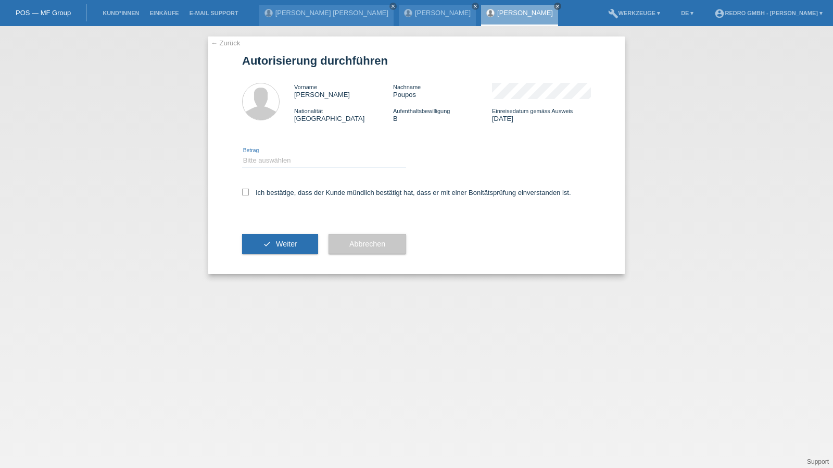
click at [313, 162] on select "Bitte auswählen CHF 1.00 - CHF 499.00 CHF 500.00 - CHF 1'999.00 CHF 2'000.00 - …" at bounding box center [324, 160] width 164 height 12
select select "1"
click at [242, 154] on select "Bitte auswählen CHF 1.00 - CHF 499.00 CHF 500.00 - CHF 1'999.00 CHF 2'000.00 - …" at bounding box center [324, 160] width 164 height 12
click at [296, 196] on label "Ich bestätige, dass der Kunde mündlich bestätigt hat, dass er mit einer Bonität…" at bounding box center [406, 193] width 329 height 8
click at [249, 195] on input "Ich bestätige, dass der Kunde mündlich bestätigt hat, dass er mit einer Bonität…" at bounding box center [245, 192] width 7 height 7
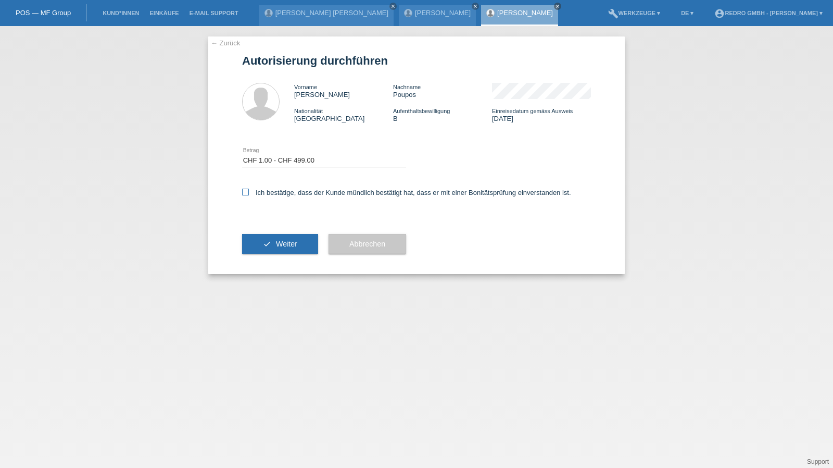
checkbox input "true"
click at [282, 244] on span "Weiter" at bounding box center [286, 244] width 21 height 8
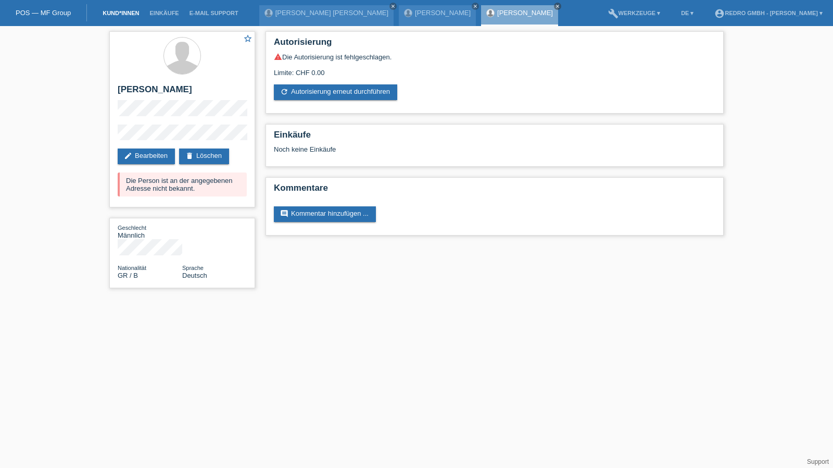
click at [119, 13] on link "Kund*innen" at bounding box center [120, 13] width 47 height 6
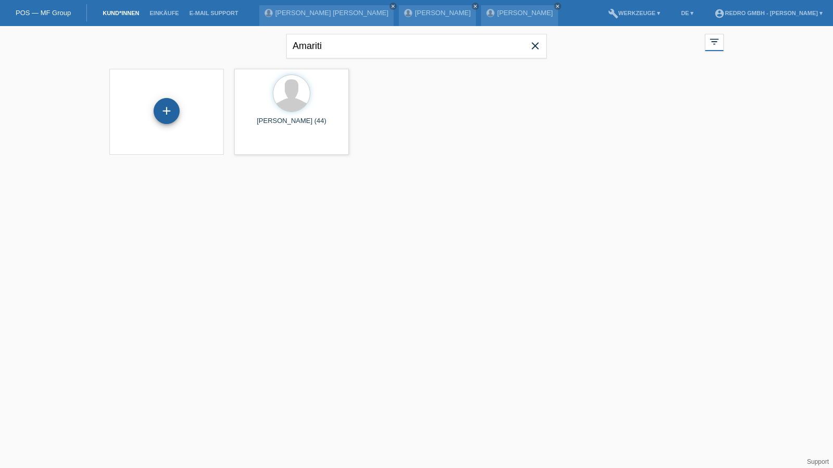
click at [157, 105] on div "+" at bounding box center [167, 111] width 26 height 26
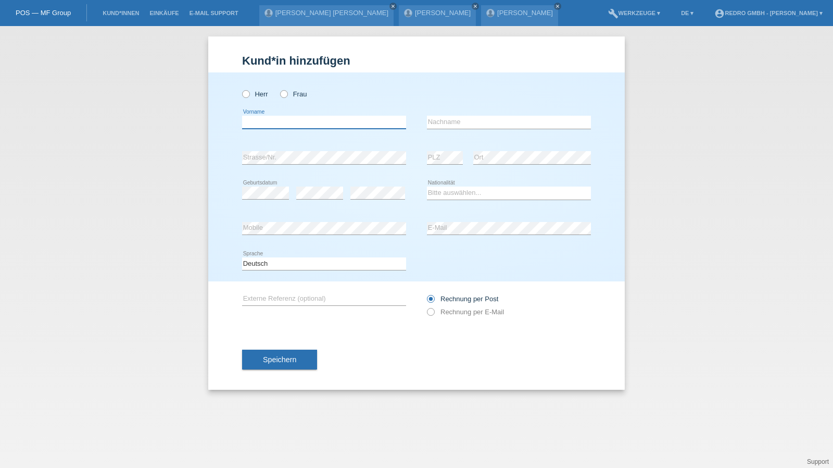
click at [304, 124] on input "text" at bounding box center [324, 122] width 164 height 13
type input "Kaja"
type input "B"
type input "Valkanov"
select select "CH"
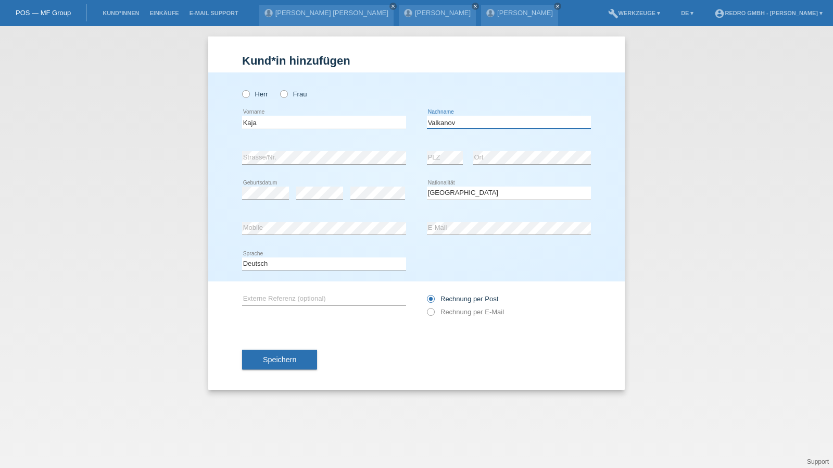
click at [467, 122] on input "Valkanov" at bounding box center [509, 122] width 164 height 13
click at [296, 358] on button "Speichern" at bounding box center [279, 359] width 75 height 20
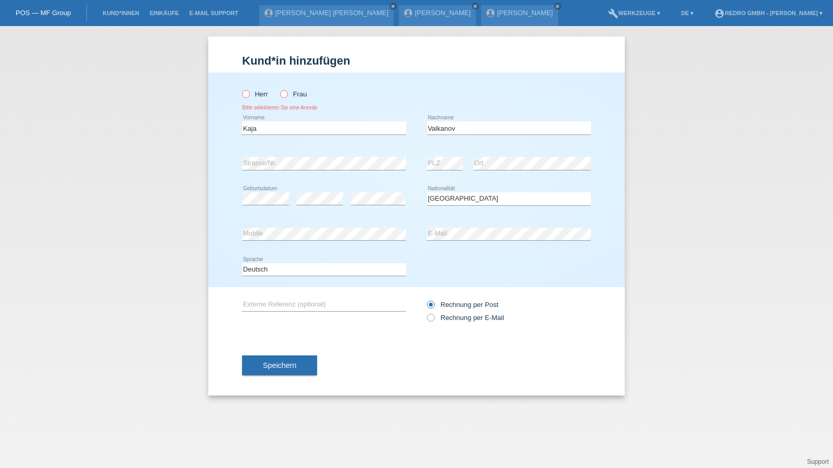
drag, startPoint x: 302, startPoint y: 93, endPoint x: 299, endPoint y: 109, distance: 15.8
click at [302, 93] on label "Frau" at bounding box center [293, 94] width 27 height 8
click at [287, 93] on input "Frau" at bounding box center [283, 93] width 7 height 7
radio input "true"
click at [277, 361] on span "Speichern" at bounding box center [279, 365] width 33 height 8
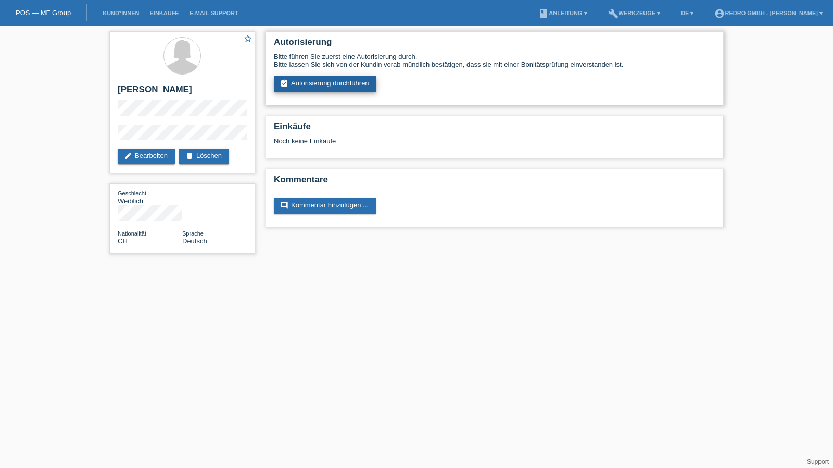
click at [305, 85] on link "assignment_turned_in Autorisierung durchführen" at bounding box center [325, 84] width 103 height 16
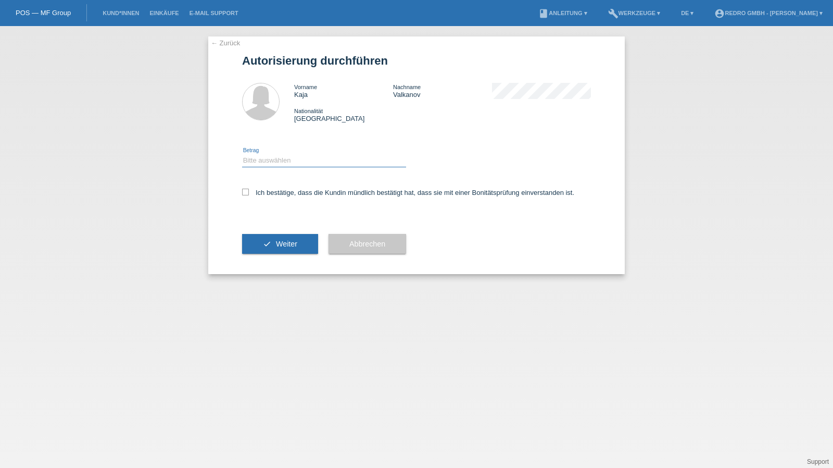
drag, startPoint x: 273, startPoint y: 161, endPoint x: 273, endPoint y: 167, distance: 5.2
click at [273, 161] on select "Bitte auswählen CHF 1.00 - CHF 499.00 CHF 500.00 - CHF 1'999.00 CHF 2'000.00 - …" at bounding box center [324, 160] width 164 height 12
select select "1"
click at [242, 154] on select "Bitte auswählen CHF 1.00 - CHF 499.00 CHF 500.00 - CHF 1'999.00 CHF 2'000.00 - …" at bounding box center [324, 160] width 164 height 12
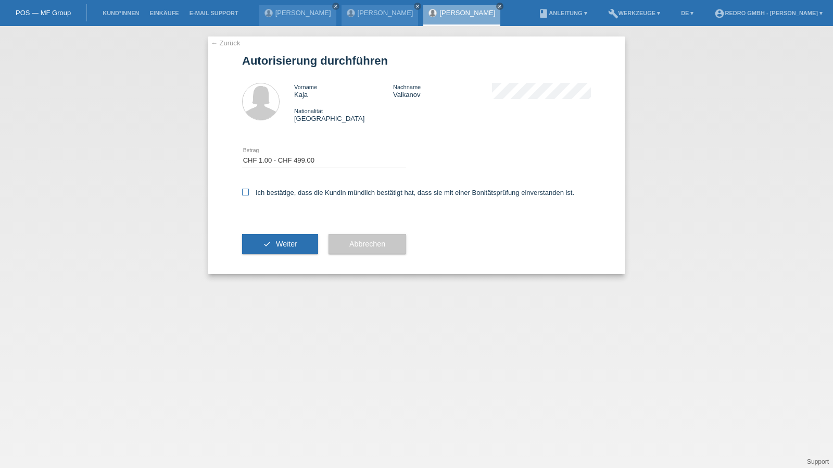
click at [262, 194] on label "Ich bestätige, dass die Kundin mündlich bestätigt hat, dass sie mit einer Bonit…" at bounding box center [408, 193] width 332 height 8
click at [249, 194] on input "Ich bestätige, dass die Kundin mündlich bestätigt hat, dass sie mit einer Bonit…" at bounding box center [245, 192] width 7 height 7
checkbox input "true"
click at [261, 244] on button "check Weiter" at bounding box center [280, 244] width 76 height 20
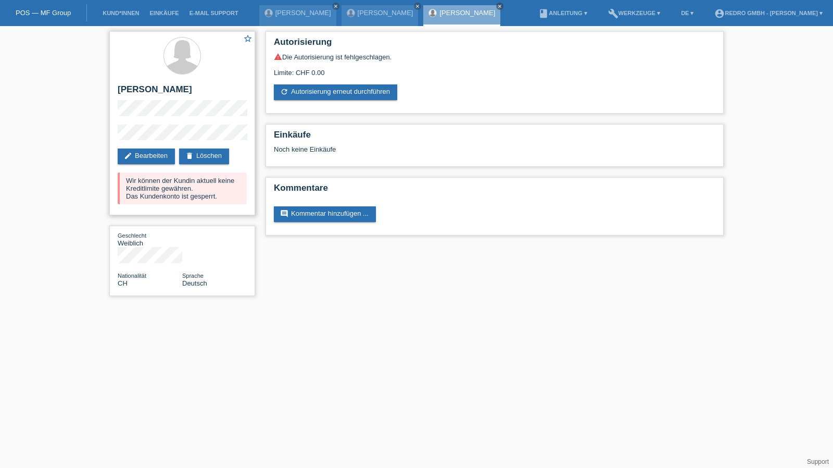
click at [140, 90] on h2 "[PERSON_NAME]" at bounding box center [182, 92] width 129 height 16
copy div "[PERSON_NAME]"
click at [93, 134] on div "star_border Kaja Valkanov edit Bearbeiten delete Löschen Wir können der Kundin …" at bounding box center [416, 166] width 833 height 280
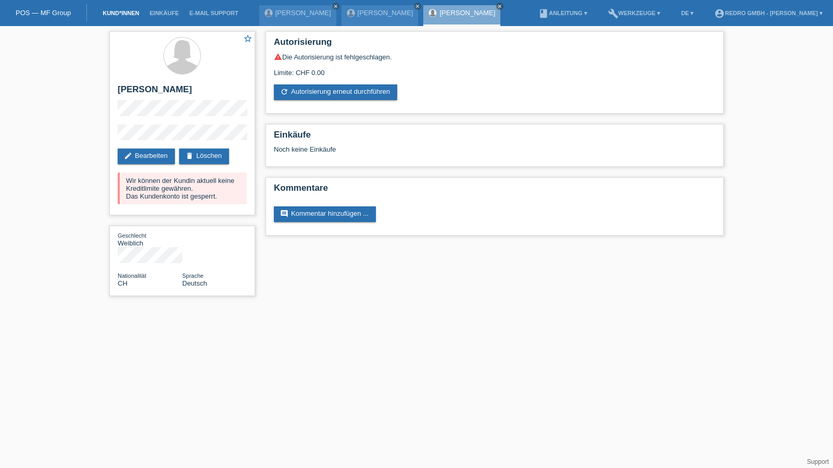
click at [133, 10] on link "Kund*innen" at bounding box center [120, 13] width 47 height 6
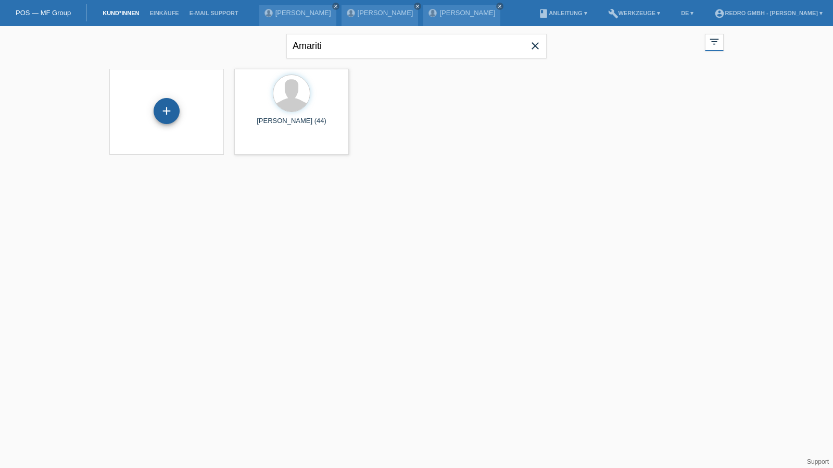
click at [157, 112] on div "+" at bounding box center [167, 111] width 26 height 26
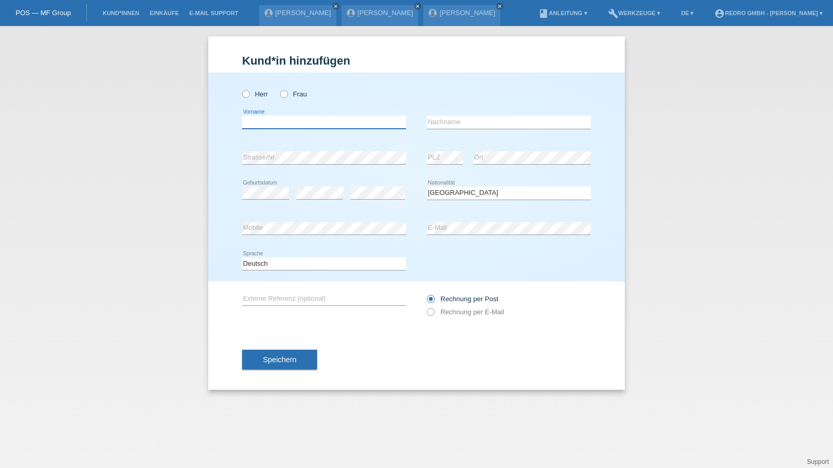
click at [291, 127] on input "text" at bounding box center [324, 122] width 164 height 13
type input "[PERSON_NAME]"
type input "Solimine"
click at [511, 119] on input "Solimine" at bounding box center [509, 122] width 164 height 13
select select "IT"
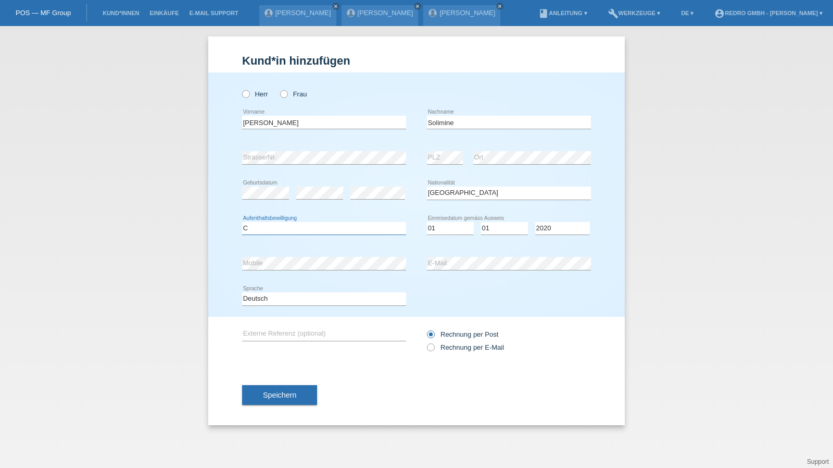
select select "C"
select select "25"
select select "10"
select select "1992"
drag, startPoint x: 275, startPoint y: 378, endPoint x: 268, endPoint y: 397, distance: 20.6
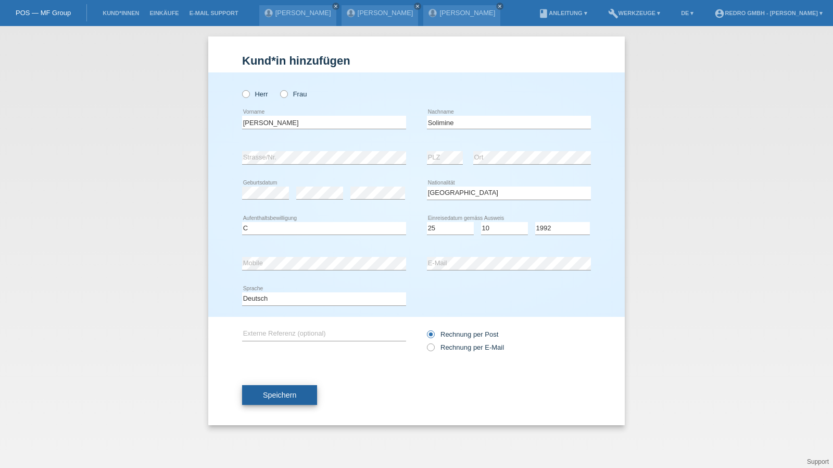
click at [275, 378] on div "Speichern" at bounding box center [416, 395] width 349 height 60
click at [261, 410] on div "Speichern" at bounding box center [416, 395] width 349 height 60
click at [269, 395] on span "Speichern" at bounding box center [279, 395] width 33 height 8
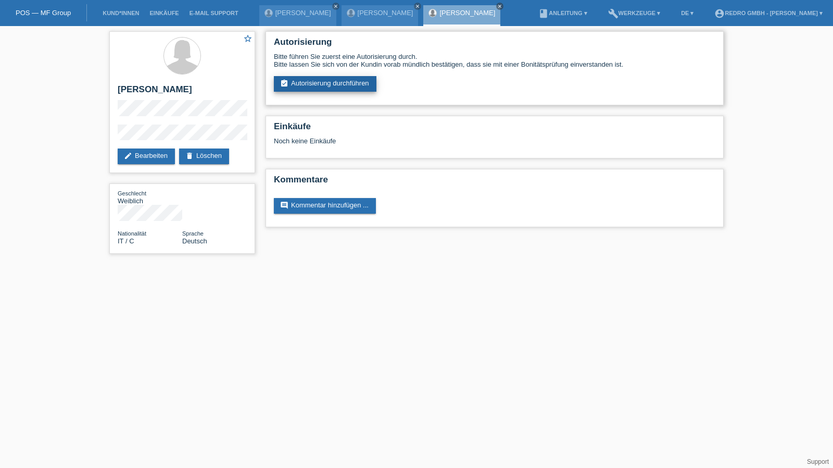
click at [328, 90] on link "assignment_turned_in Autorisierung durchführen" at bounding box center [325, 84] width 103 height 16
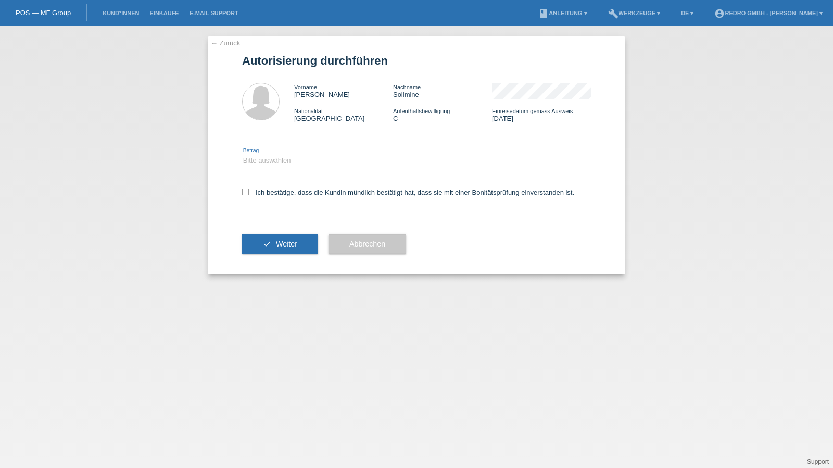
drag, startPoint x: 280, startPoint y: 158, endPoint x: 280, endPoint y: 167, distance: 8.9
click at [280, 158] on select "Bitte auswählen CHF 1.00 - CHF 499.00 CHF 500.00 - CHF 1'999.00 CHF 2'000.00 - …" at bounding box center [324, 160] width 164 height 12
select select "1"
click at [242, 154] on select "Bitte auswählen CHF 1.00 - CHF 499.00 CHF 500.00 - CHF 1'999.00 CHF 2'000.00 - …" at bounding box center [324, 160] width 164 height 12
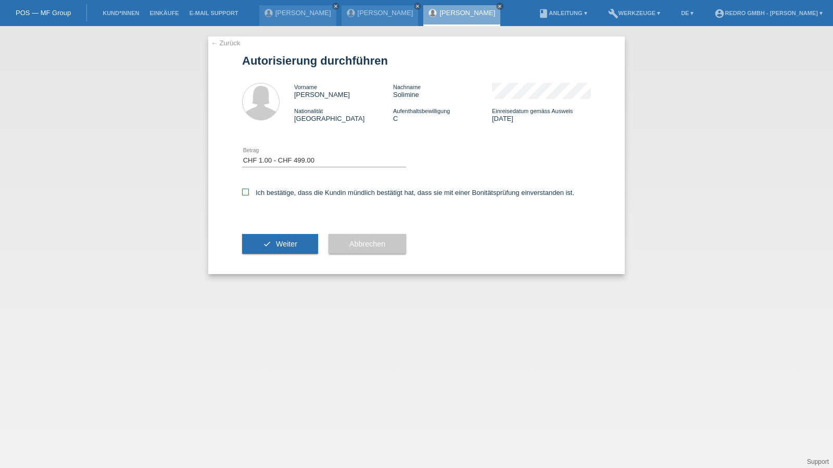
click at [280, 190] on label "Ich bestätige, dass die Kundin mündlich bestätigt hat, dass sie mit einer Bonit…" at bounding box center [408, 193] width 332 height 8
click at [249, 190] on input "Ich bestätige, dass die Kundin mündlich bestätigt hat, dass sie mit einer Bonit…" at bounding box center [245, 192] width 7 height 7
checkbox input "true"
click at [278, 231] on div "check Weiter" at bounding box center [280, 243] width 76 height 60
click at [273, 240] on button "check Weiter" at bounding box center [280, 244] width 76 height 20
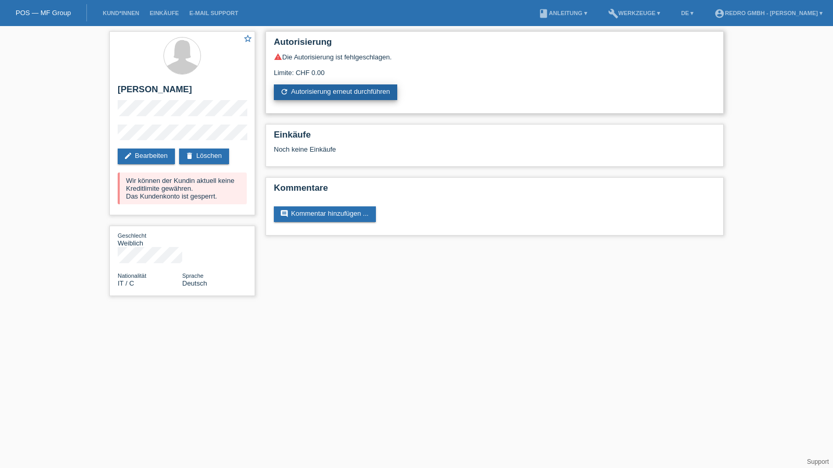
click at [330, 92] on link "refresh Autorisierung erneut durchführen" at bounding box center [335, 92] width 123 height 16
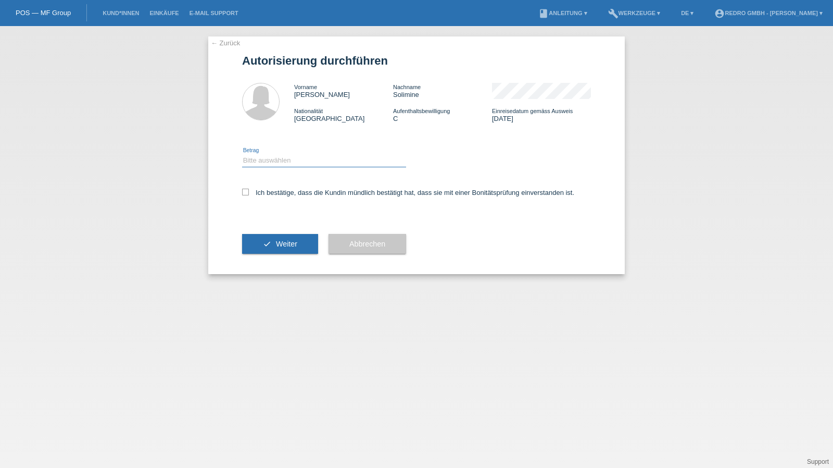
drag, startPoint x: 275, startPoint y: 157, endPoint x: 270, endPoint y: 166, distance: 10.7
click at [275, 157] on select "Bitte auswählen CHF 1.00 - CHF 499.00 CHF 500.00 - CHF 1'999.00 CHF 2'000.00 - …" at bounding box center [324, 160] width 164 height 12
select select "1"
click at [242, 154] on select "Bitte auswählen CHF 1.00 - CHF 499.00 CHF 500.00 - CHF 1'999.00 CHF 2'000.00 - …" at bounding box center [324, 160] width 164 height 12
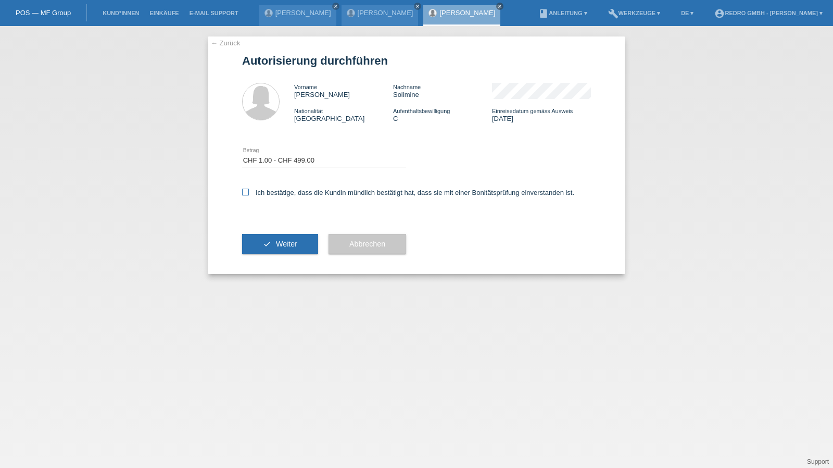
click at [269, 194] on label "Ich bestätige, dass die Kundin mündlich bestätigt hat, dass sie mit einer Bonit…" at bounding box center [408, 193] width 332 height 8
click at [249, 194] on input "Ich bestätige, dass die Kundin mündlich bestätigt hat, dass sie mit einer Bonit…" at bounding box center [245, 192] width 7 height 7
checkbox input "true"
click at [266, 247] on icon "check" at bounding box center [267, 244] width 8 height 8
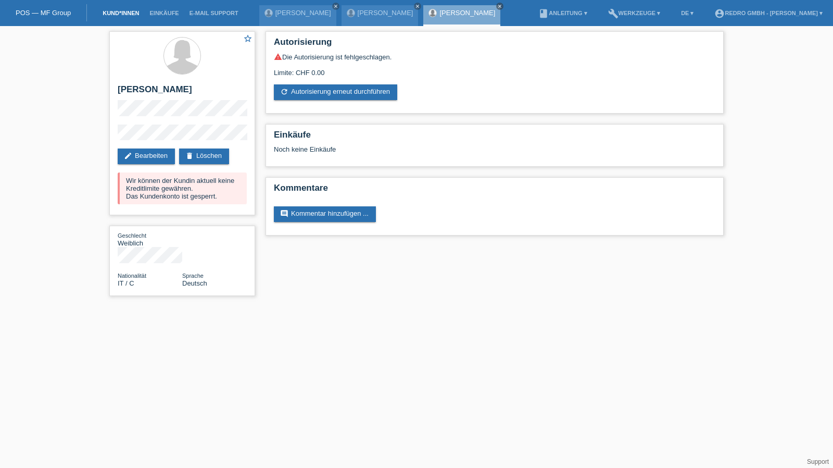
click at [103, 12] on link "Kund*innen" at bounding box center [120, 13] width 47 height 6
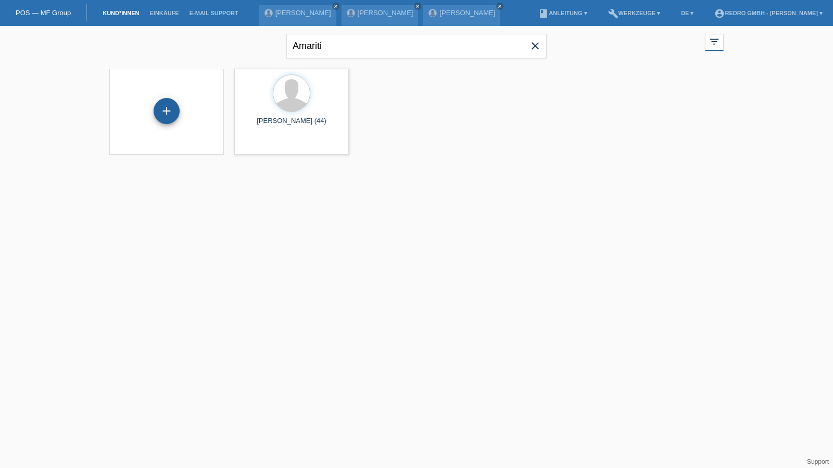
click at [171, 108] on div "+" at bounding box center [167, 111] width 26 height 26
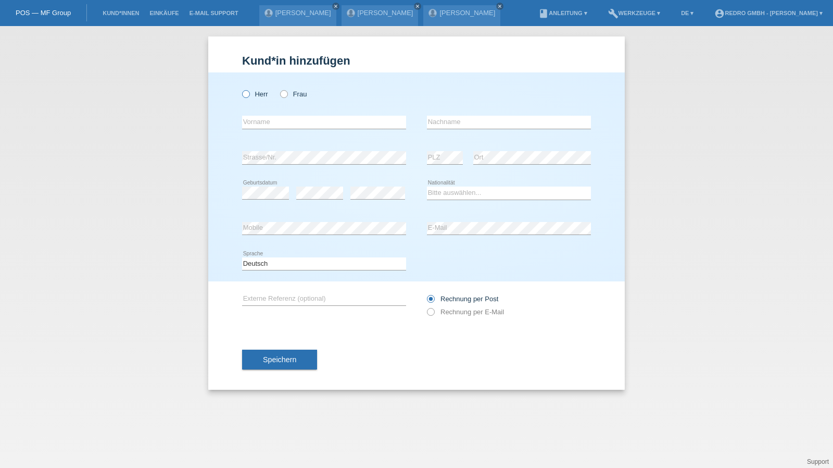
click at [252, 95] on label "Herr" at bounding box center [255, 94] width 26 height 8
click at [249, 95] on input "Herr" at bounding box center [245, 93] width 7 height 7
radio input "true"
click at [263, 122] on input "text" at bounding box center [324, 122] width 164 height 13
click at [284, 119] on input "text" at bounding box center [324, 122] width 164 height 13
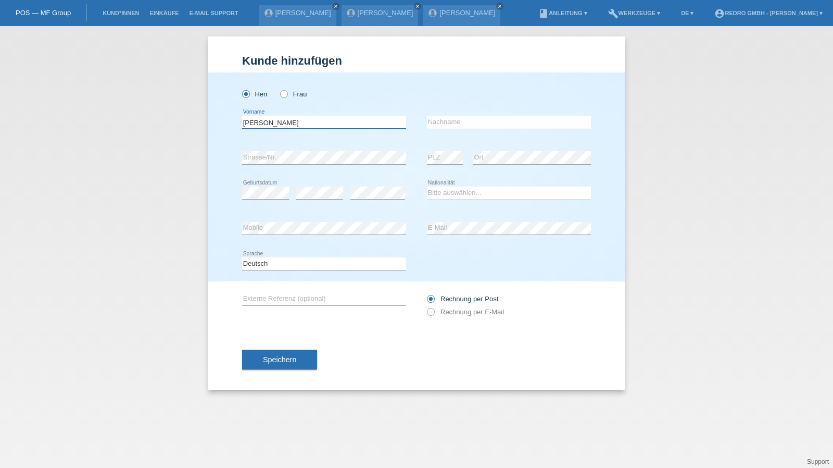
type input "[PERSON_NAME]"
type input "Do Carmo Pinto"
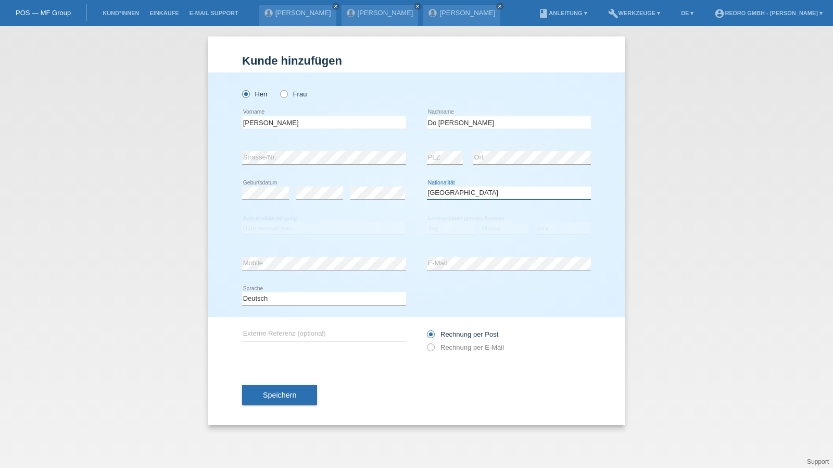
select select "PT"
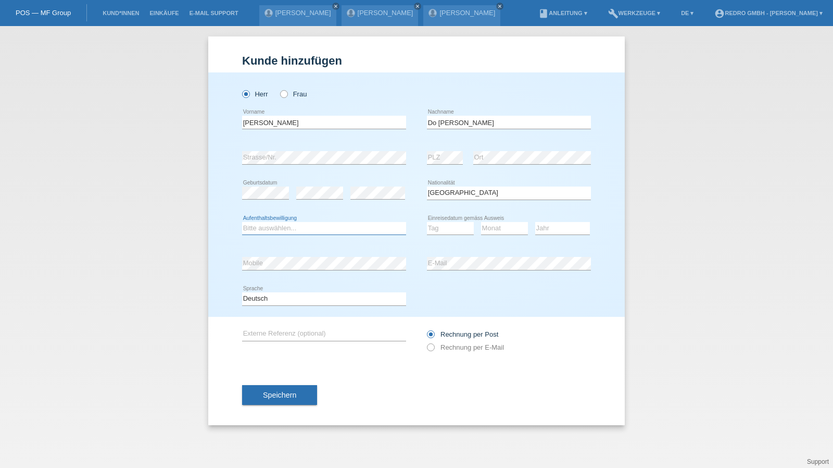
select select "C"
select select "13"
select select "01"
click at [316, 228] on select "Bitte auswählen... C B B - Flüchtlingsstatus Andere" at bounding box center [324, 228] width 164 height 12
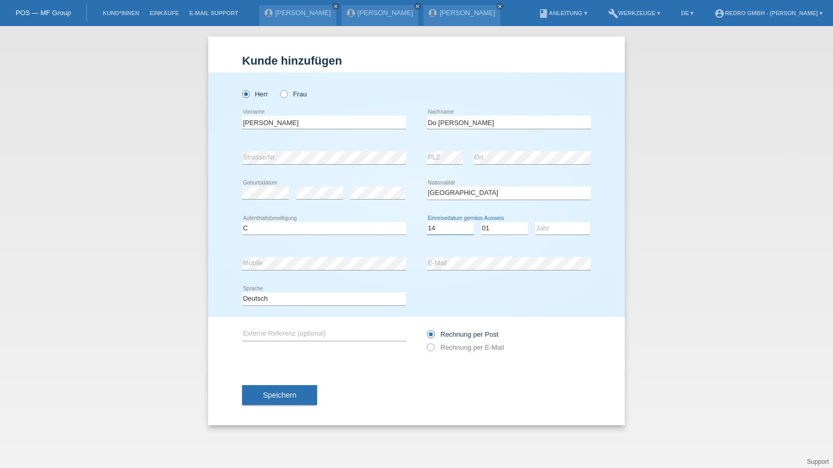
select select "13"
select select "04"
select select "2004"
click at [305, 305] on div "Deutsch Français Italiano English error Sprache" at bounding box center [324, 298] width 164 height 35
click at [302, 301] on select "Deutsch Français Italiano English" at bounding box center [324, 298] width 164 height 12
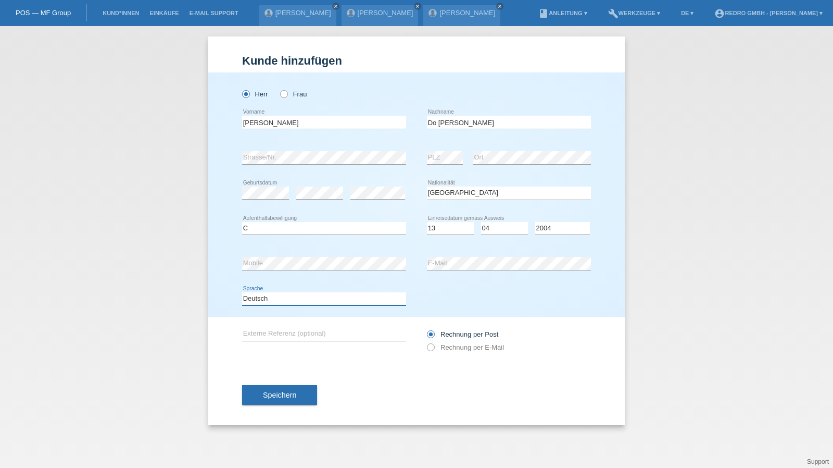
select select "fr"
click at [242, 292] on select "Deutsch Français Italiano English" at bounding box center [324, 298] width 164 height 12
click at [549, 270] on icon at bounding box center [509, 270] width 164 height 1
click at [671, 233] on div "Kund*in hinzufügen Kunde hinzufügen Kundin hinzufügen Herr Frau Fabio Xavier er…" at bounding box center [416, 247] width 833 height 442
click at [292, 395] on span "Speichern" at bounding box center [279, 395] width 33 height 8
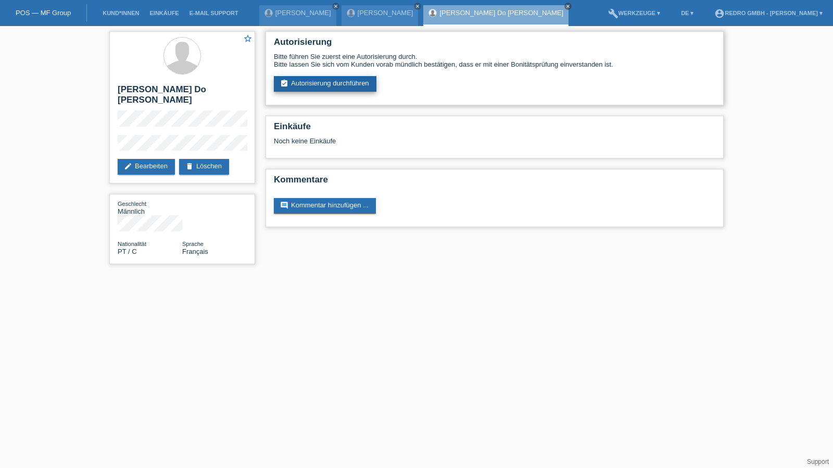
click at [312, 90] on link "assignment_turned_in Autorisierung durchführen" at bounding box center [325, 84] width 103 height 16
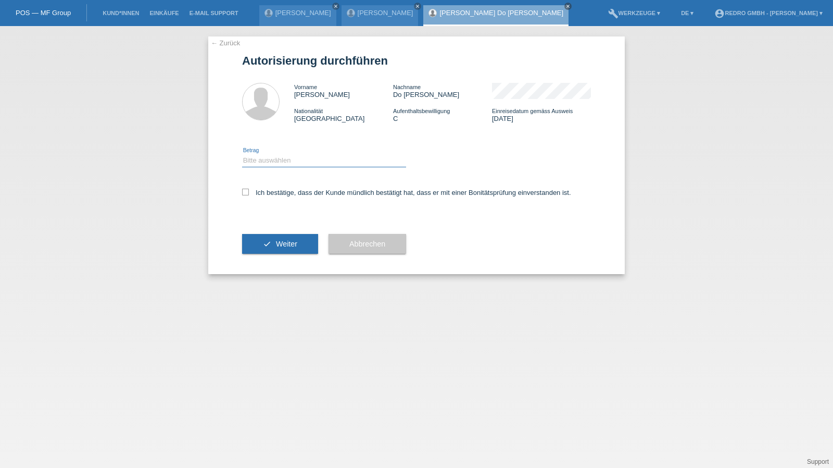
click at [284, 161] on select "Bitte auswählen CHF 1.00 - CHF 499.00 CHF 500.00 - CHF 1'999.00 CHF 2'000.00 - …" at bounding box center [324, 160] width 164 height 12
select select "1"
click at [242, 154] on select "Bitte auswählen CHF 1.00 - CHF 499.00 CHF 500.00 - CHF 1'999.00 CHF 2'000.00 - …" at bounding box center [324, 160] width 164 height 12
click at [275, 190] on label "Ich bestätige, dass der Kunde mündlich bestätigt hat, dass er mit einer Bonität…" at bounding box center [406, 193] width 329 height 8
click at [249, 190] on input "Ich bestätige, dass der Kunde mündlich bestätigt hat, dass er mit einer Bonität…" at bounding box center [245, 192] width 7 height 7
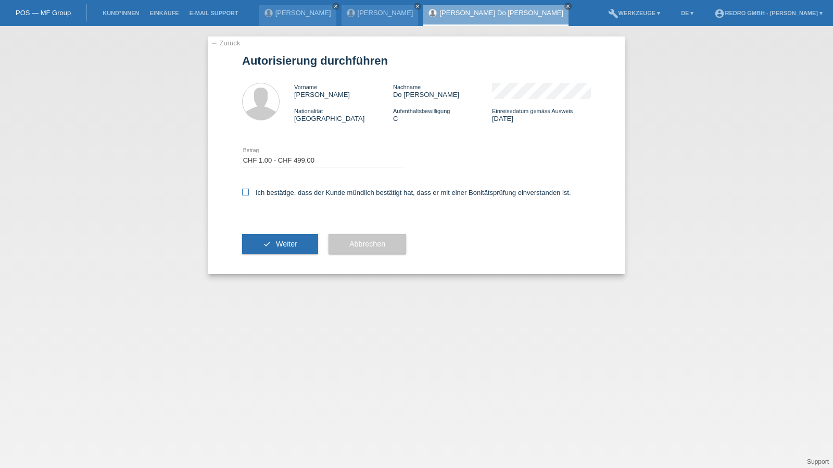
checkbox input "true"
click at [273, 236] on button "check Weiter" at bounding box center [280, 244] width 76 height 20
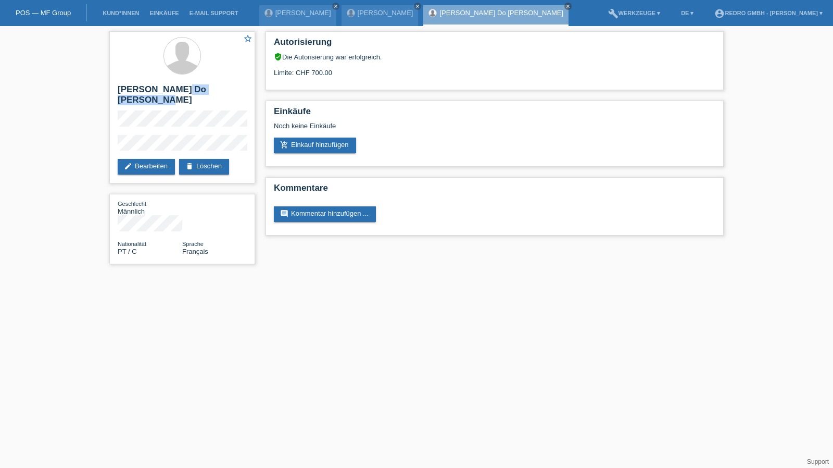
drag, startPoint x: 173, startPoint y: 89, endPoint x: 255, endPoint y: 91, distance: 81.8
click at [255, 91] on div "star_border Fabio Xavier Do Carmo Pinto edit Bearbeiten delete Löschen Geschlec…" at bounding box center [182, 150] width 156 height 248
copy h2 "Do Carmo Pinto"
click at [145, 92] on h2 "[PERSON_NAME] Do [PERSON_NAME]" at bounding box center [182, 97] width 129 height 26
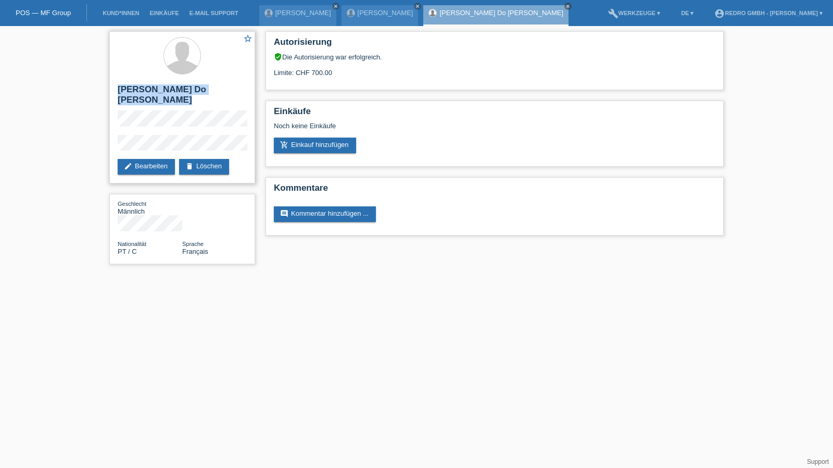
click at [145, 92] on h2 "[PERSON_NAME] Do [PERSON_NAME]" at bounding box center [182, 97] width 129 height 26
copy div "[PERSON_NAME] Do [PERSON_NAME]"
click at [100, 134] on div "star_border Fabio Xavier Do Carmo Pinto edit Bearbeiten delete Löschen Geschlec…" at bounding box center [416, 150] width 833 height 248
click at [184, 88] on h2 "[PERSON_NAME] Do [PERSON_NAME]" at bounding box center [182, 97] width 129 height 26
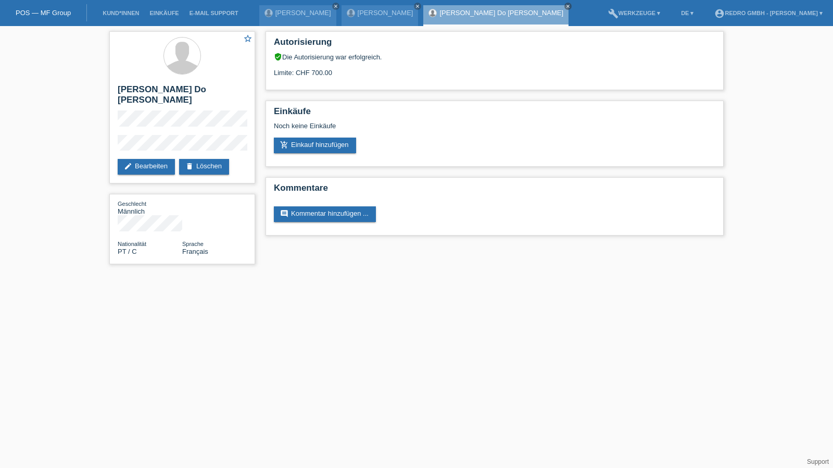
click at [127, 17] on li "Kund*innen" at bounding box center [120, 13] width 47 height 27
click at [129, 14] on link "Kund*innen" at bounding box center [120, 13] width 47 height 6
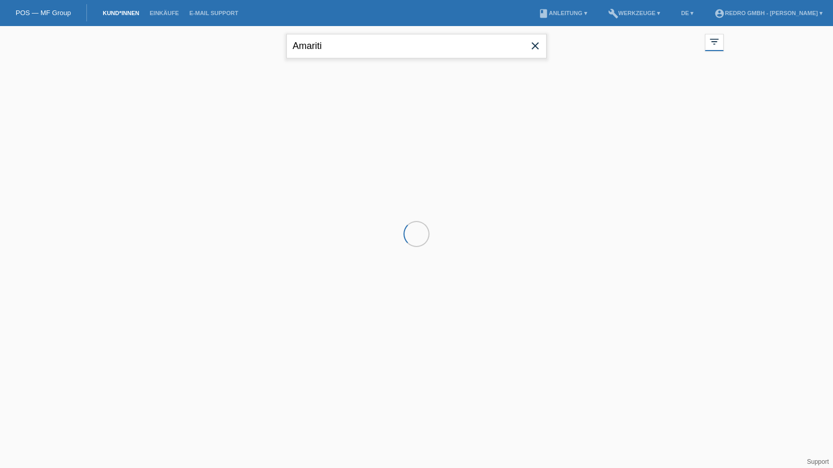
click at [401, 40] on input "Amariti" at bounding box center [416, 46] width 260 height 24
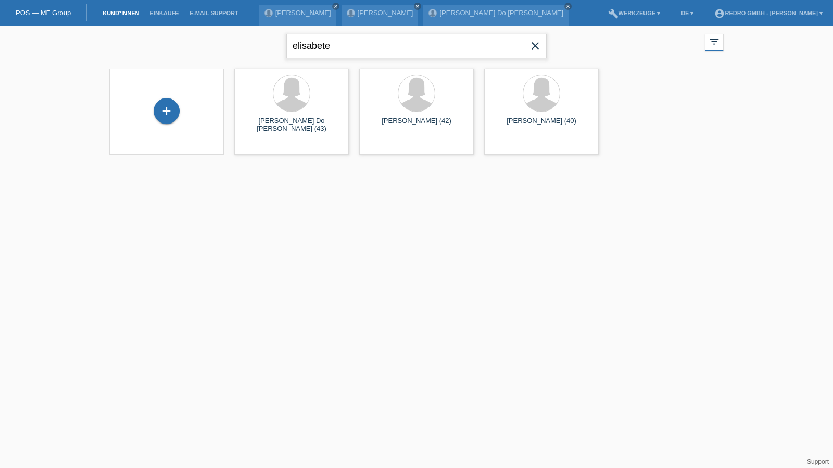
click at [321, 46] on input "elisabete" at bounding box center [416, 46] width 260 height 24
type input "visar"
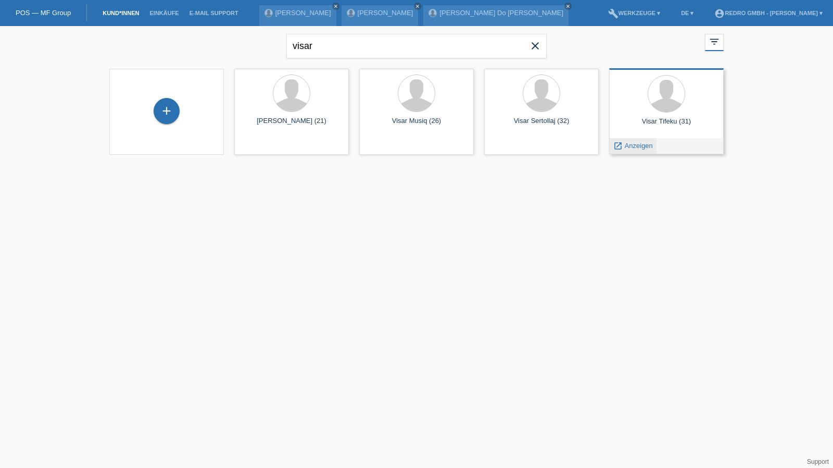
click at [633, 147] on span "Anzeigen" at bounding box center [639, 146] width 28 height 8
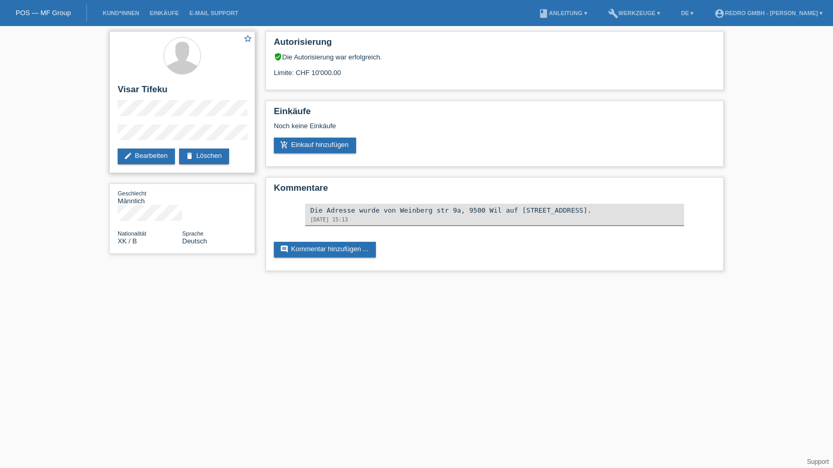
click at [157, 91] on h2 "Visar Tifeku" at bounding box center [182, 92] width 129 height 16
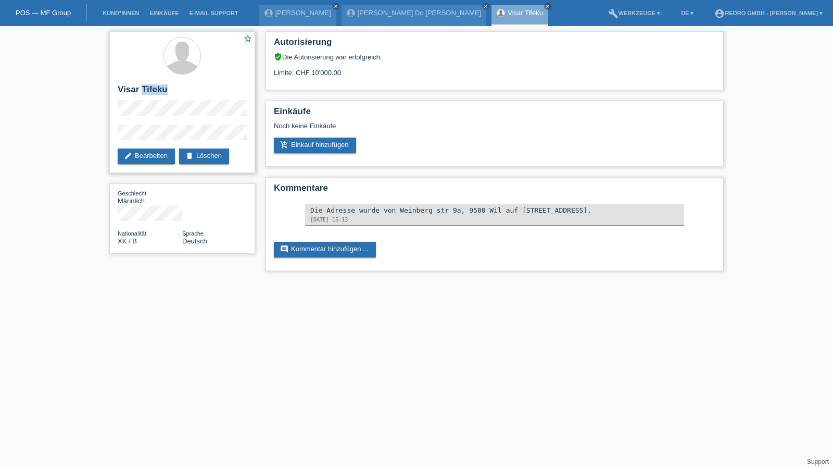
click at [157, 91] on h2 "Visar Tifeku" at bounding box center [182, 92] width 129 height 16
copy div "Visar Tifeku"
click at [106, 134] on div "star_border Visar Tifeku edit Bearbeiten delete Löschen Geschlecht Männlich Nat…" at bounding box center [182, 145] width 156 height 238
click at [131, 123] on div "star_border Visar Tifeku edit Bearbeiten delete Löschen" at bounding box center [182, 102] width 146 height 142
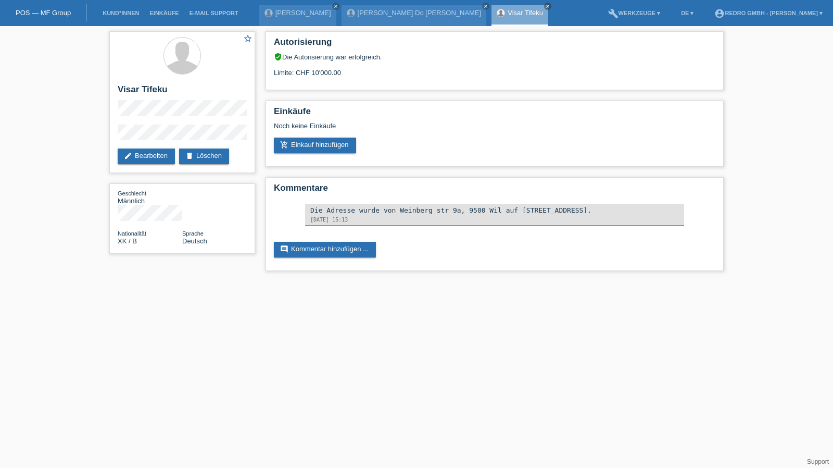
click at [92, 109] on div "star_border Visar Tifeku edit Bearbeiten delete Löschen Geschlecht Männlich Nat…" at bounding box center [416, 153] width 833 height 255
